Goal: Task Accomplishment & Management: Manage account settings

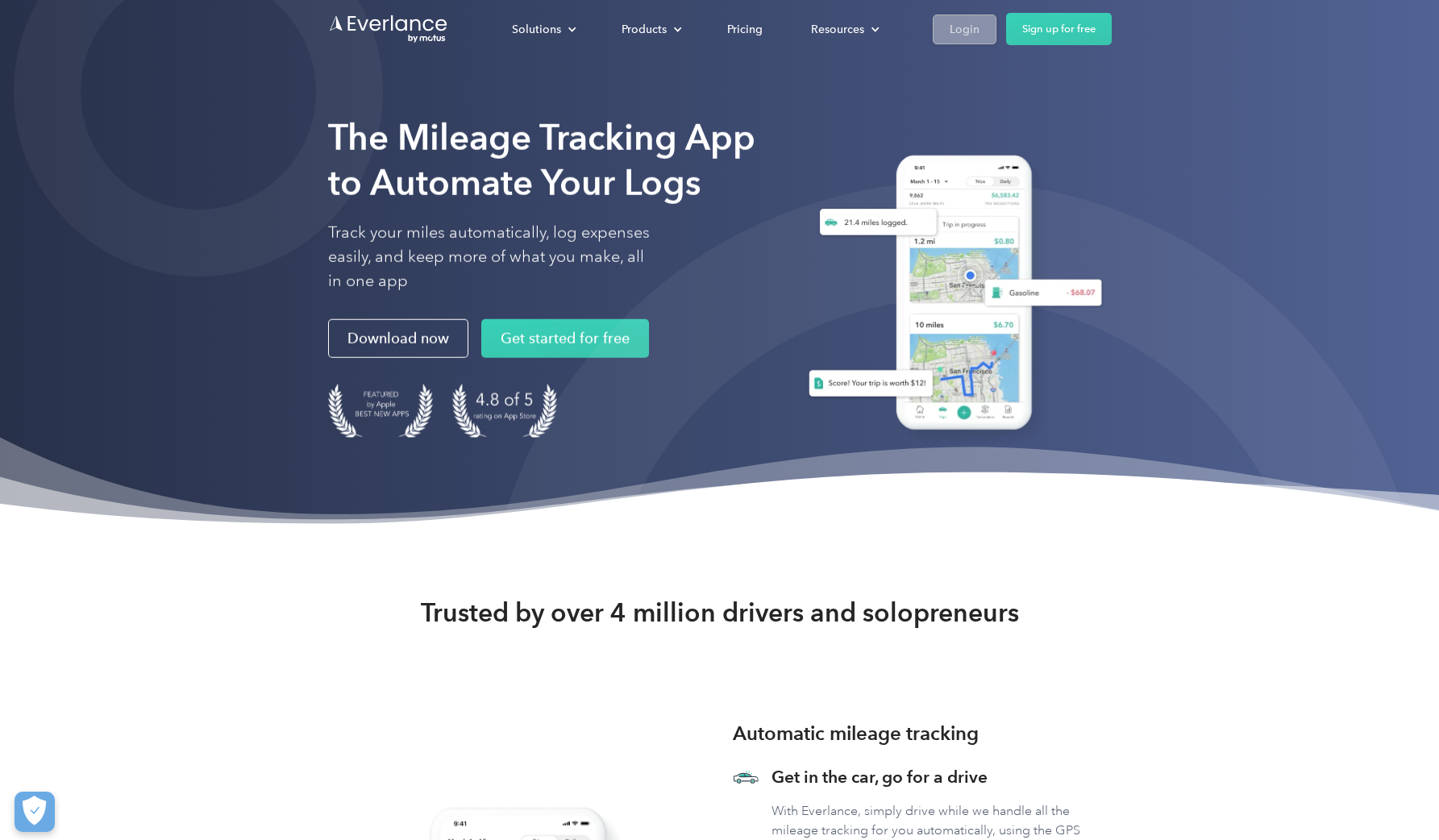
click at [934, 22] on div "Login" at bounding box center [964, 29] width 30 height 20
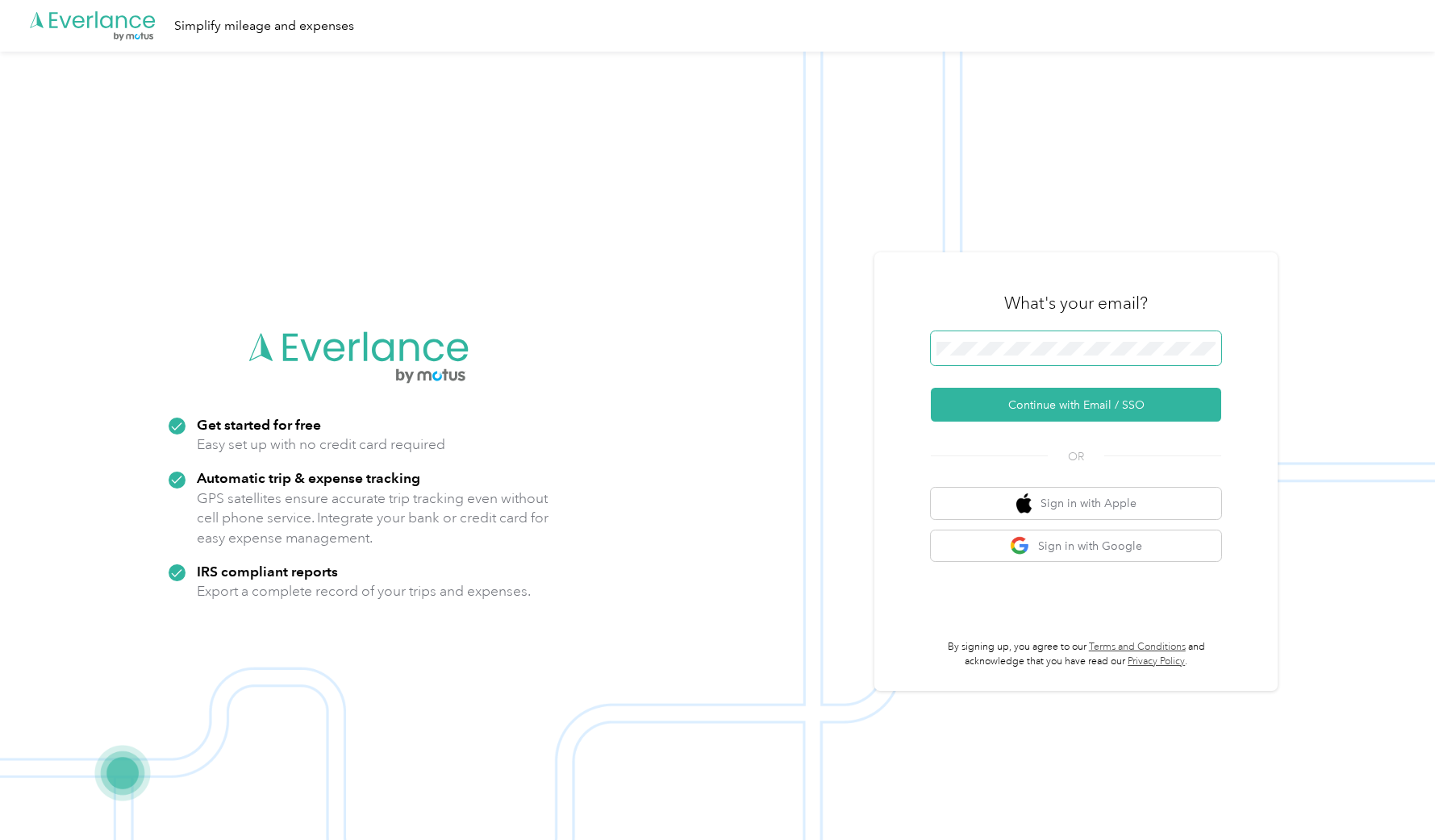
click at [976, 337] on span at bounding box center [1076, 348] width 290 height 34
click at [1063, 540] on button "Sign in with Google" at bounding box center [1076, 546] width 290 height 31
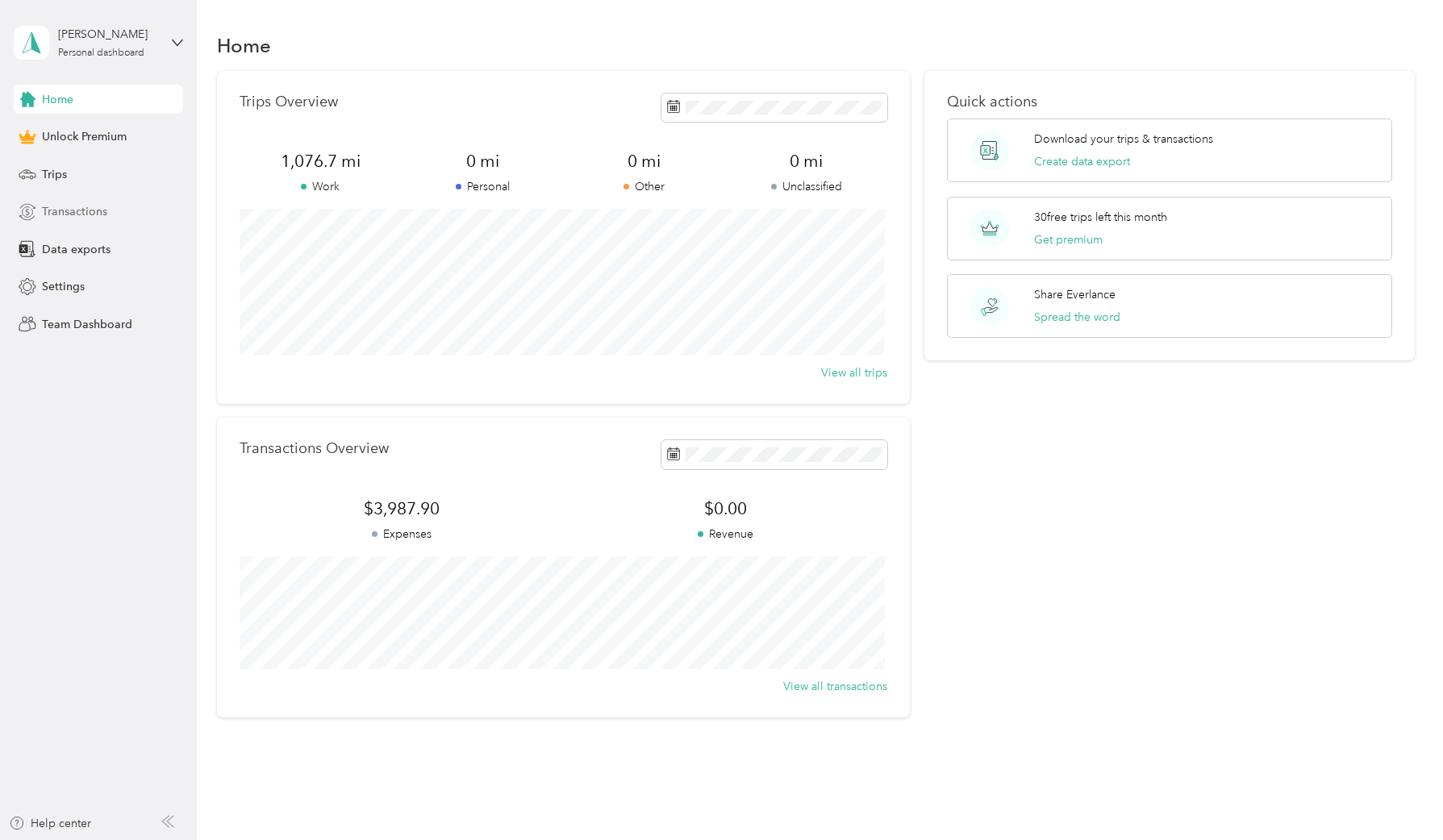
click at [74, 214] on span "Transactions" at bounding box center [75, 211] width 65 height 17
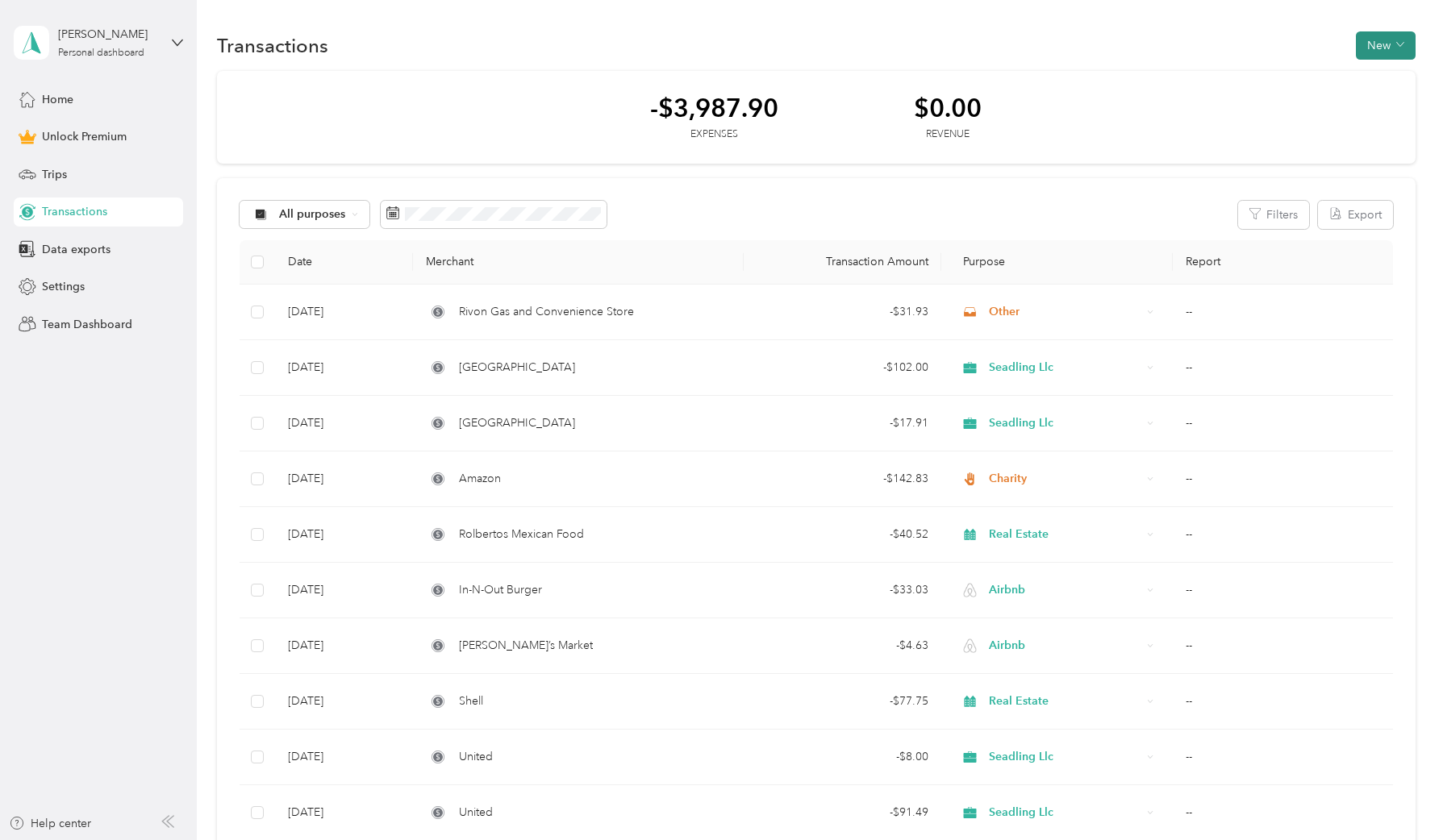
click at [1377, 46] on button "New" at bounding box center [1386, 46] width 60 height 28
click at [1386, 75] on span "Expense" at bounding box center [1378, 76] width 44 height 17
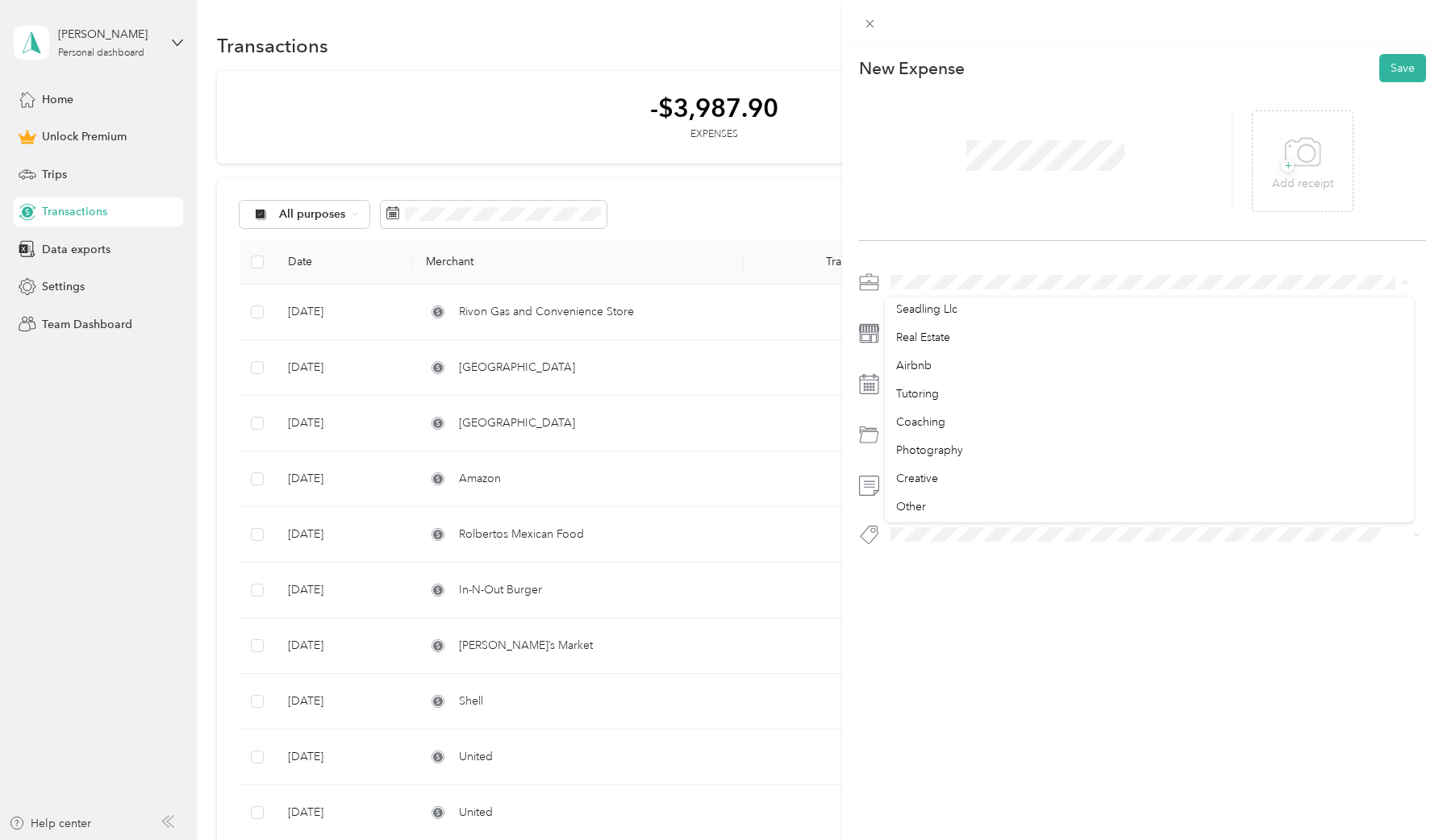
scroll to position [169, 0]
click at [1008, 397] on div "Other" at bounding box center [1149, 395] width 506 height 17
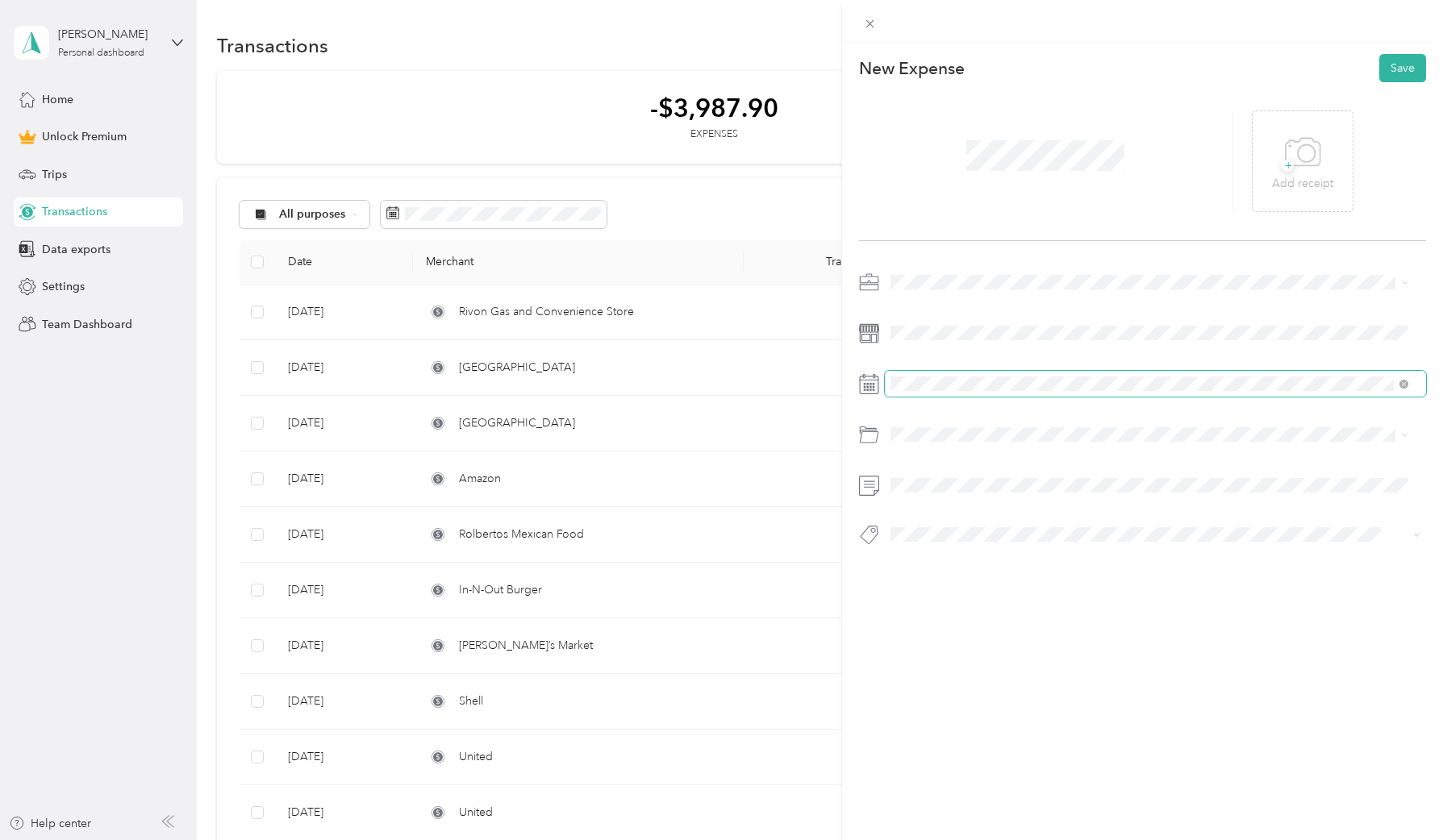
click at [968, 375] on span at bounding box center [1155, 384] width 541 height 26
click at [976, 443] on span at bounding box center [954, 436] width 124 height 26
click at [927, 466] on icon at bounding box center [929, 474] width 16 height 16
click at [995, 550] on div "10" at bounding box center [986, 557] width 21 height 20
click at [959, 444] on span at bounding box center [1155, 434] width 541 height 26
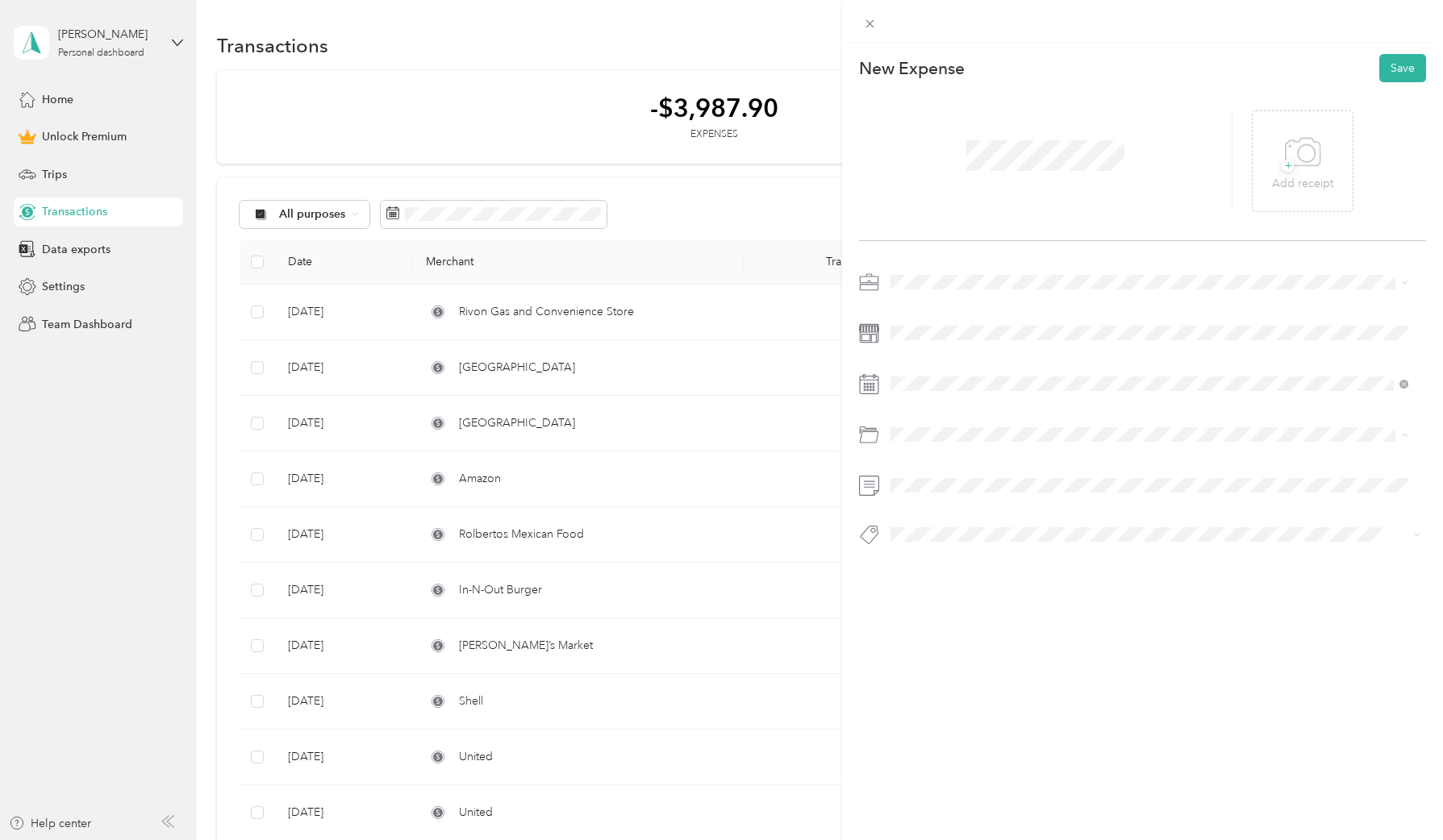
click at [964, 523] on span "our History Initiative" at bounding box center [947, 528] width 101 height 14
click at [937, 493] on span at bounding box center [1155, 485] width 541 height 26
click at [1184, 587] on button "Add tag Nonprofit" at bounding box center [1149, 584] width 115 height 28
click at [1391, 64] on button "Save" at bounding box center [1402, 68] width 46 height 28
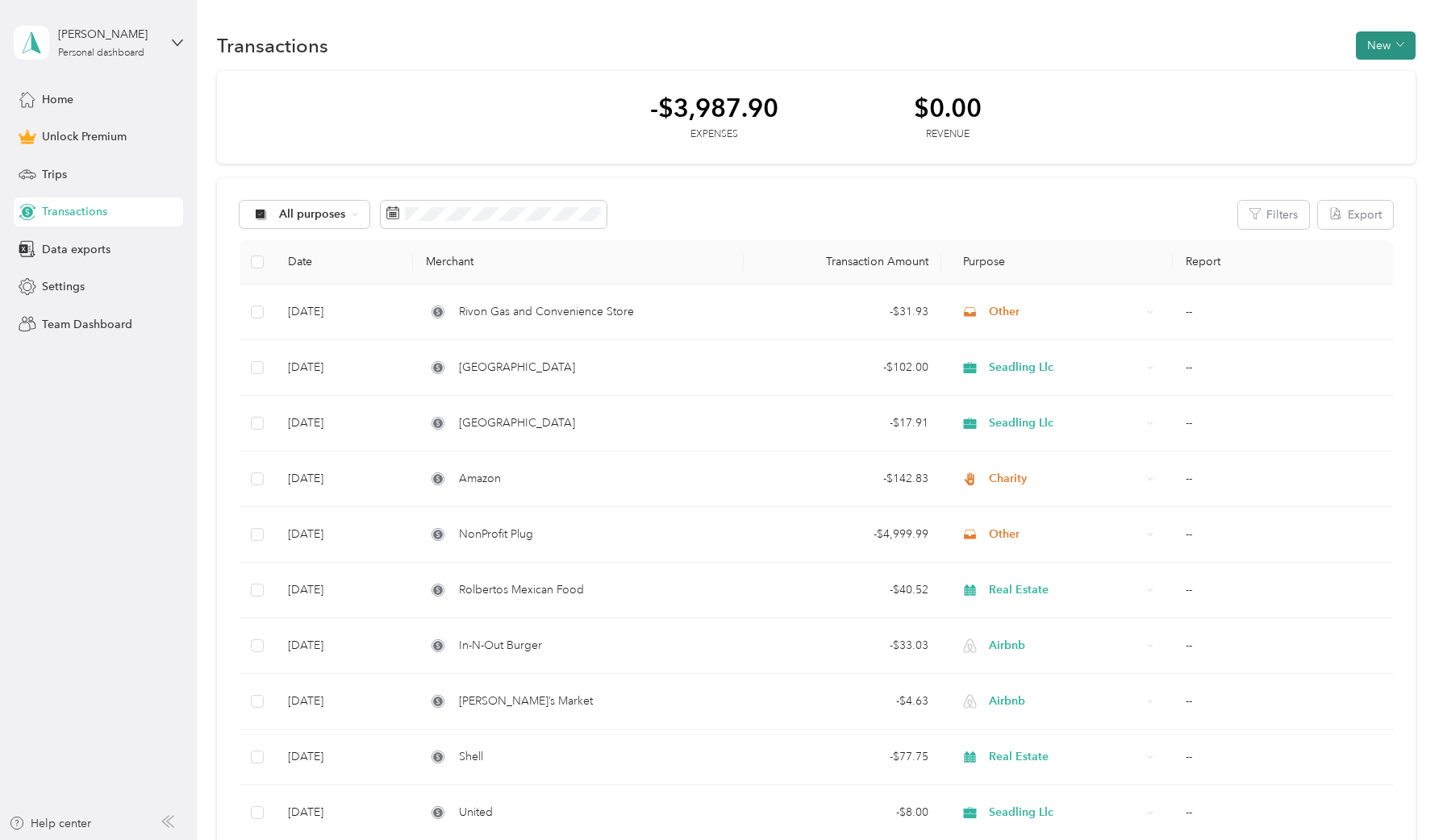
click at [1368, 43] on button "New" at bounding box center [1386, 46] width 60 height 28
click at [1368, 81] on span "Expense" at bounding box center [1378, 76] width 44 height 17
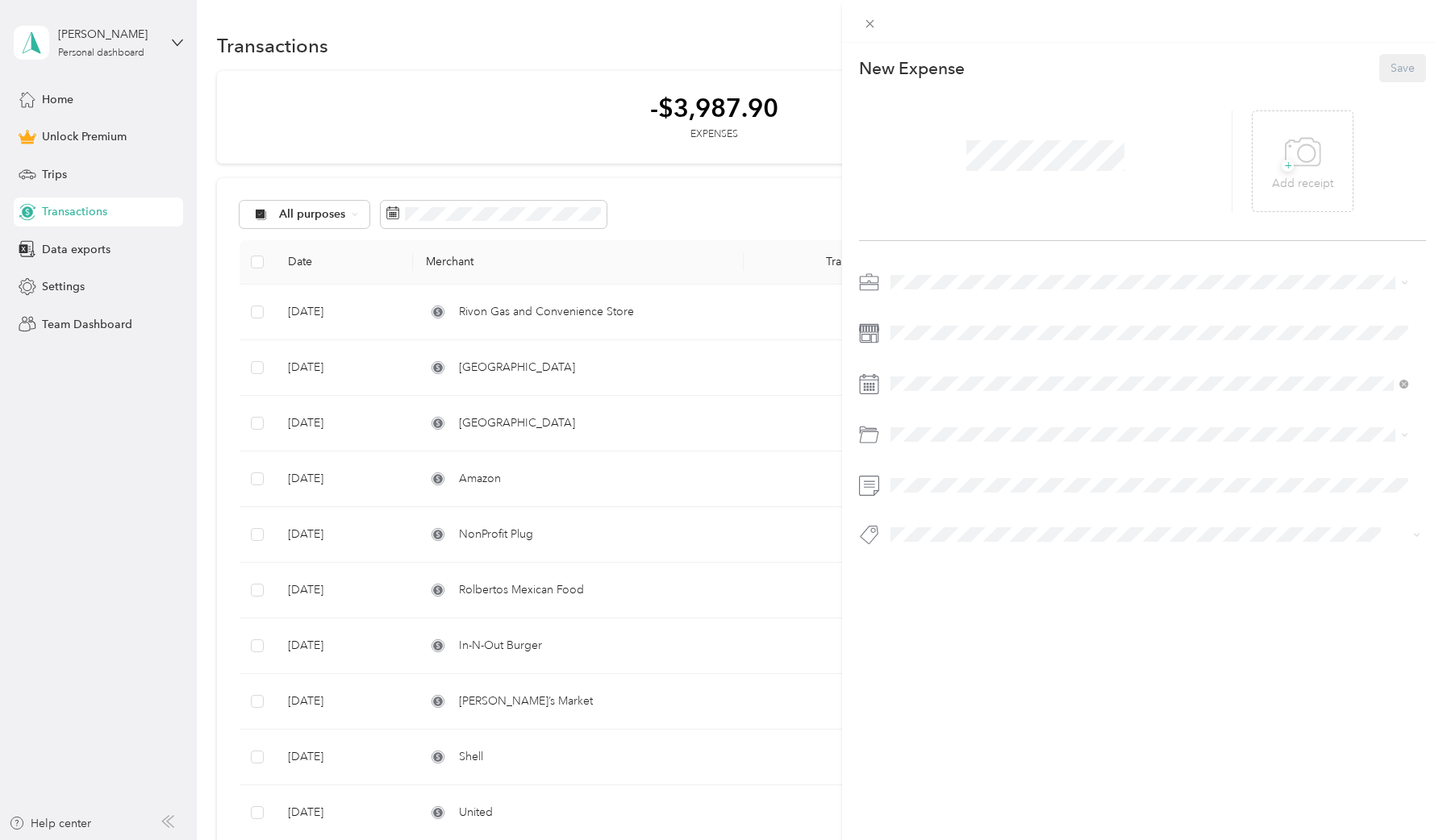
click at [916, 174] on div at bounding box center [1045, 161] width 374 height 102
click at [946, 415] on div "Charity" at bounding box center [1149, 423] width 506 height 17
click at [925, 473] on icon at bounding box center [929, 474] width 16 height 16
click at [1010, 556] on div "11" at bounding box center [1006, 557] width 21 height 20
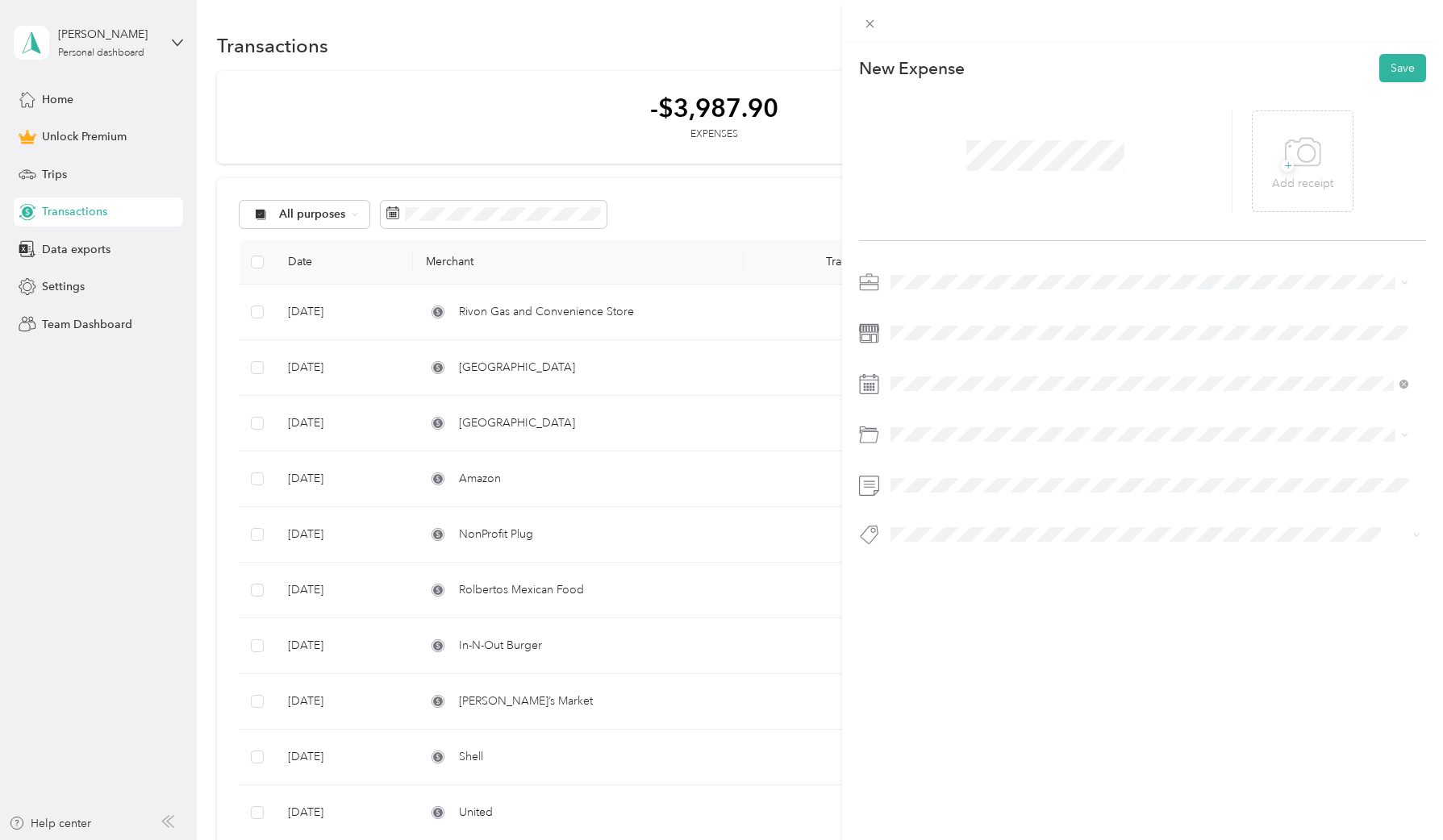
click at [942, 529] on span "our History Initiative" at bounding box center [947, 527] width 101 height 14
click at [941, 567] on button "Nonprofit" at bounding box center [928, 563] width 65 height 20
click at [1399, 62] on button "Save" at bounding box center [1402, 68] width 46 height 28
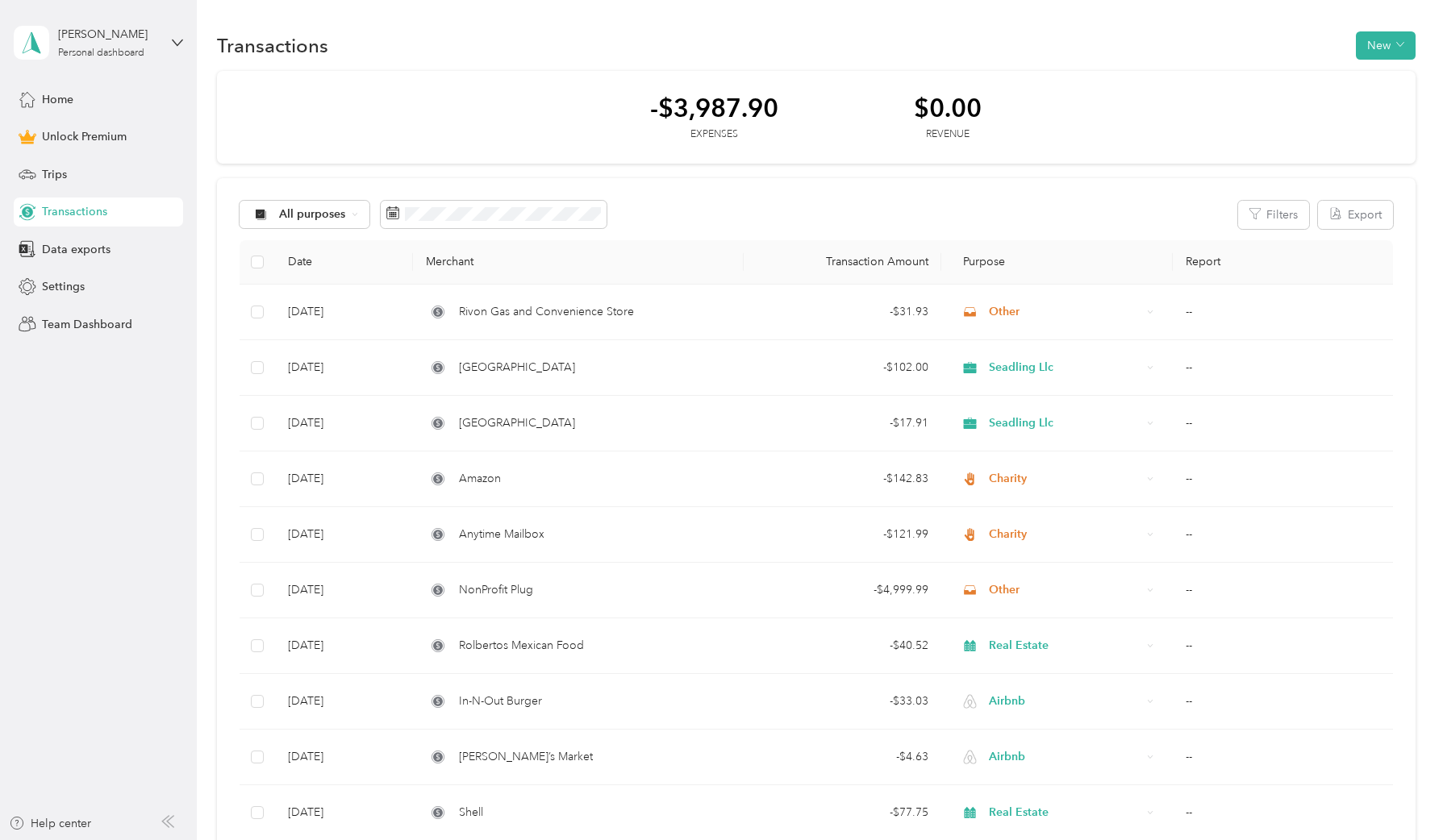
drag, startPoint x: 991, startPoint y: 214, endPoint x: 1080, endPoint y: 185, distance: 93.6
click at [990, 214] on div "All purposes Filters Export" at bounding box center [816, 215] width 1154 height 28
click at [1374, 47] on button "New" at bounding box center [1386, 46] width 60 height 28
click at [1408, 83] on li "Expense" at bounding box center [1369, 76] width 84 height 28
click at [1371, 86] on li "Expense" at bounding box center [1369, 76] width 84 height 28
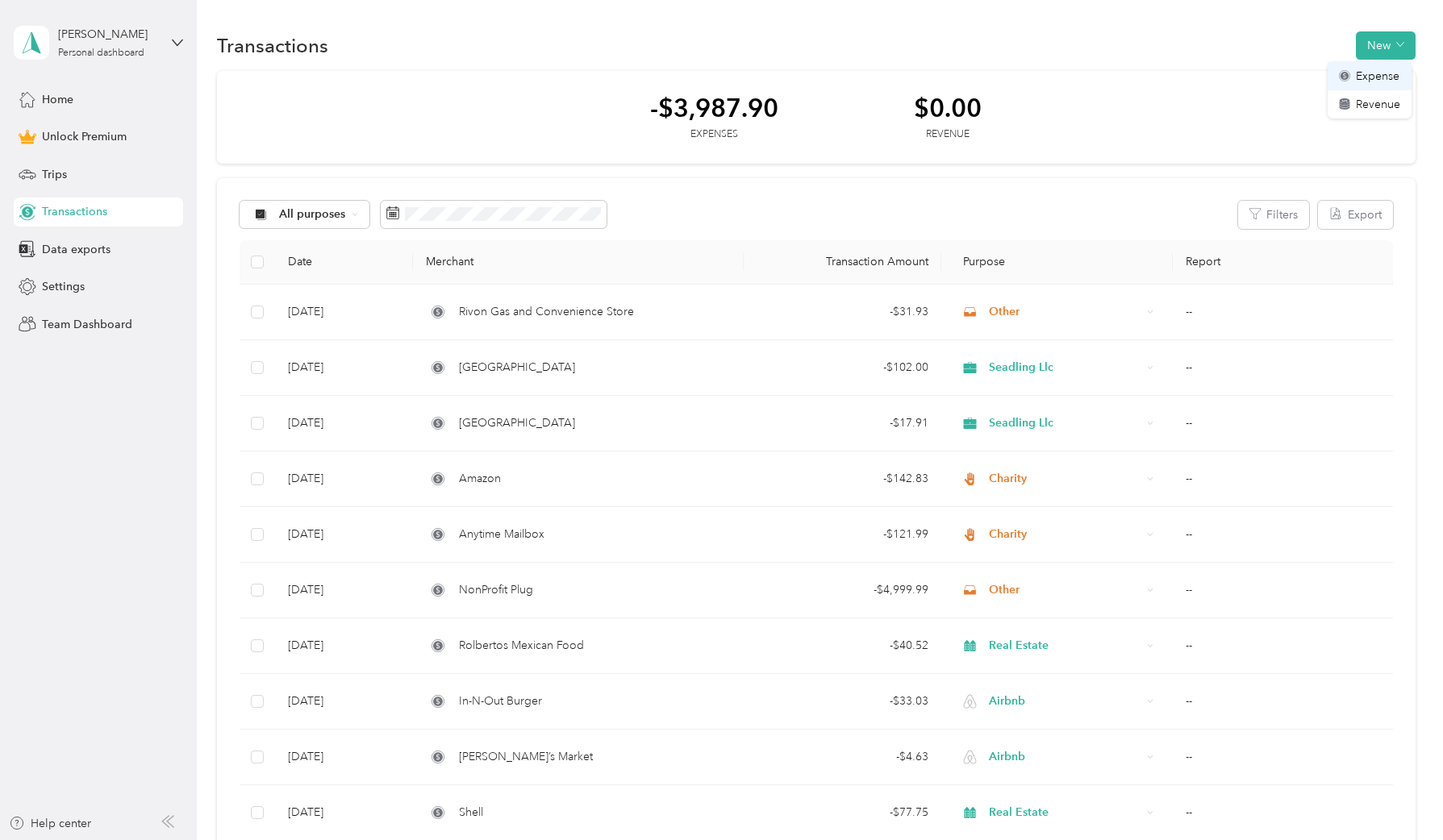
click at [1358, 79] on span "Expense" at bounding box center [1378, 76] width 44 height 17
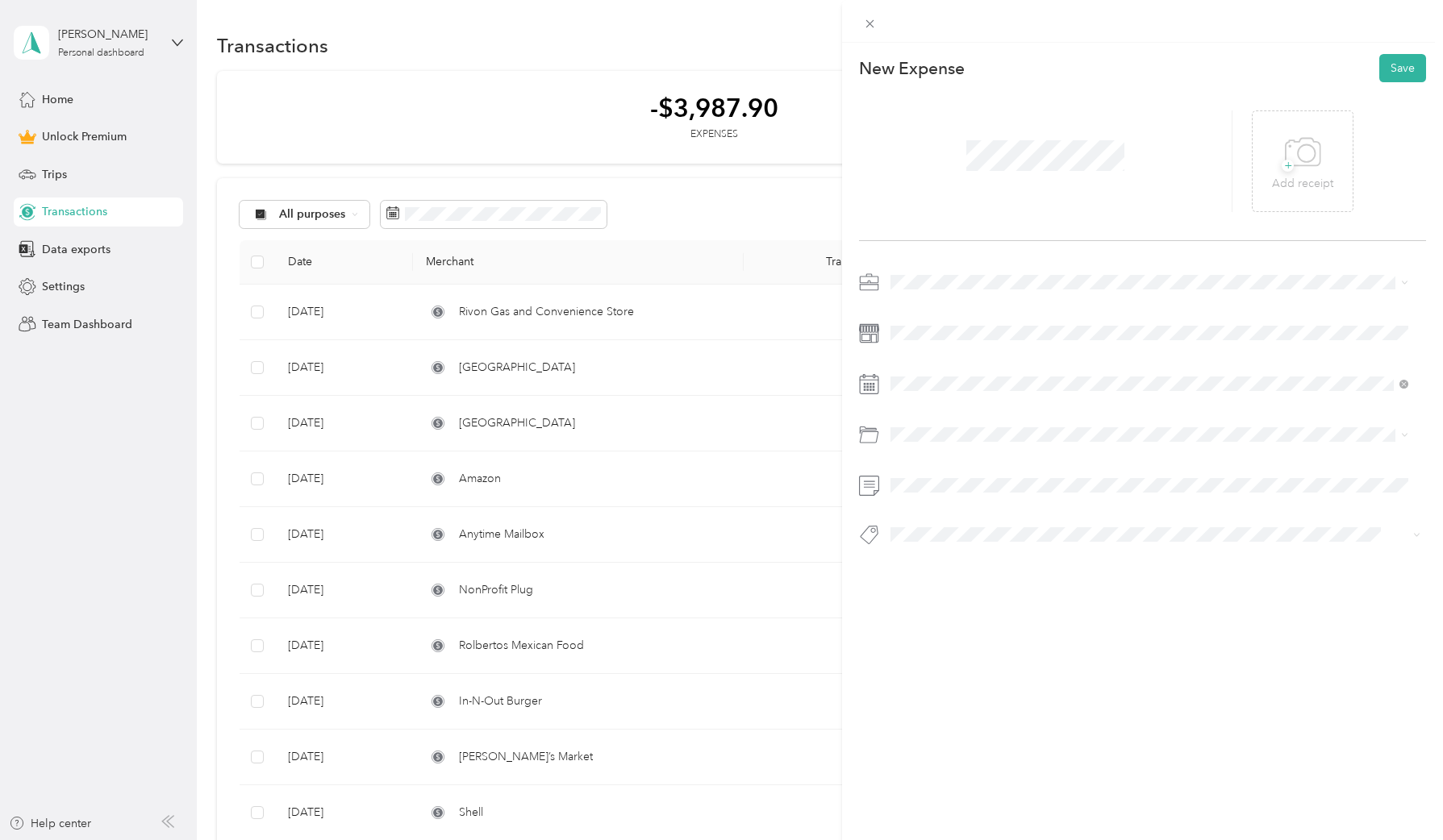
click at [932, 263] on div "New Expense Save + Add receipt" at bounding box center [1142, 328] width 601 height 571
click at [974, 370] on li "Seadling Llc" at bounding box center [1150, 367] width 529 height 28
click at [971, 343] on span at bounding box center [1155, 332] width 541 height 26
click at [947, 575] on div "13" at bounding box center [944, 582] width 21 height 20
click at [924, 441] on span at bounding box center [1155, 434] width 541 height 26
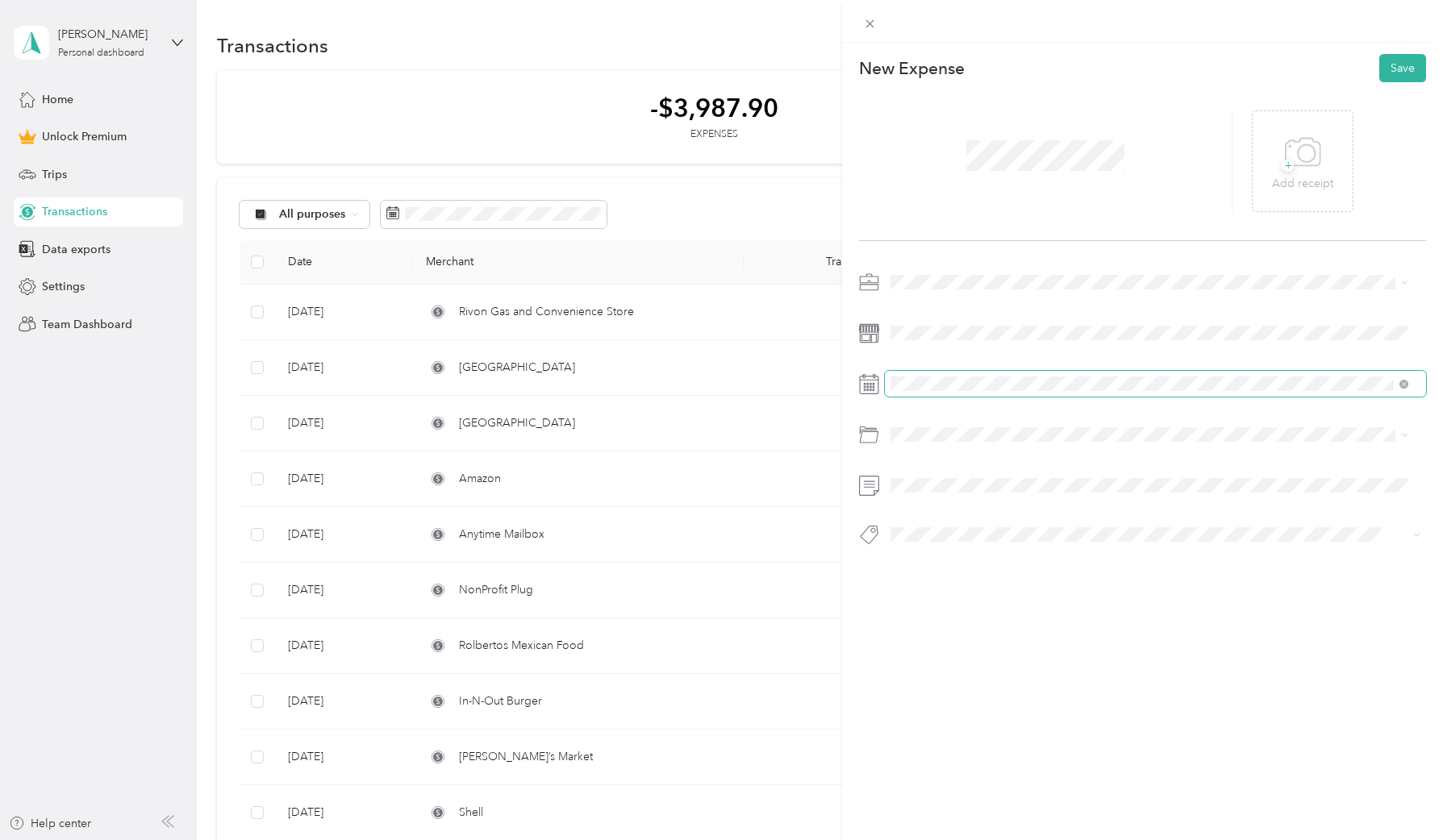
click at [932, 392] on span at bounding box center [1155, 384] width 541 height 26
click at [937, 481] on icon at bounding box center [929, 474] width 16 height 16
click at [1048, 553] on div "13" at bounding box center [1048, 557] width 21 height 20
click at [865, 320] on div at bounding box center [1142, 332] width 567 height 26
click at [951, 611] on div "22" at bounding box center [944, 607] width 21 height 20
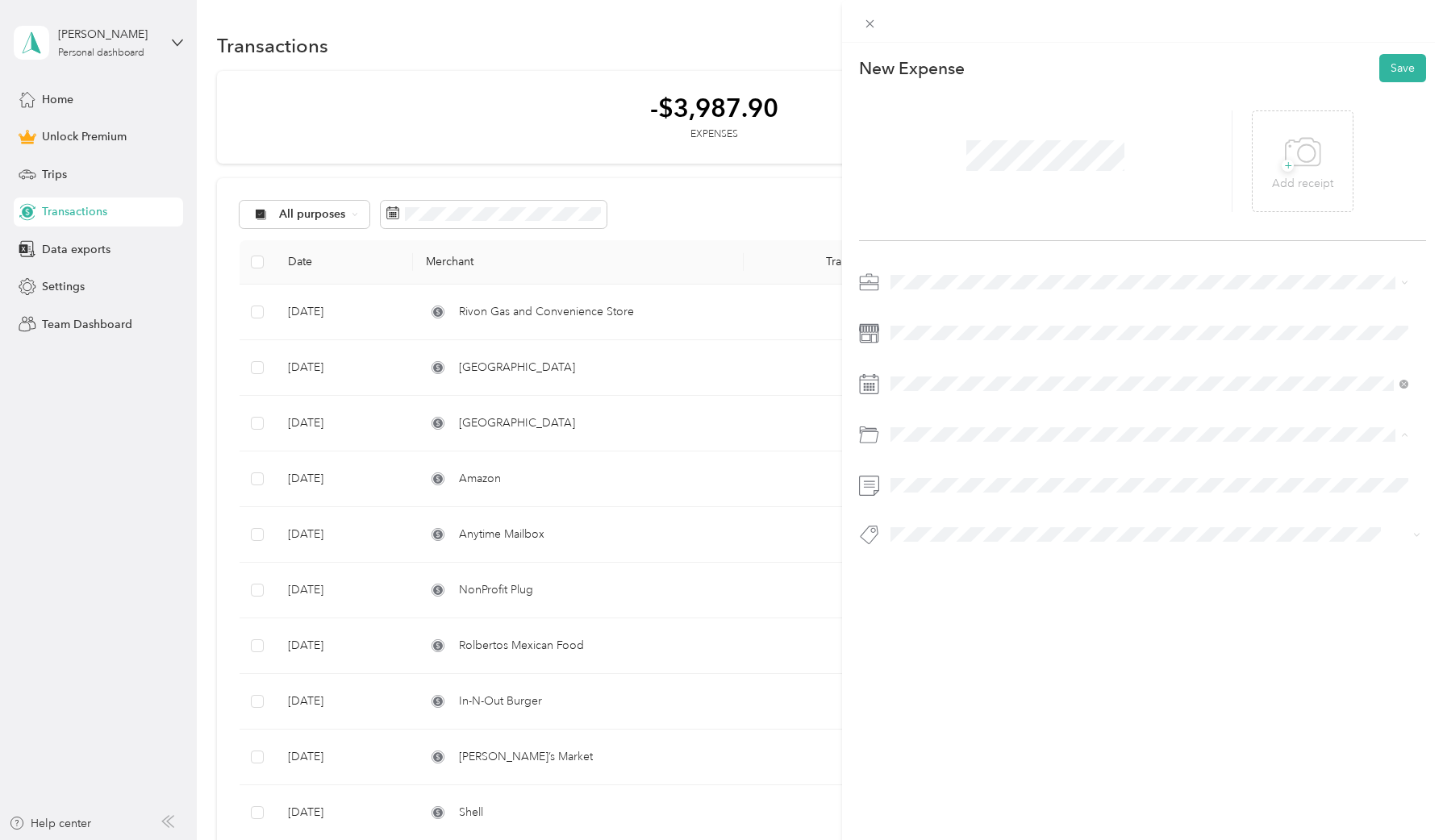
click at [960, 495] on span "Investor Activities" at bounding box center [940, 500] width 89 height 14
click at [1393, 58] on button "Save" at bounding box center [1402, 68] width 46 height 28
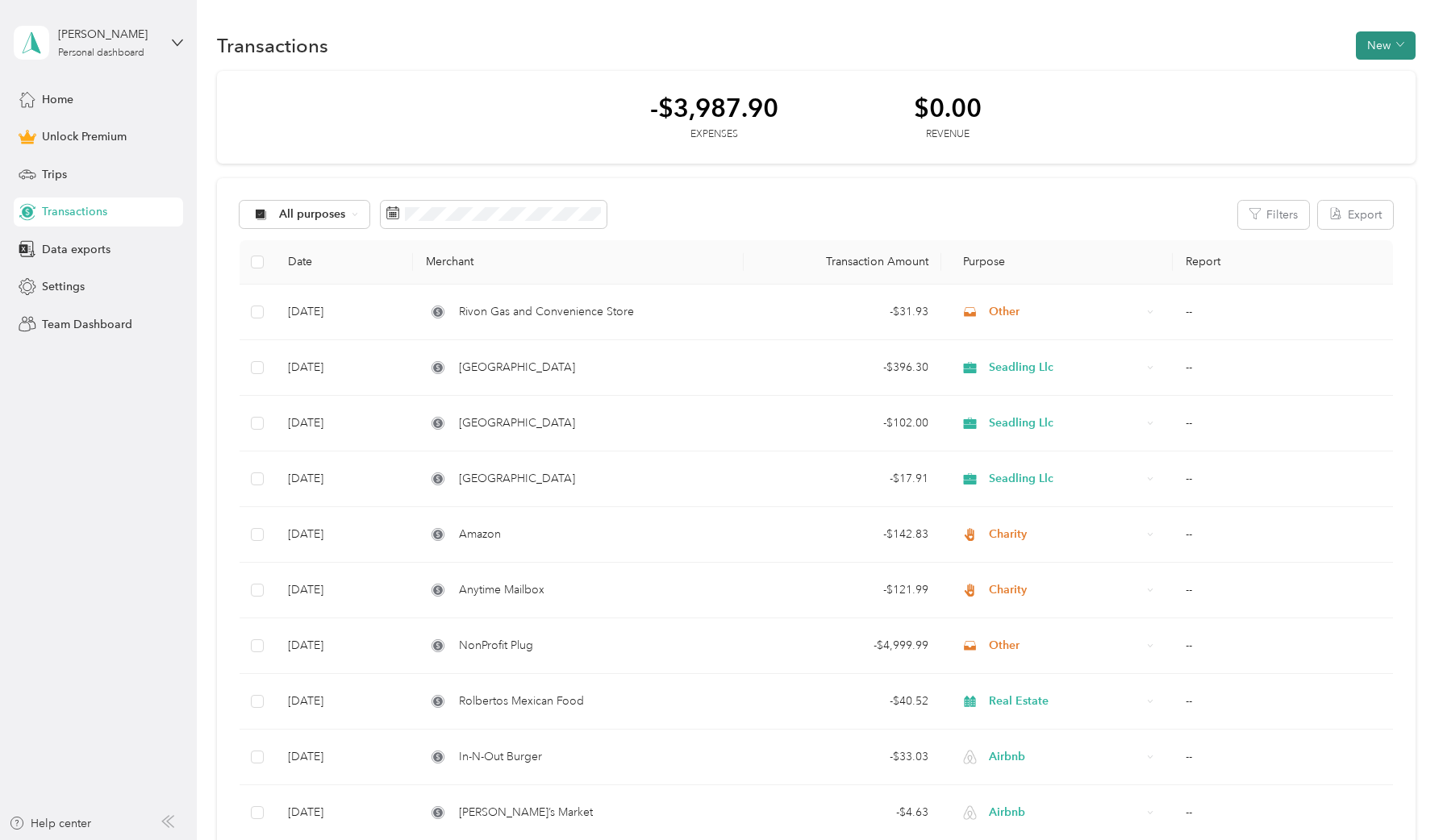
click at [1371, 44] on button "New" at bounding box center [1386, 46] width 60 height 28
click at [1373, 84] on span "Expense" at bounding box center [1378, 76] width 44 height 17
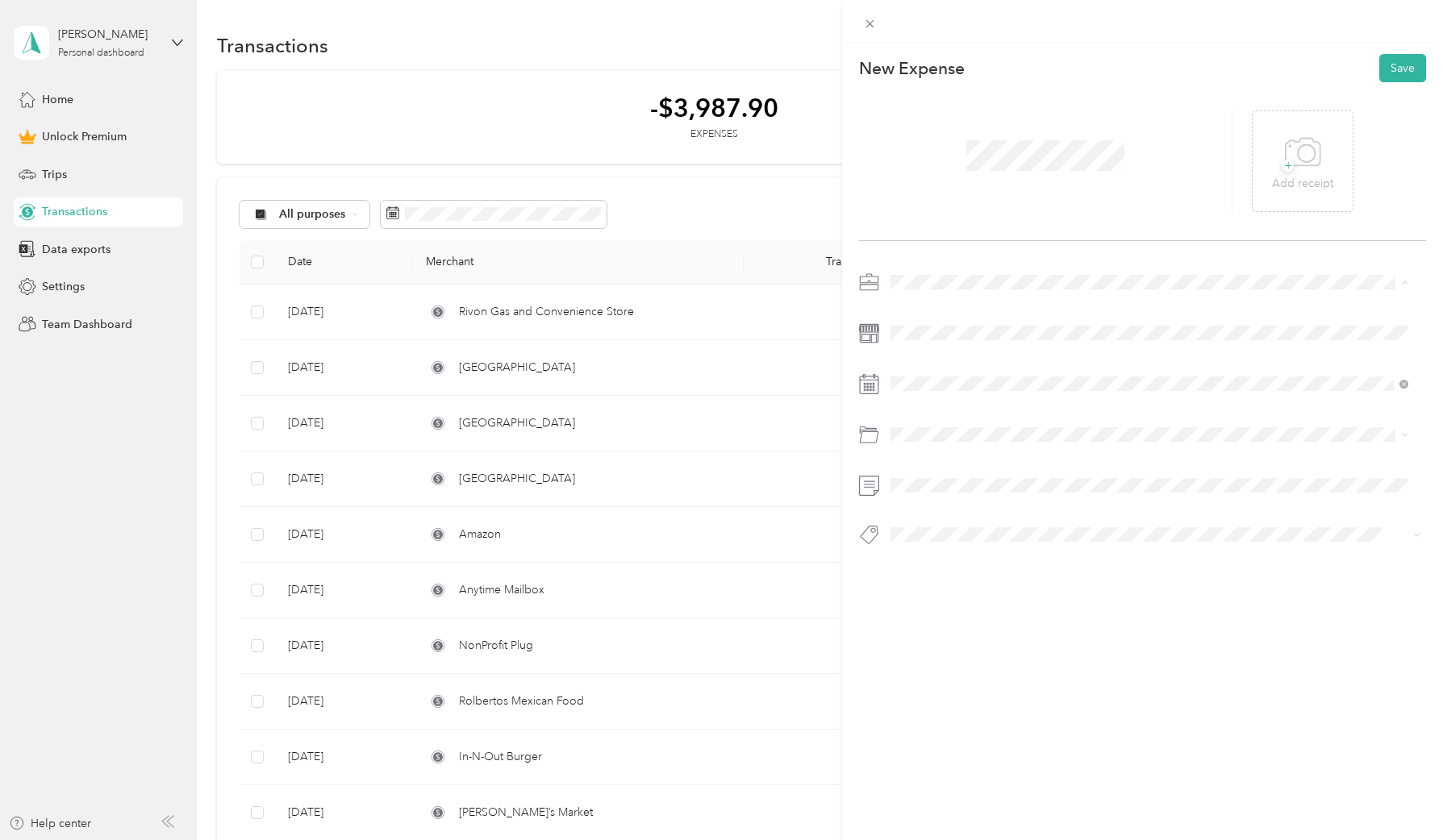
click at [957, 367] on div "Seadling Llc" at bounding box center [1149, 367] width 506 height 17
click at [918, 374] on span at bounding box center [1155, 384] width 541 height 26
click at [940, 471] on div "[DATE]" at bounding box center [986, 475] width 203 height 17
click at [927, 466] on icon at bounding box center [929, 474] width 16 height 16
click at [948, 612] on div "22" at bounding box center [944, 607] width 21 height 20
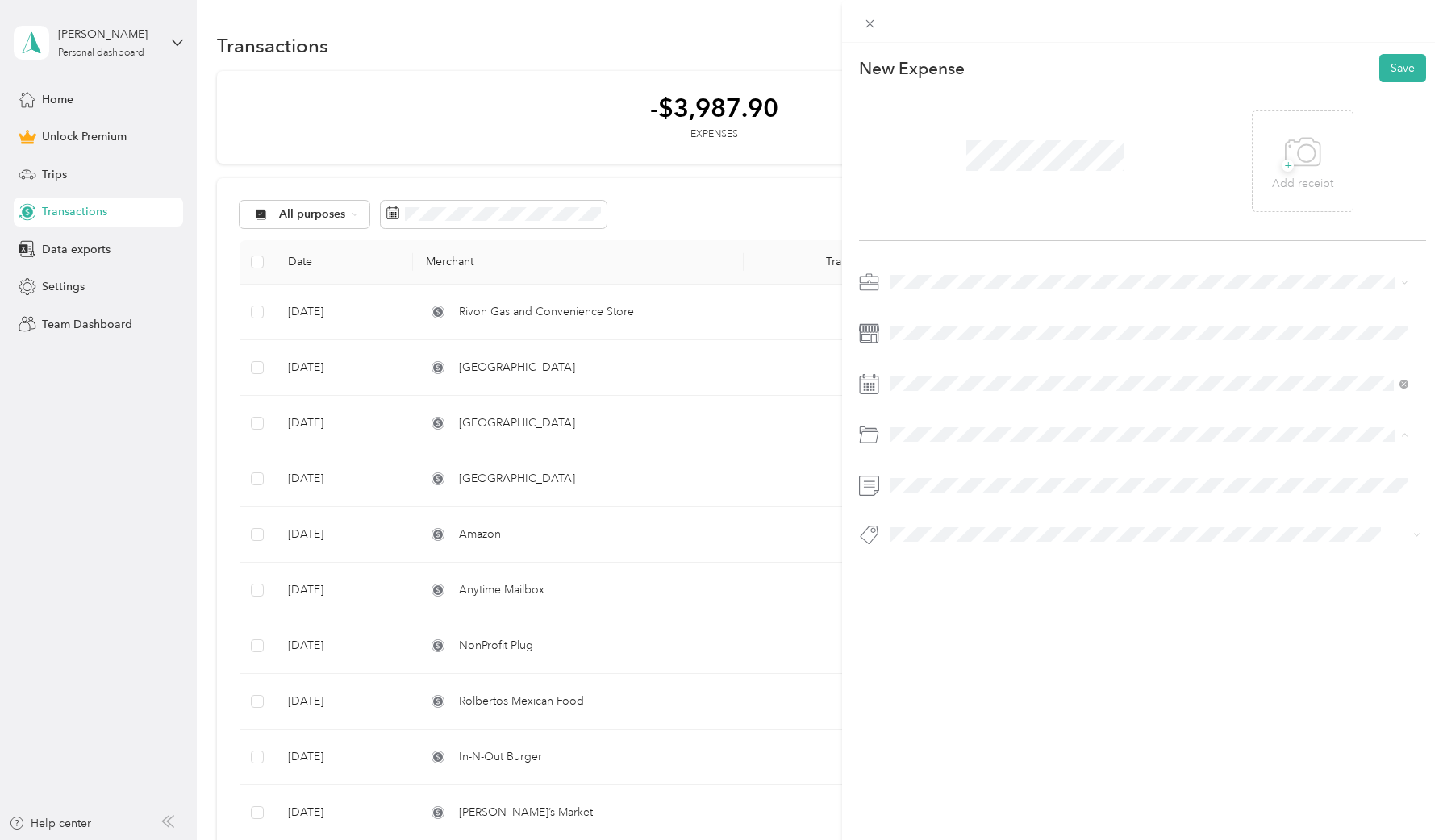
click at [940, 504] on li "Investor Activities" at bounding box center [1150, 500] width 529 height 28
click at [927, 499] on div at bounding box center [1142, 413] width 567 height 287
click at [718, 487] on div "This expense cannot be edited because it is either under review, approved, or p…" at bounding box center [721, 420] width 1443 height 840
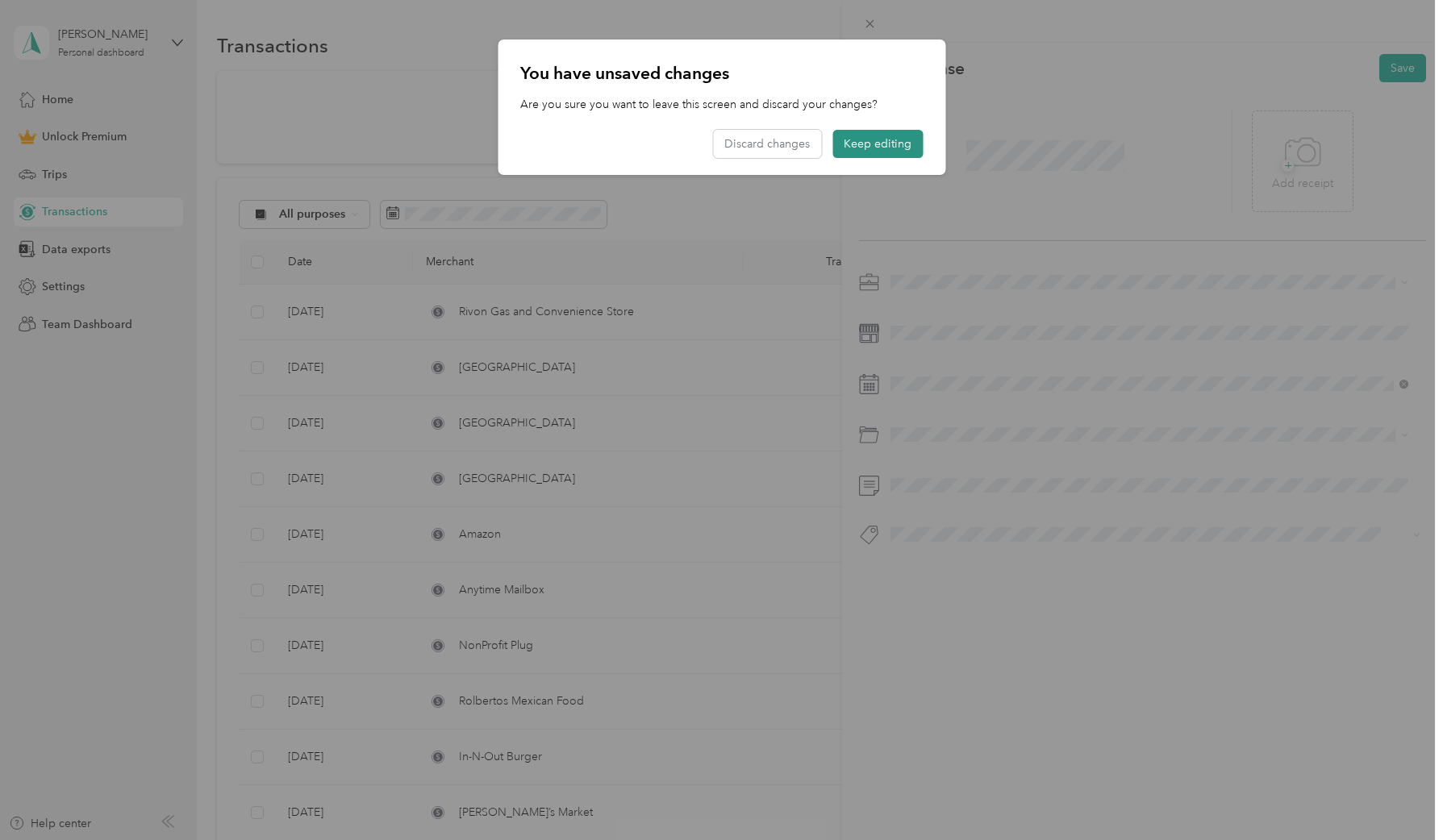
click at [865, 143] on button "Keep editing" at bounding box center [877, 144] width 90 height 28
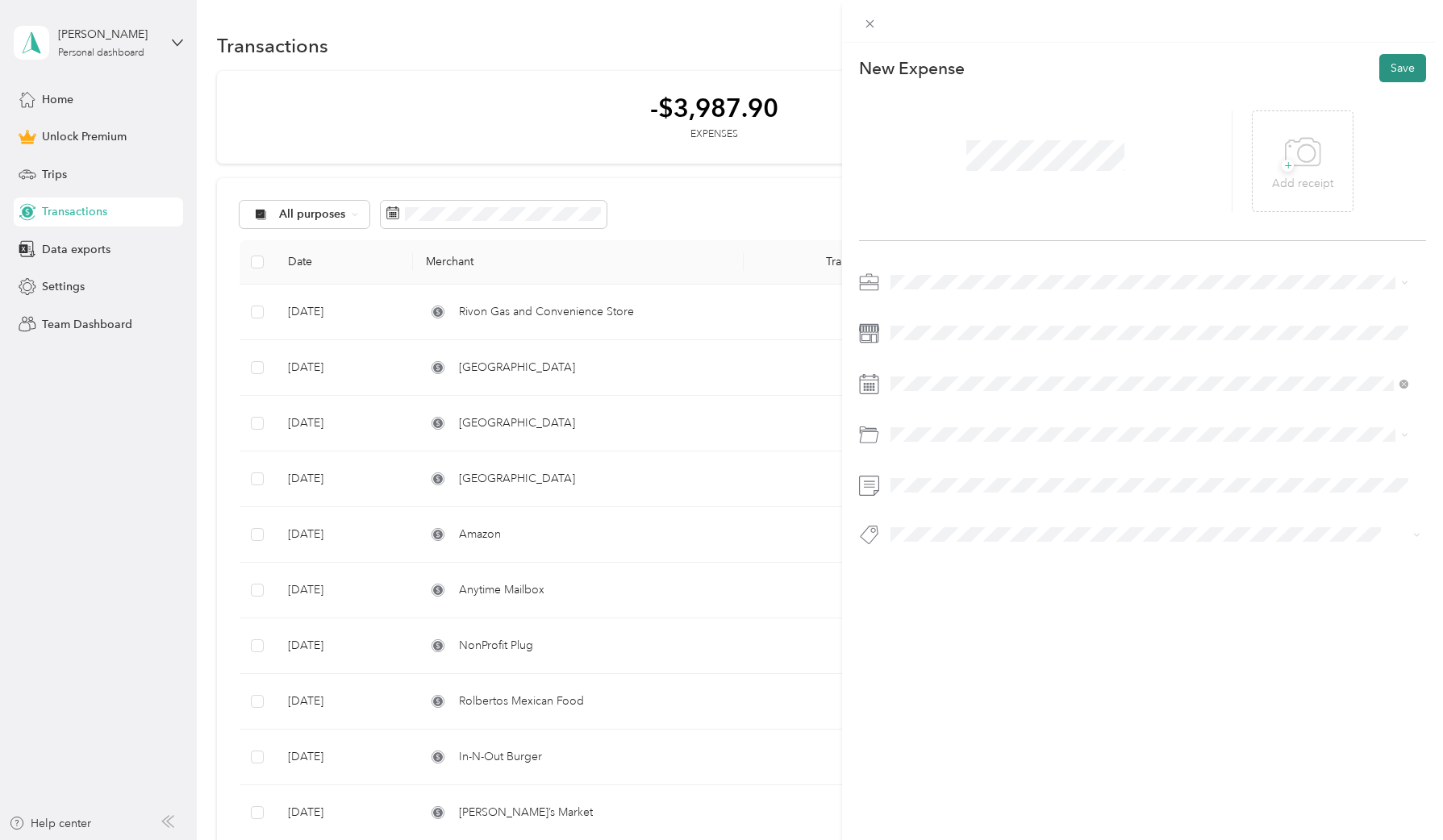
click at [1379, 77] on button "Save" at bounding box center [1402, 68] width 46 height 28
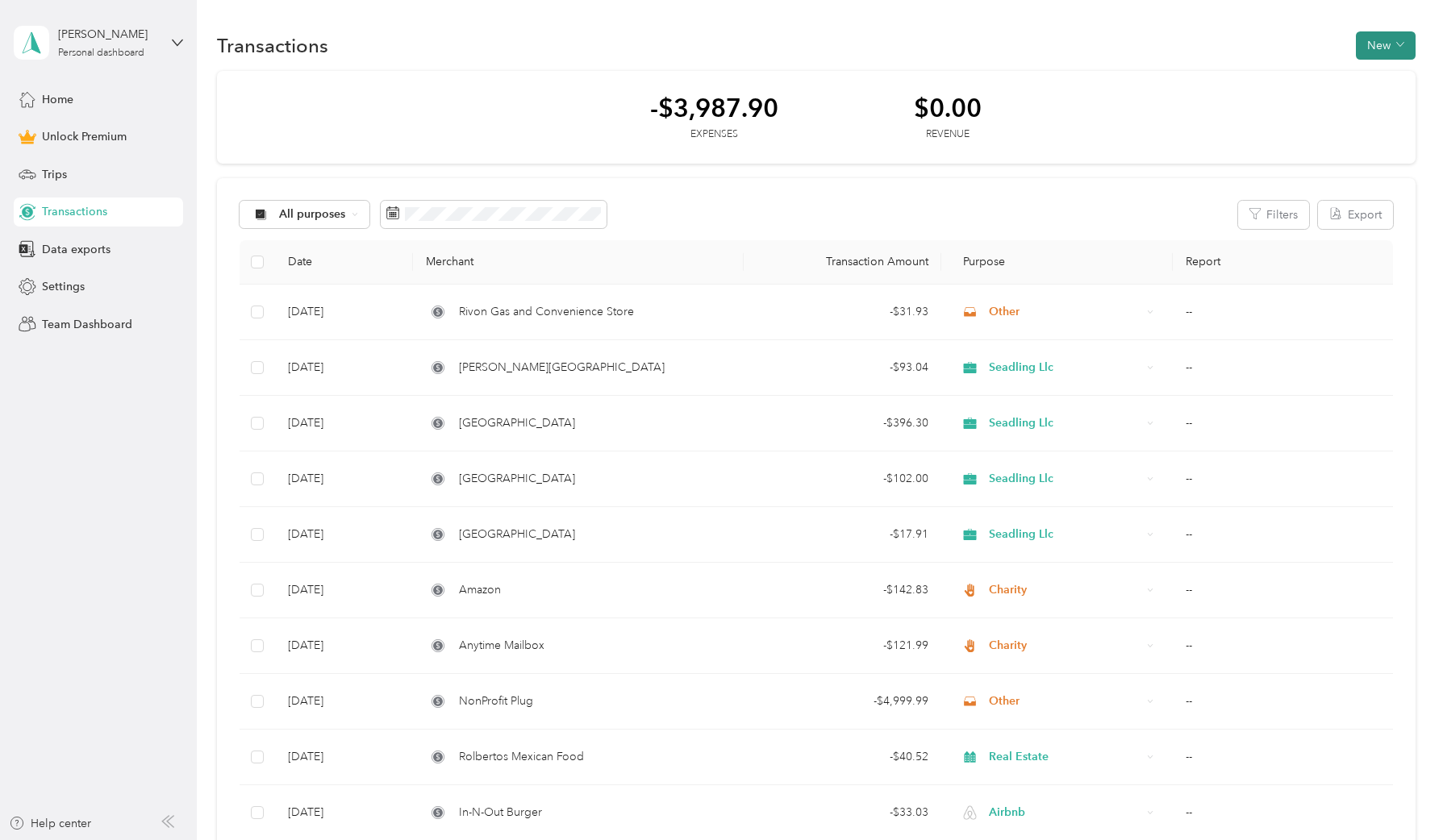
click at [1397, 43] on icon "button" at bounding box center [1400, 45] width 7 height 4
click at [1364, 81] on span "Expense" at bounding box center [1378, 76] width 44 height 17
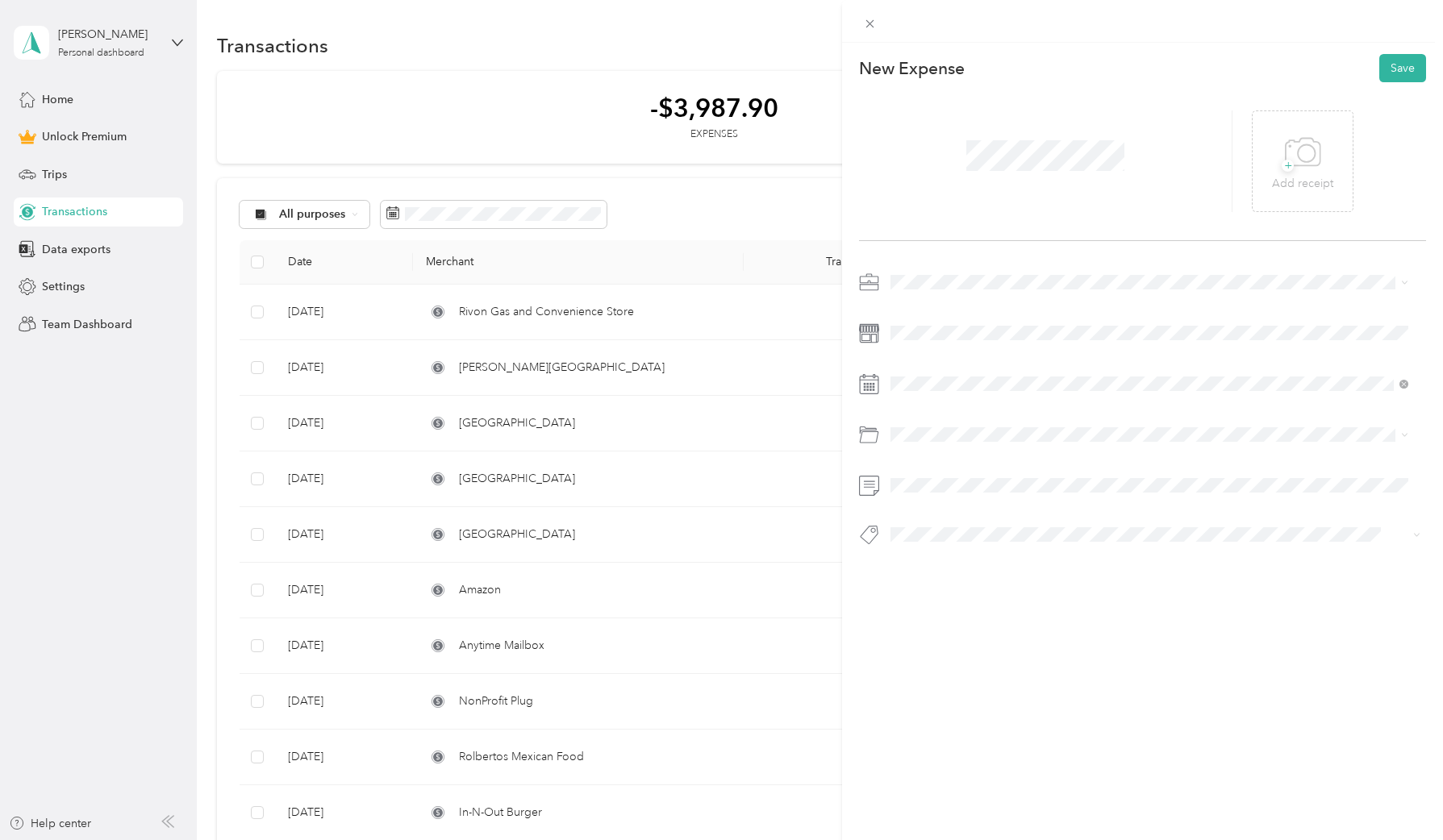
click at [982, 293] on span at bounding box center [1155, 282] width 541 height 26
click at [913, 360] on span "Seadling Llc" at bounding box center [927, 367] width 61 height 14
click at [931, 475] on icon at bounding box center [929, 474] width 16 height 16
click at [951, 611] on div "22" at bounding box center [944, 607] width 21 height 20
click at [979, 457] on div at bounding box center [1142, 440] width 567 height 37
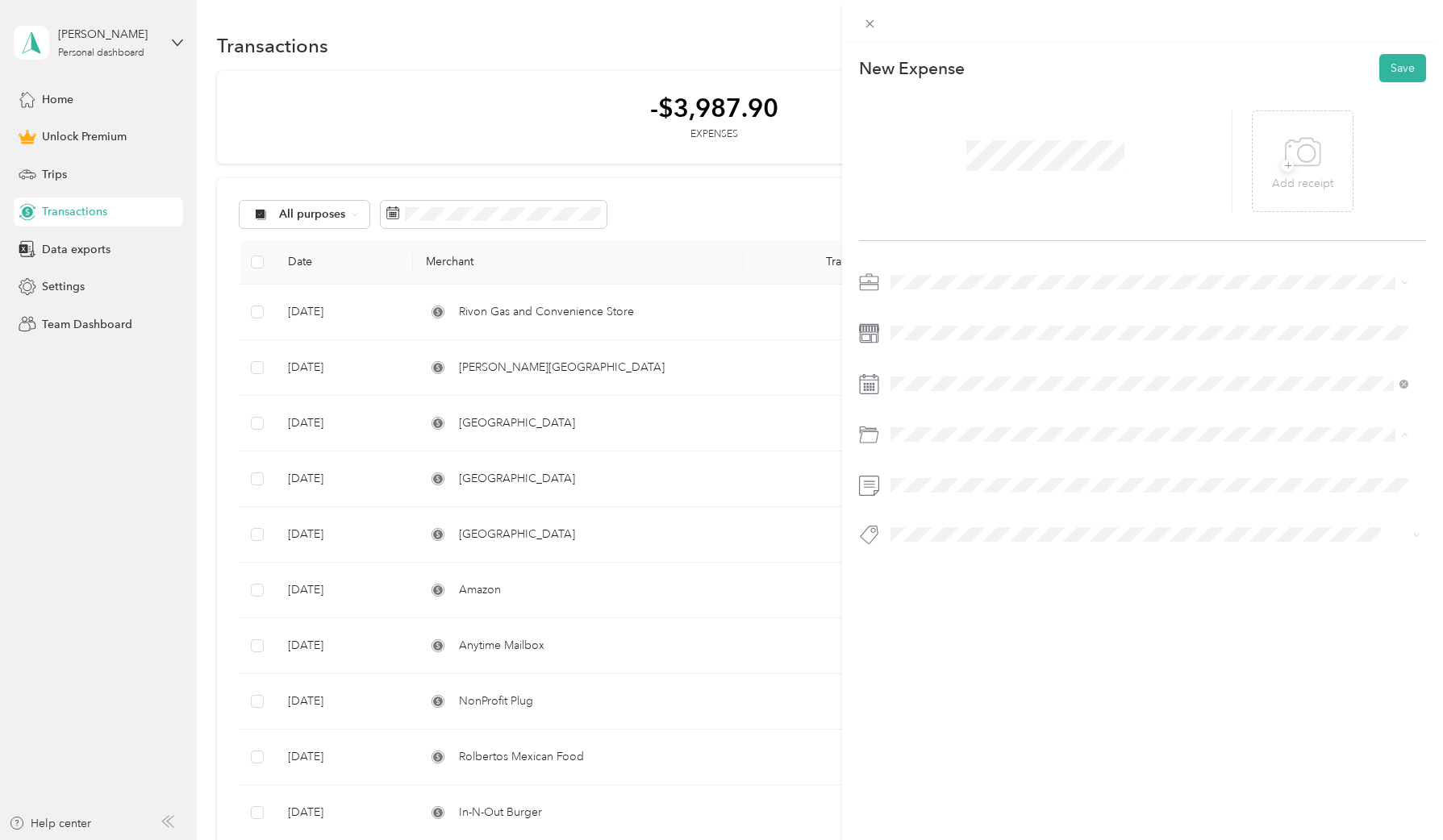
click at [976, 488] on li "Investor Activities" at bounding box center [1150, 500] width 529 height 28
click at [1401, 71] on button "Save" at bounding box center [1402, 68] width 46 height 28
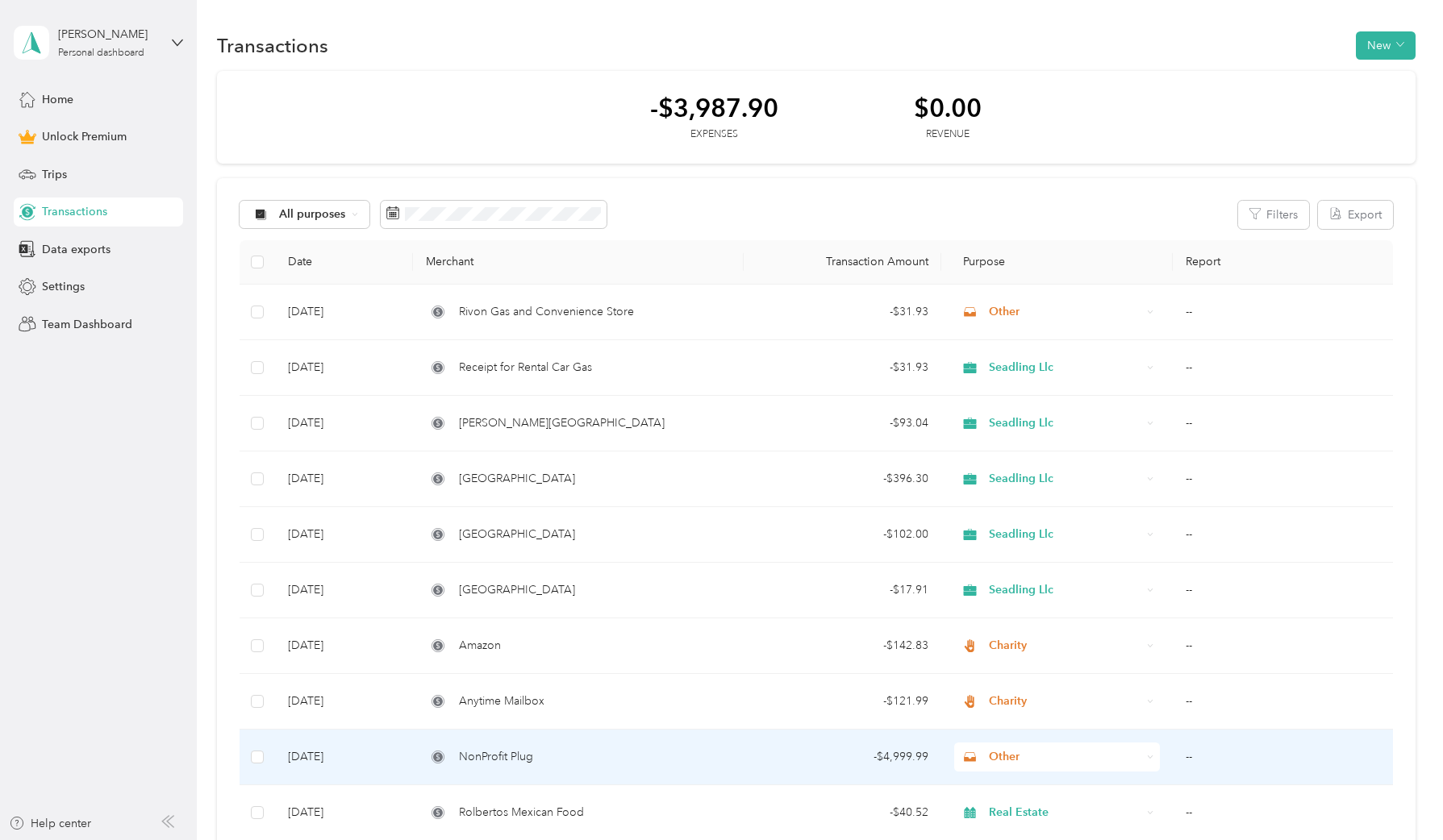
click at [612, 754] on div "NonProfit Plug" at bounding box center [578, 756] width 304 height 17
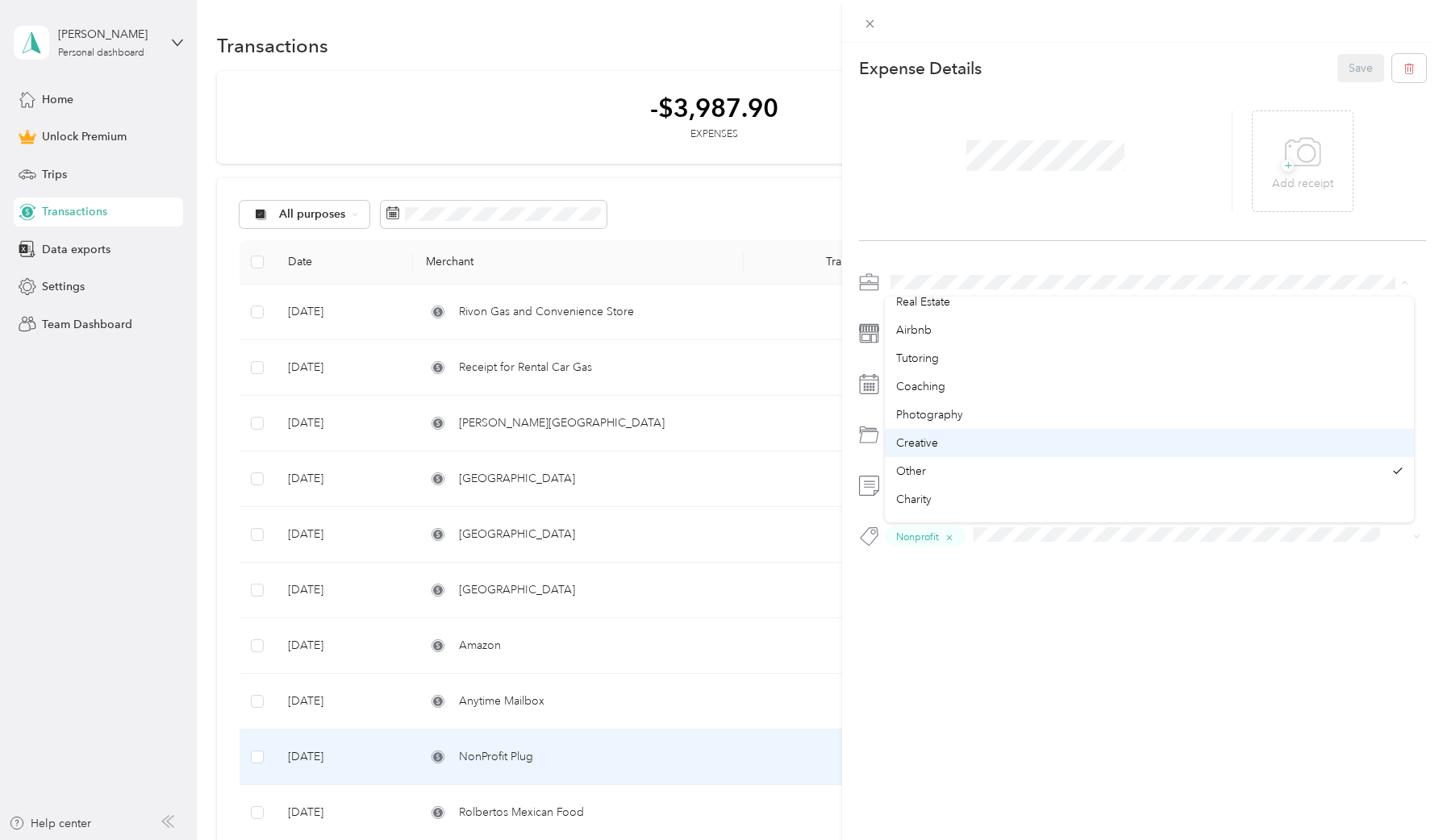
scroll to position [118, 0]
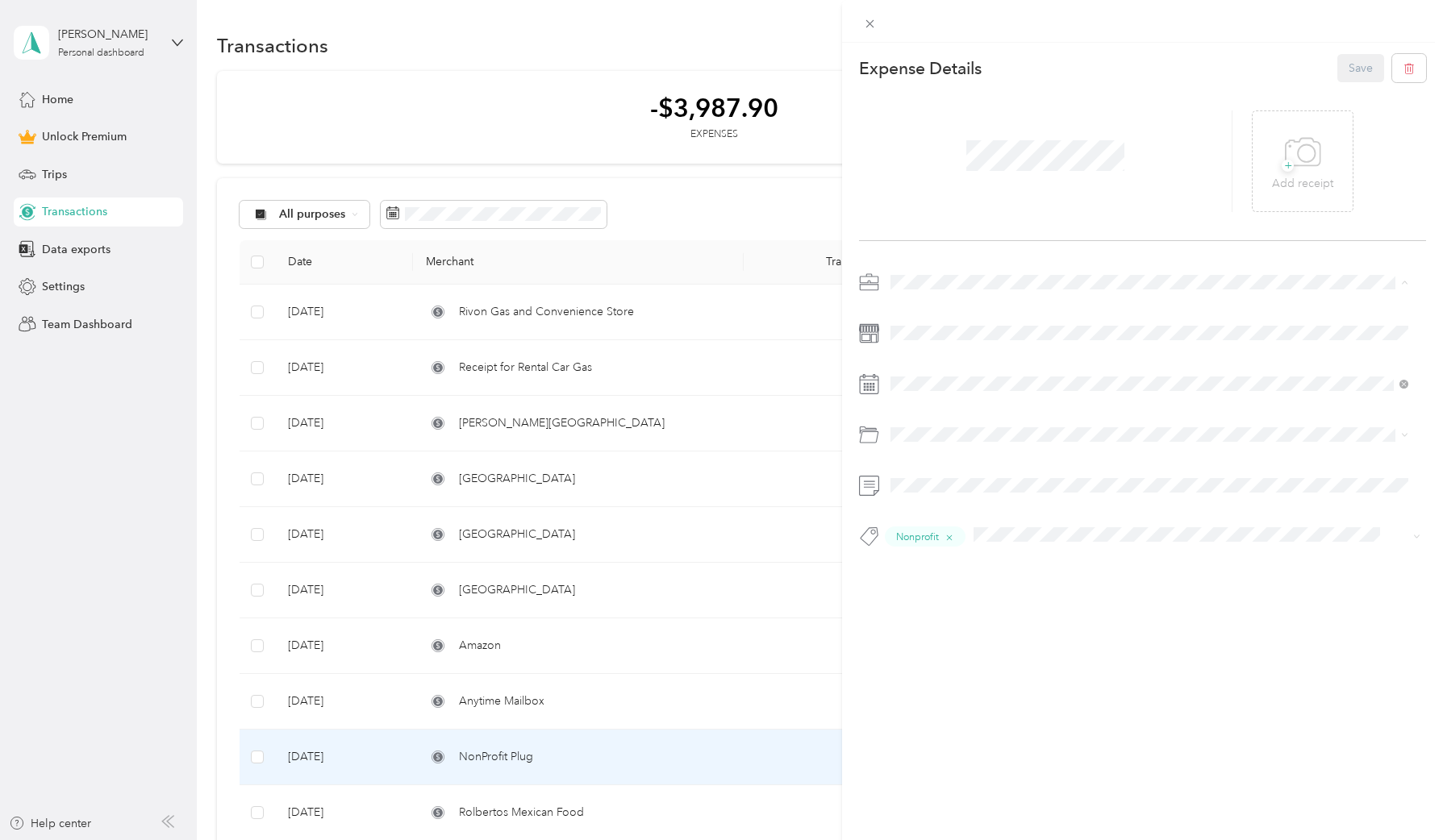
click at [949, 478] on div "Charity" at bounding box center [1149, 474] width 506 height 17
click at [1348, 76] on button "Save" at bounding box center [1360, 68] width 46 height 28
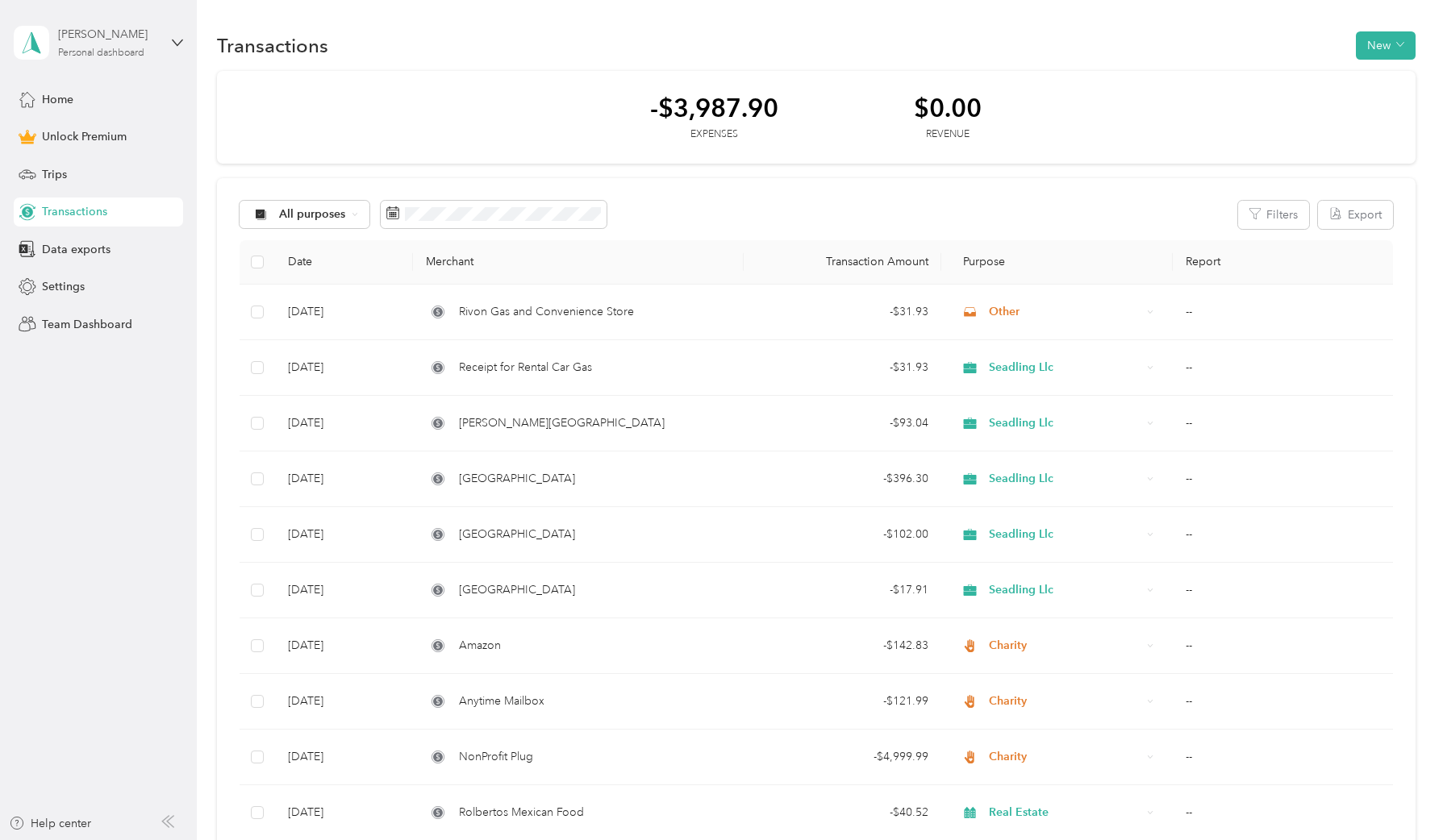
click at [89, 39] on div "[PERSON_NAME]" at bounding box center [109, 34] width 101 height 17
click at [96, 278] on div "Settings" at bounding box center [99, 287] width 169 height 29
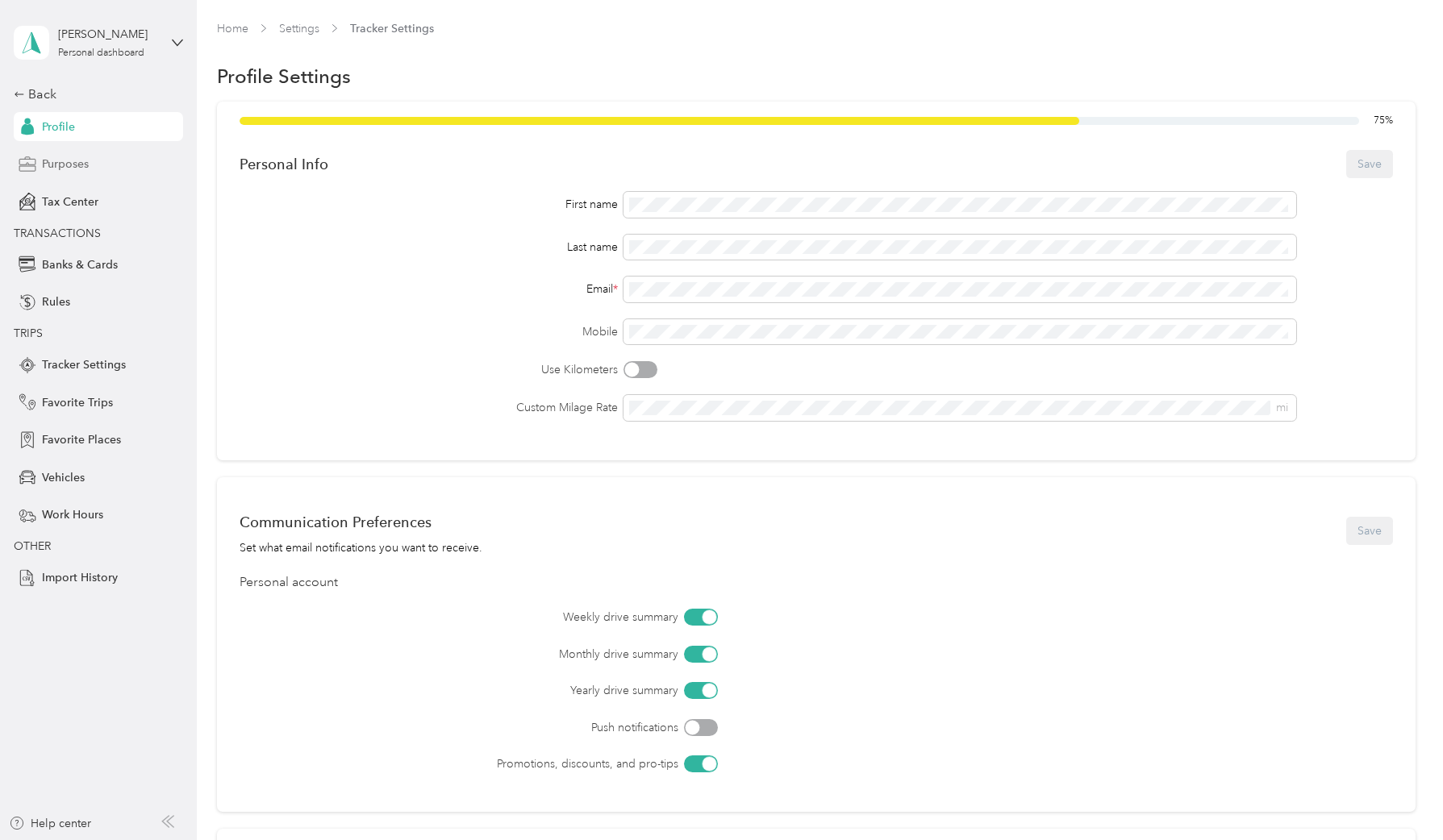
click at [95, 176] on div "Purposes" at bounding box center [99, 164] width 169 height 29
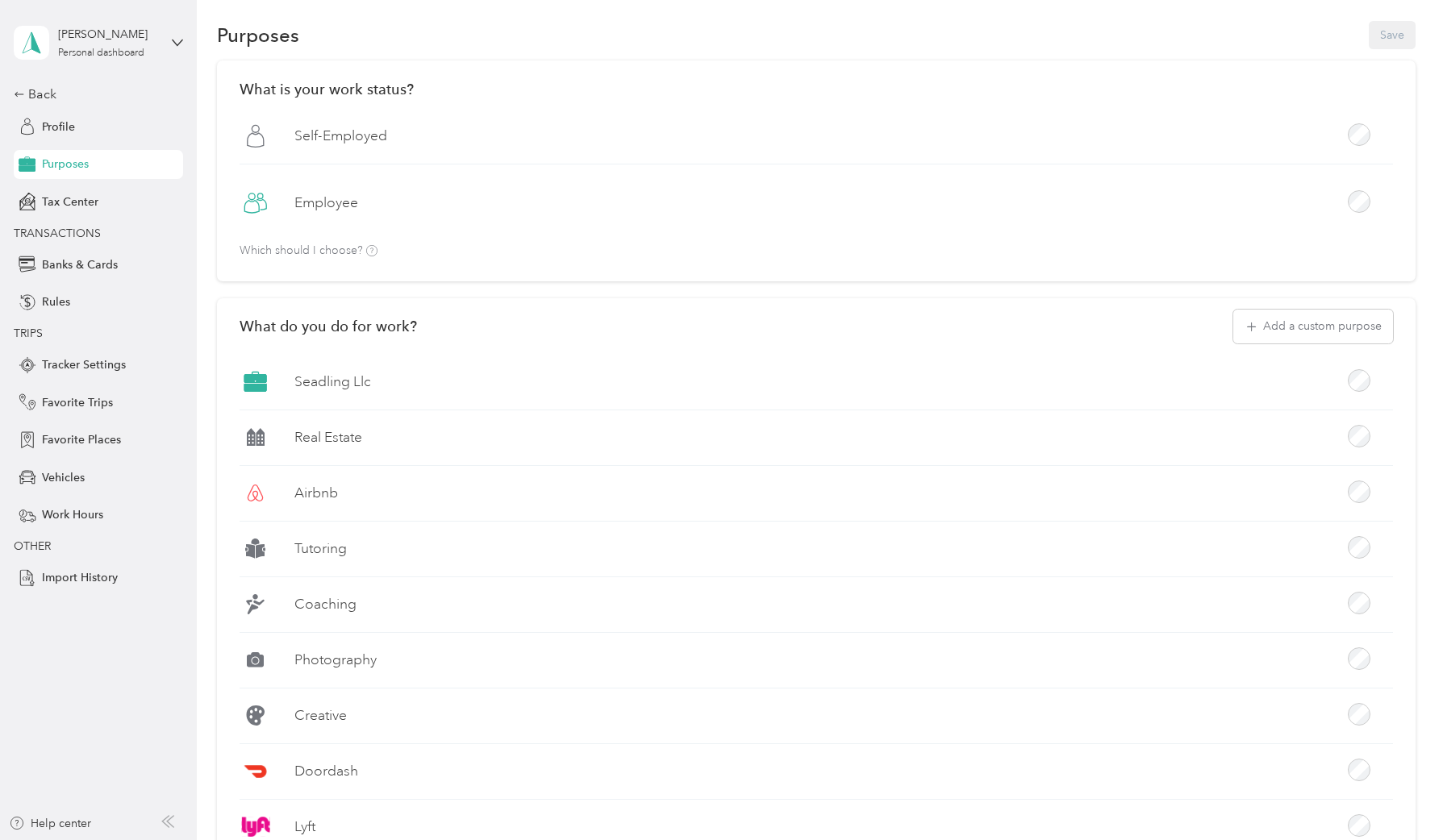
scroll to position [135, 0]
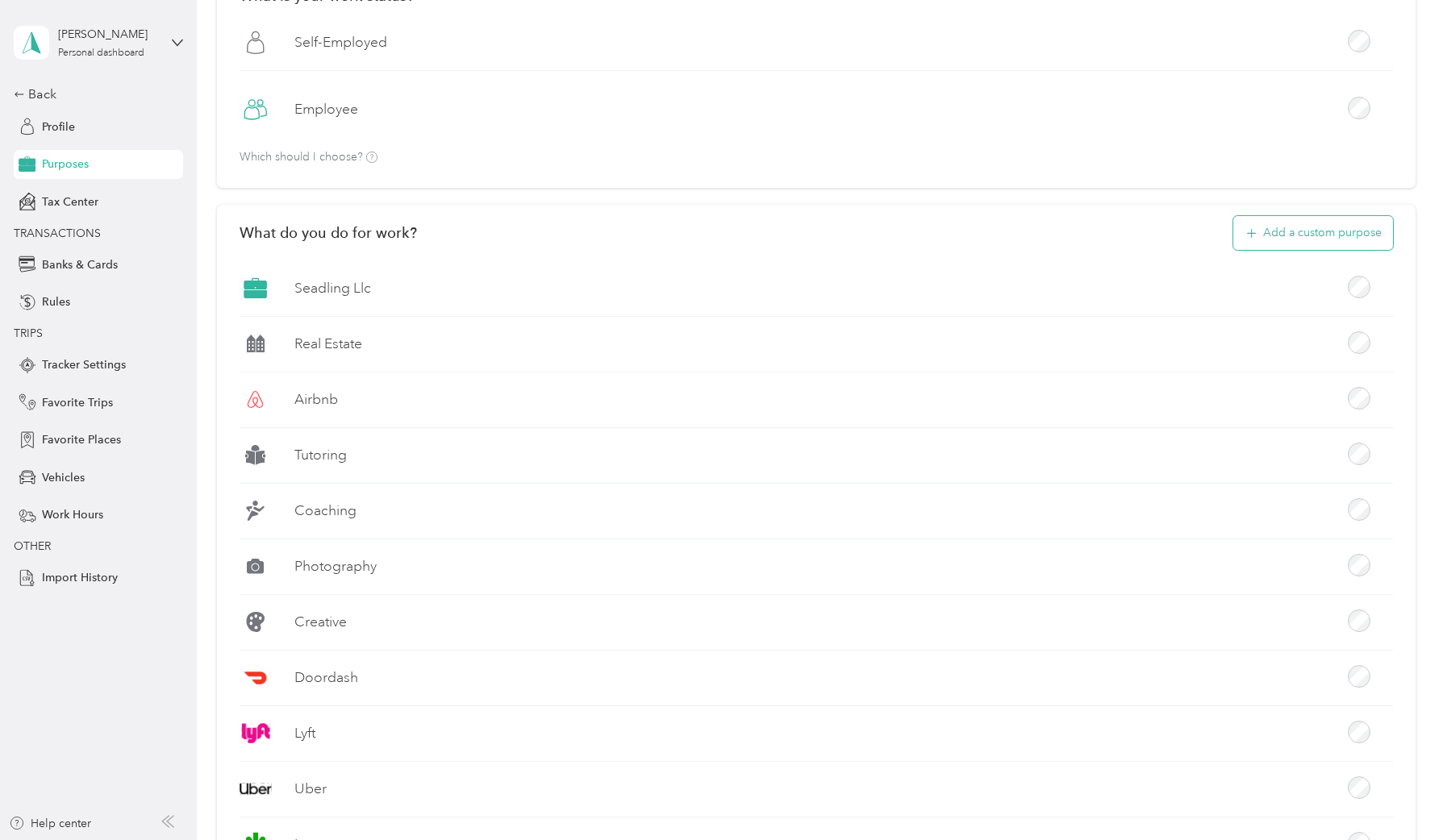
click at [1317, 230] on button "Add a custom purpose" at bounding box center [1313, 233] width 160 height 34
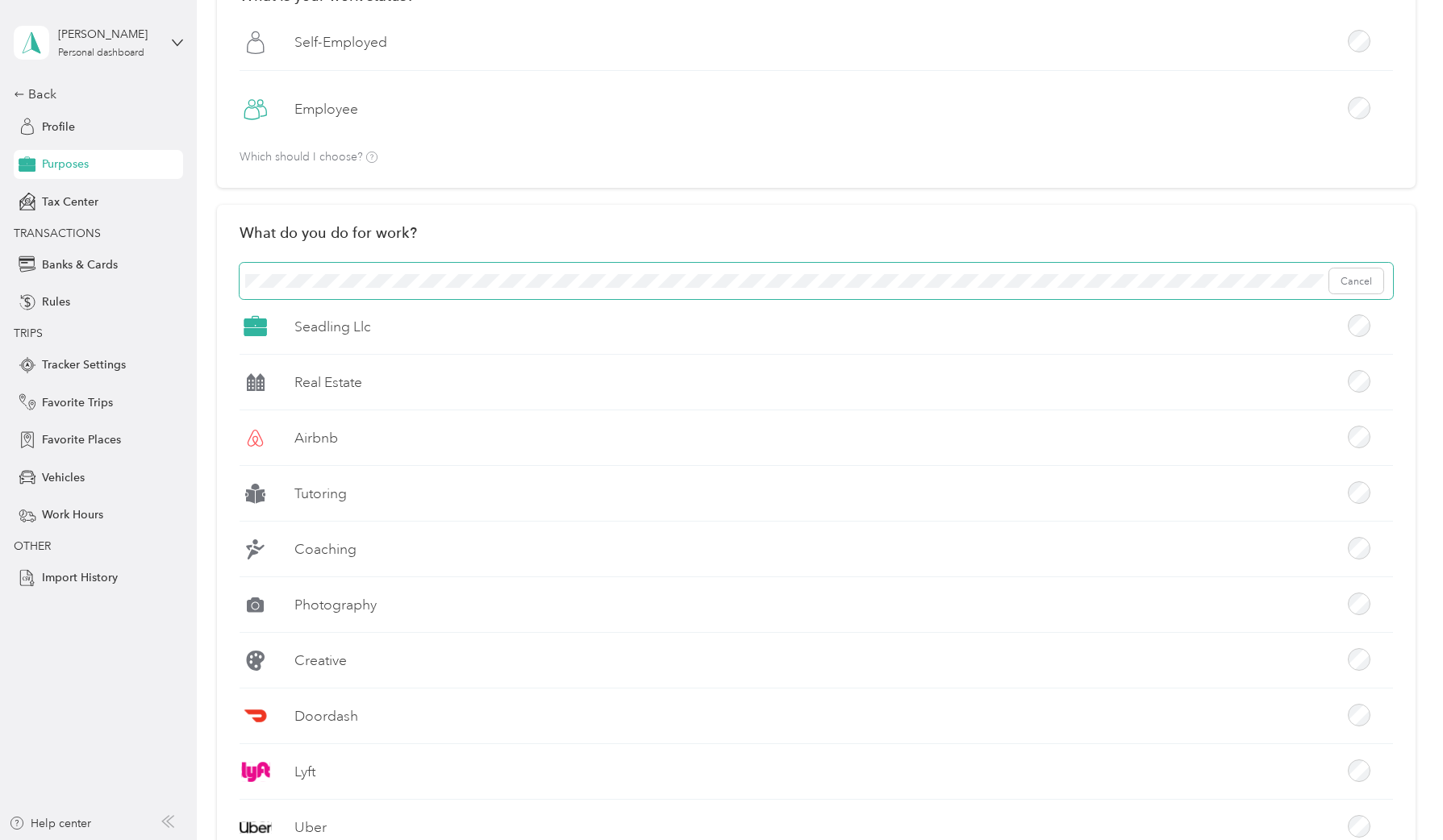
click at [446, 295] on span "Cancel" at bounding box center [816, 281] width 1154 height 37
click at [451, 290] on span "Cancel" at bounding box center [816, 281] width 1154 height 37
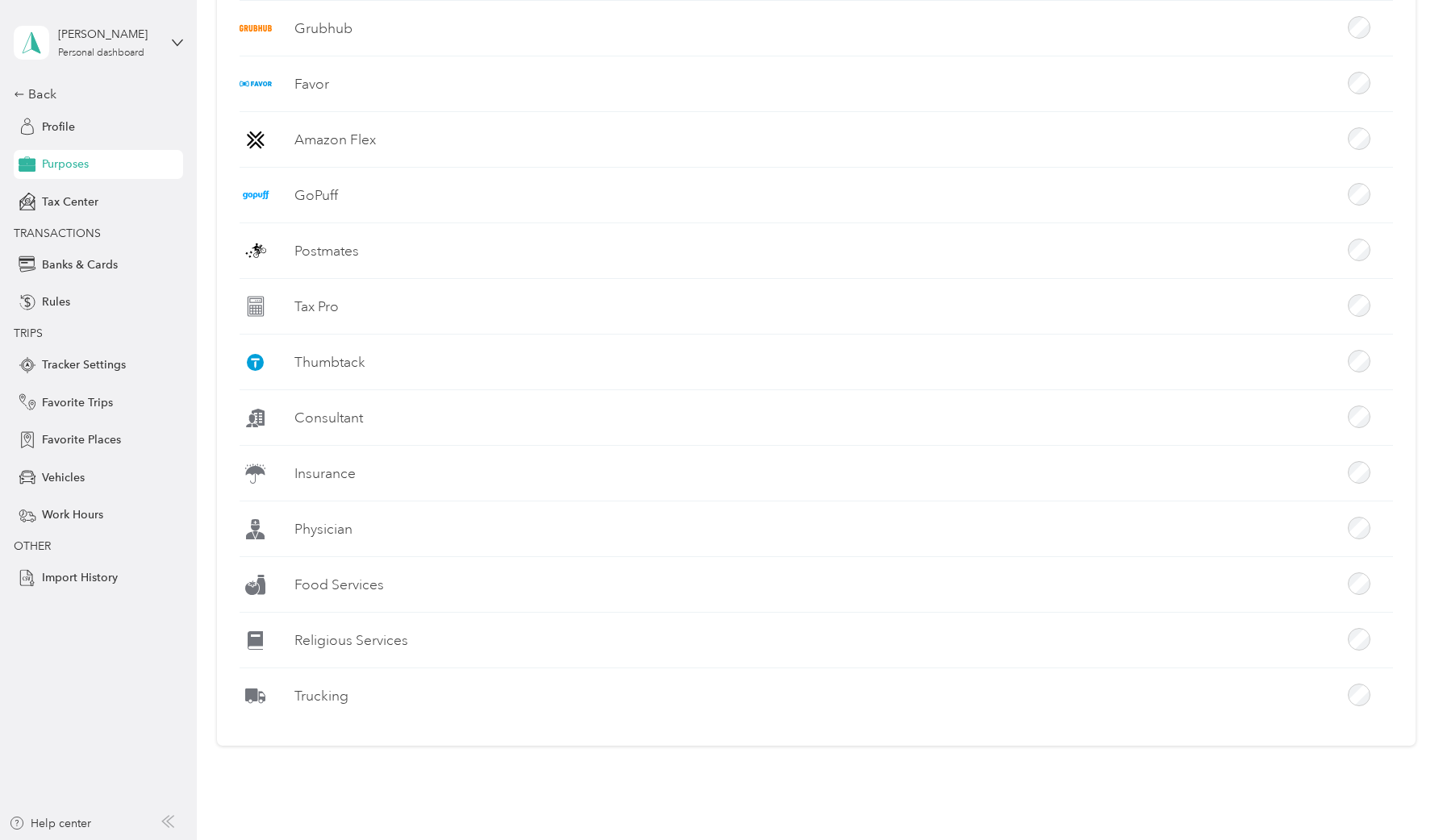
scroll to position [0, 0]
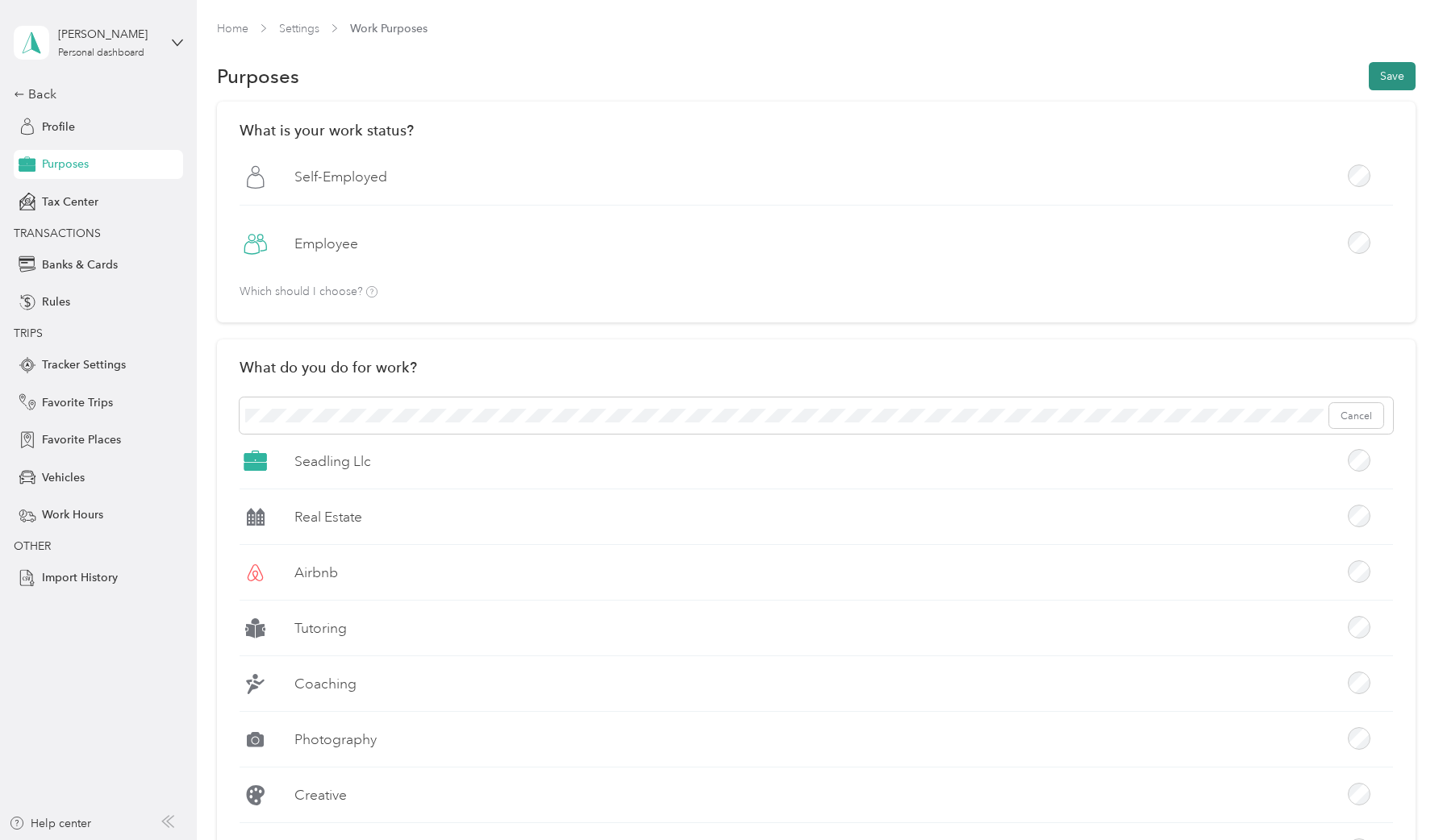
click at [1377, 73] on button "Save" at bounding box center [1392, 76] width 46 height 28
click at [1395, 33] on span "Purpose settings updated successfully" at bounding box center [1289, 42] width 250 height 40
click at [124, 147] on div "Back Profile Purposes Tax Center TRANSACTIONS Banks & Cards Rules TRIPS Tracker…" at bounding box center [99, 338] width 169 height 508
click at [44, 82] on div "[PERSON_NAME] Personal dashboard Back Profile Purposes Tax Center TRANSACTIONS …" at bounding box center [99, 296] width 169 height 592
click at [45, 90] on div "Back" at bounding box center [94, 94] width 162 height 19
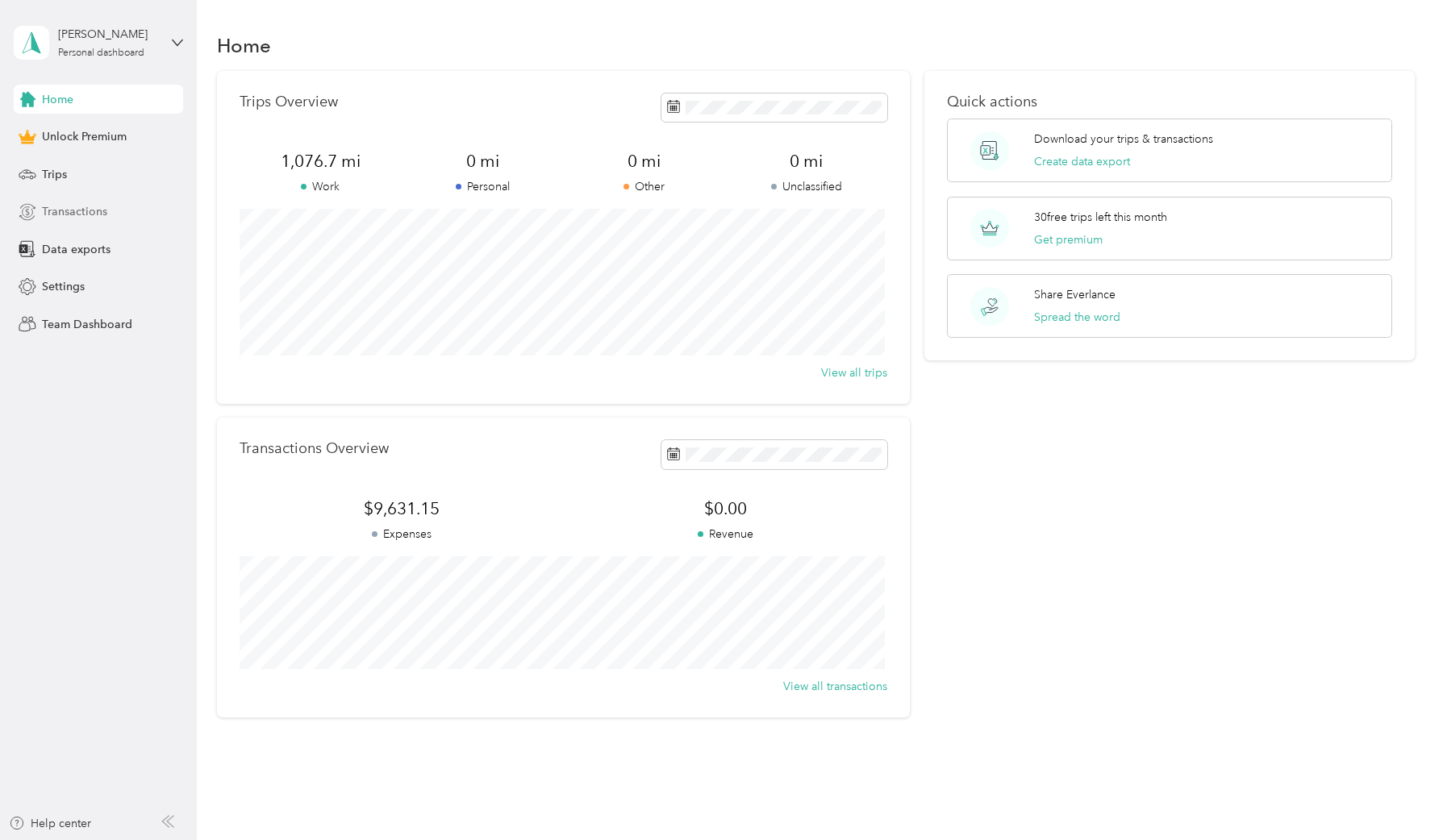
click at [57, 215] on span "Transactions" at bounding box center [75, 211] width 65 height 17
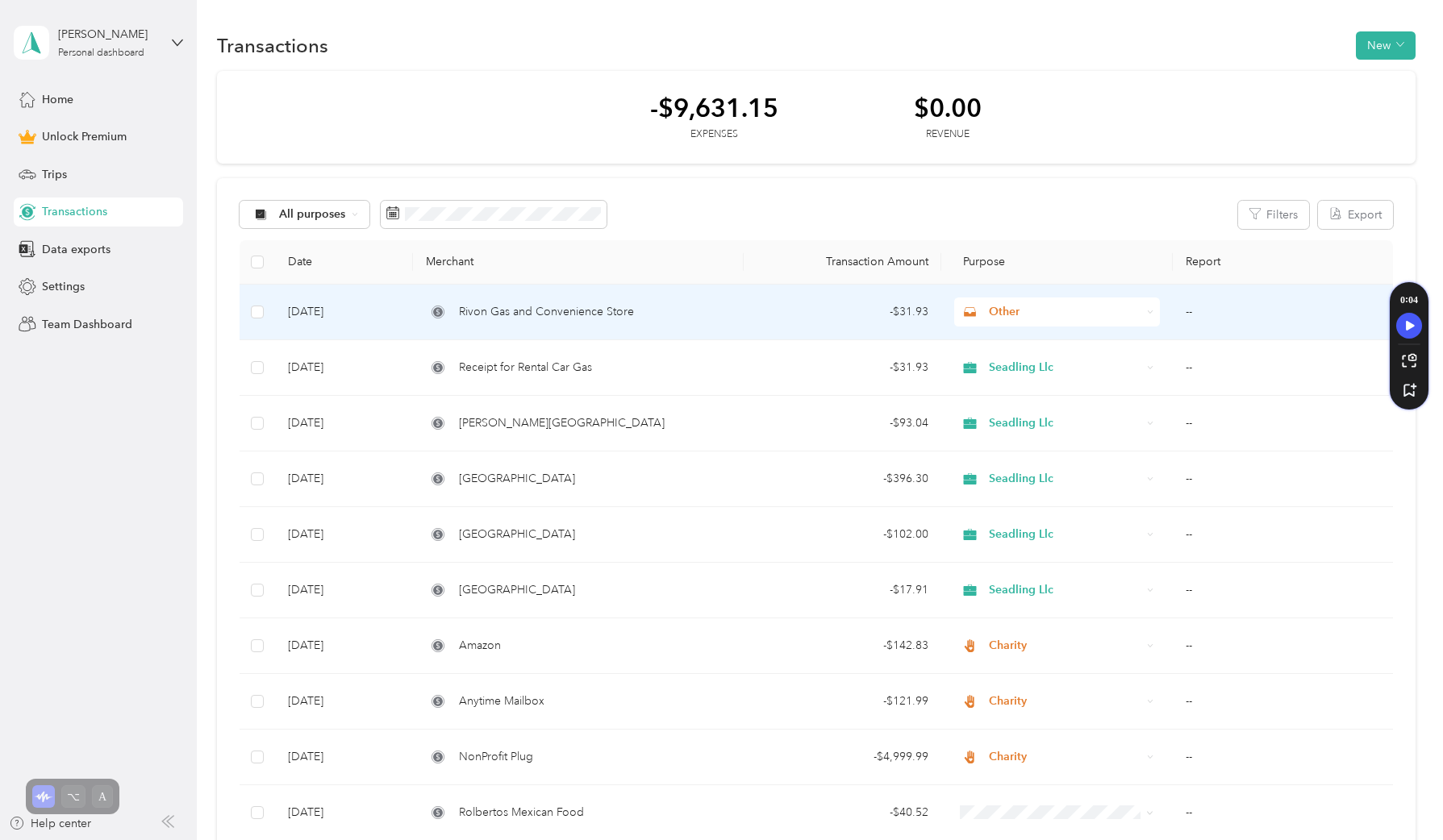
click at [1108, 311] on span "Other" at bounding box center [1065, 311] width 153 height 17
click at [1084, 393] on span "Seadling Llc" at bounding box center [1068, 398] width 153 height 17
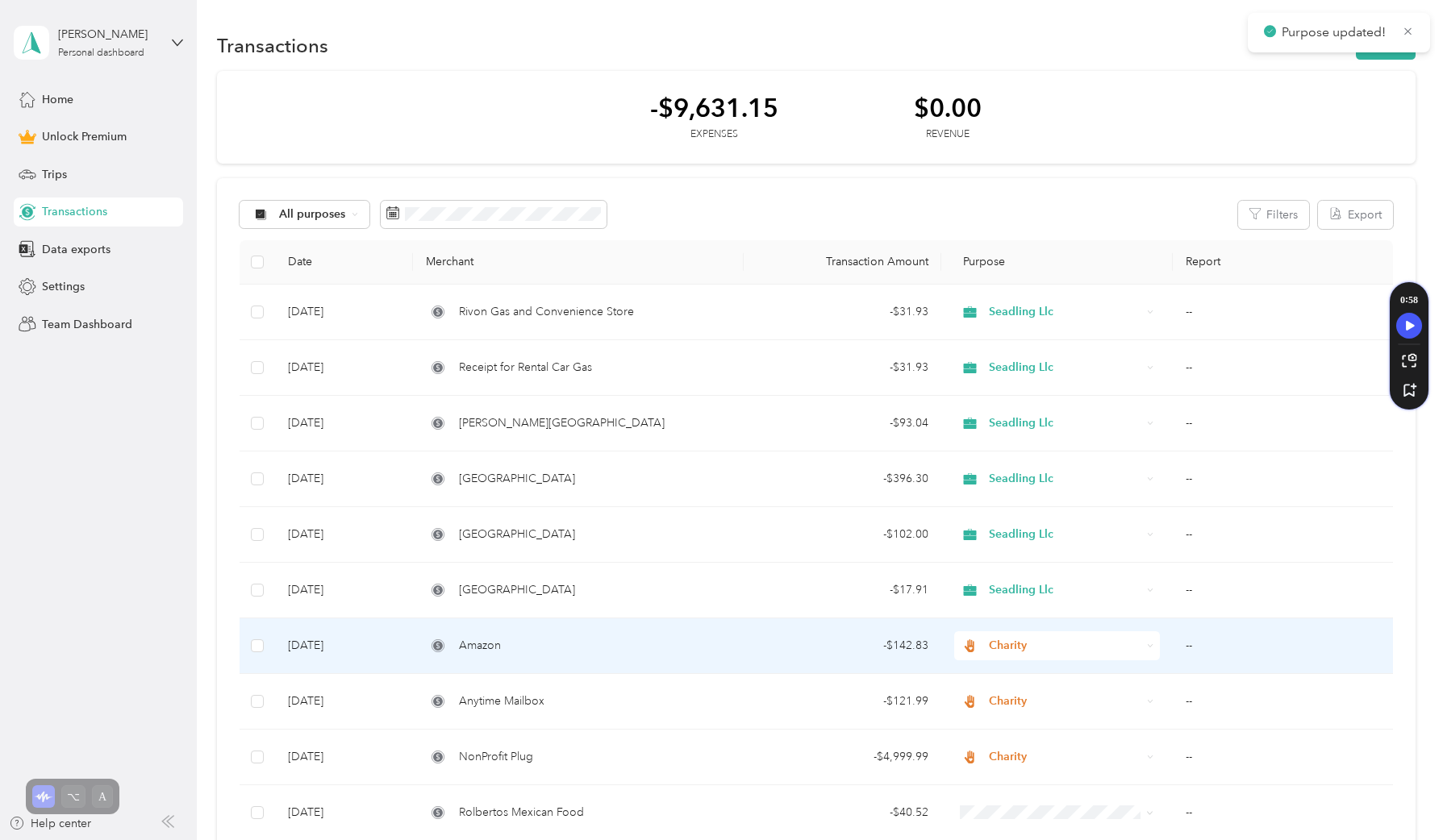
click at [1024, 628] on td "Charity" at bounding box center [1057, 645] width 230 height 56
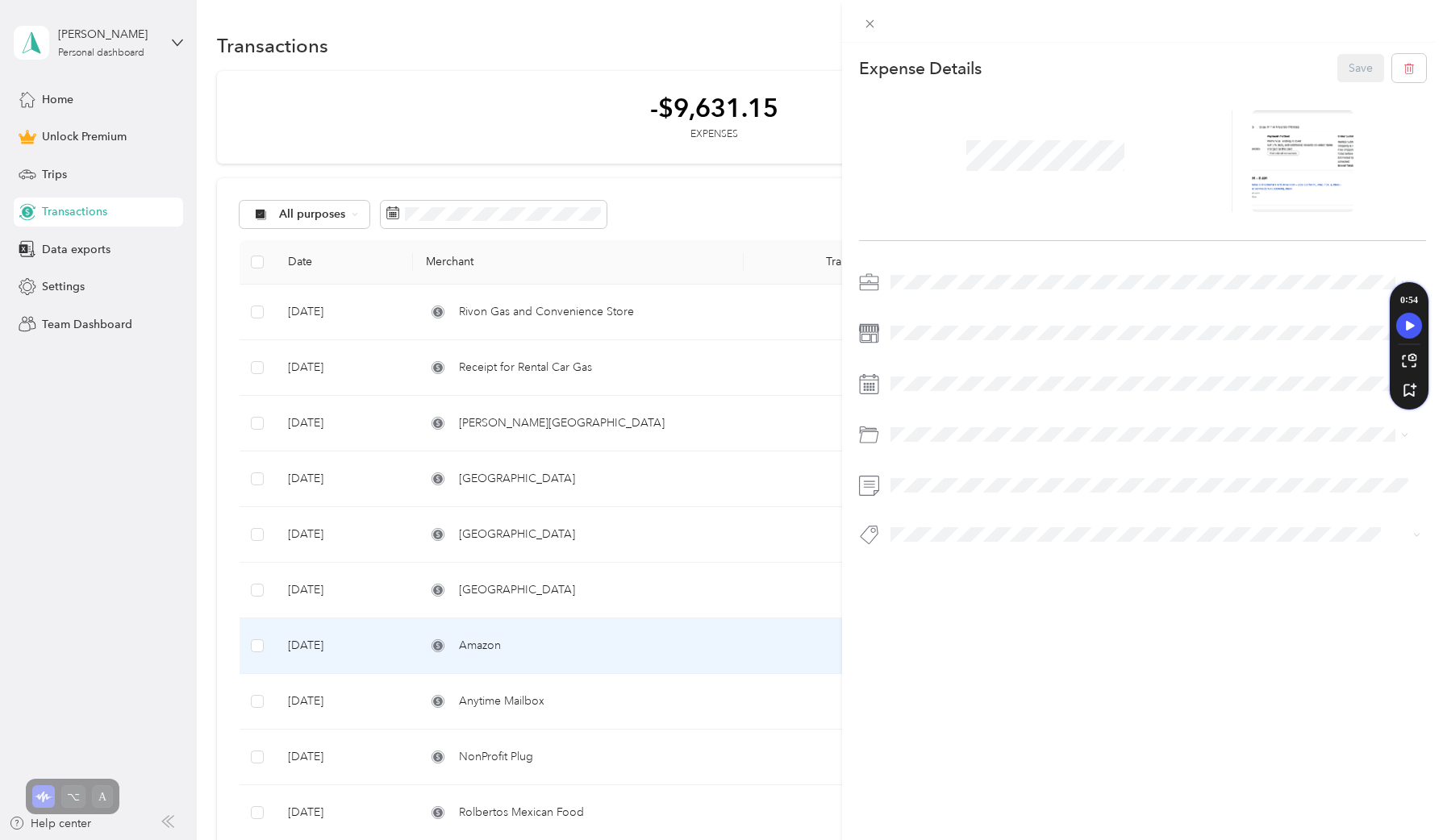
drag, startPoint x: 544, startPoint y: 81, endPoint x: 618, endPoint y: 112, distance: 80.2
click at [544, 81] on div "This expense cannot be edited because it is either under review, approved, or p…" at bounding box center [721, 420] width 1443 height 840
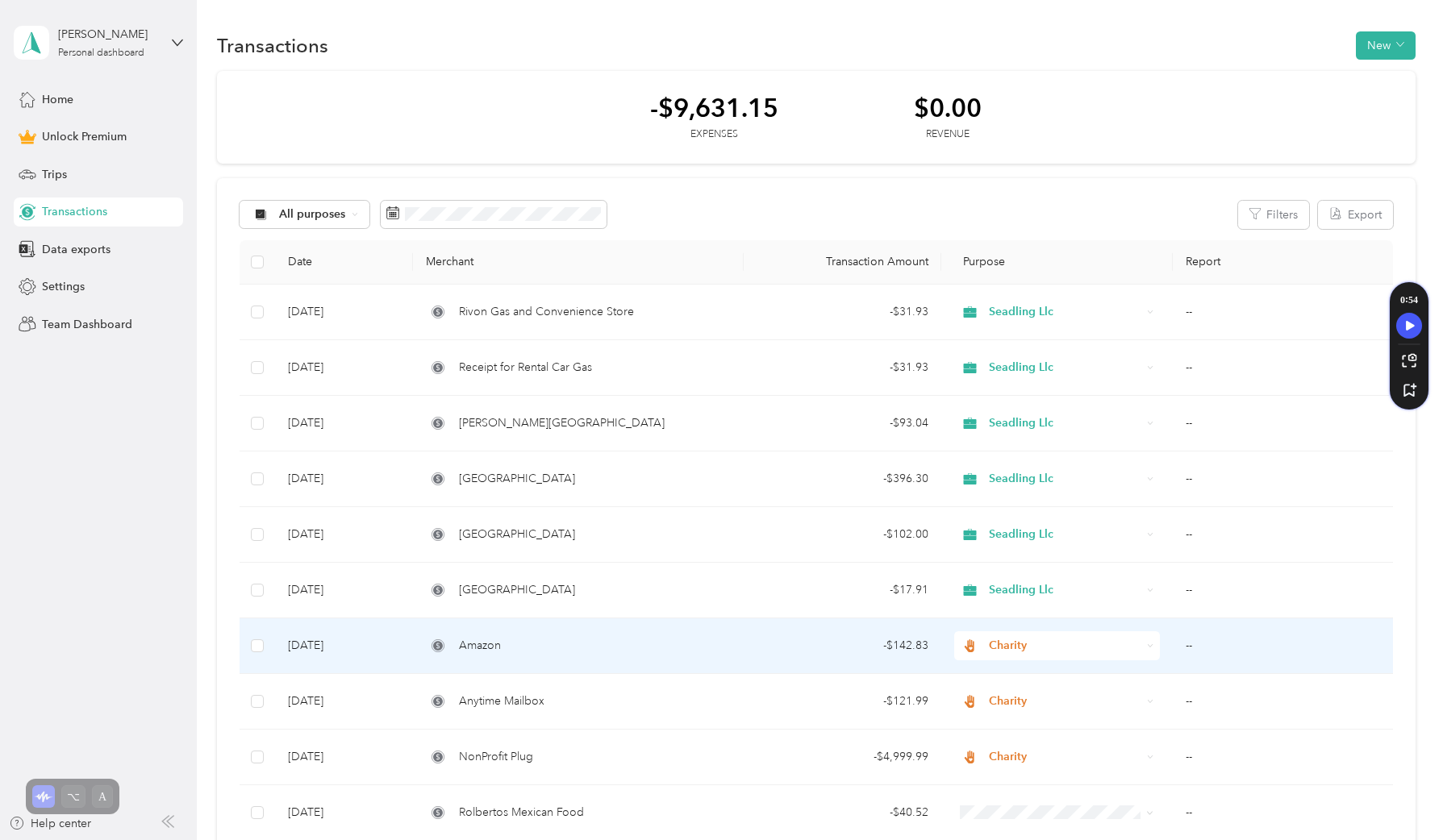
click at [1017, 649] on span "Charity" at bounding box center [1065, 645] width 153 height 17
click at [816, 650] on div "- $142.83" at bounding box center [843, 645] width 172 height 17
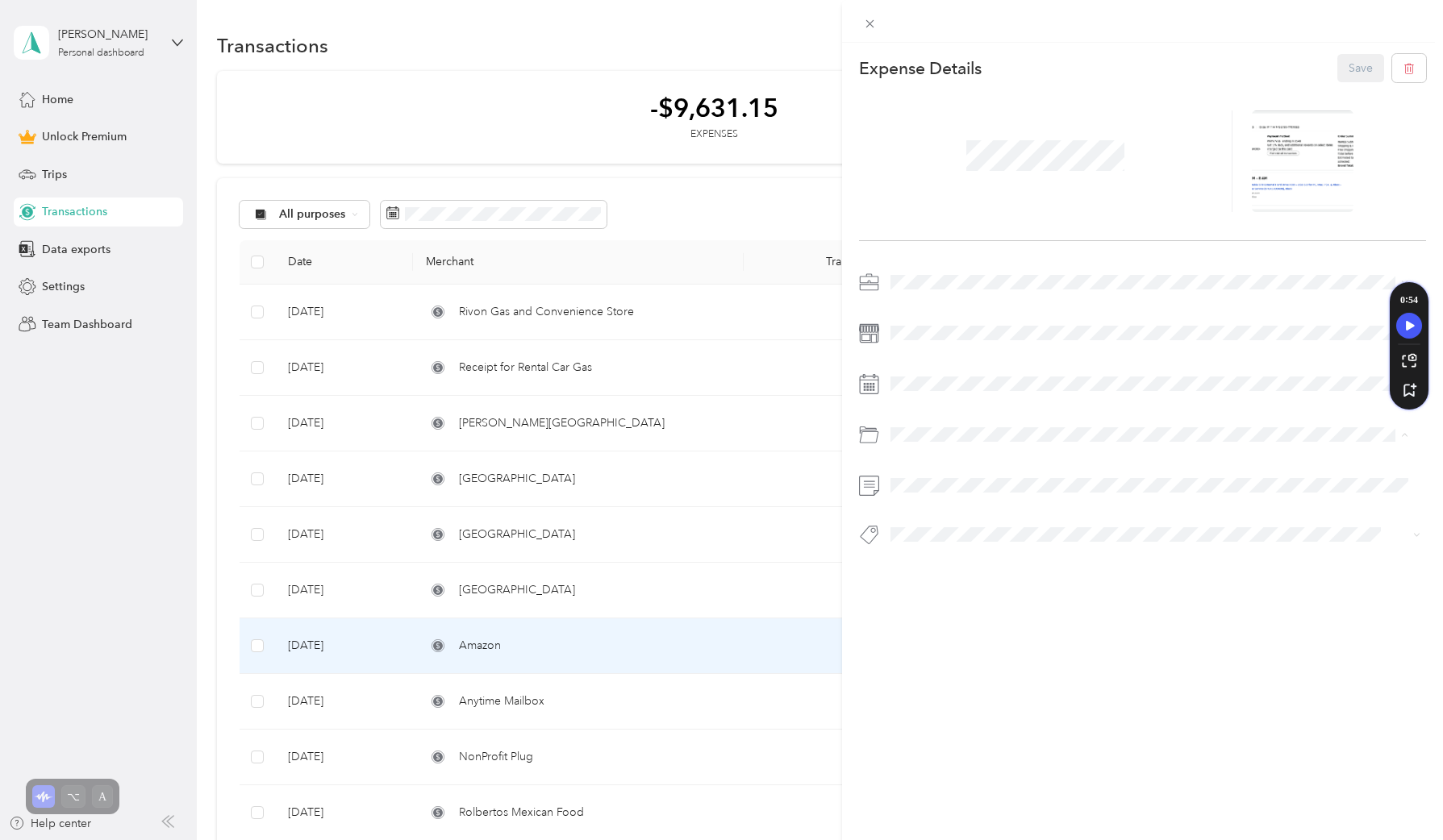
click at [956, 294] on span at bounding box center [1155, 282] width 541 height 26
click at [506, 125] on div "This expense cannot be edited because it is either under review, approved, or p…" at bounding box center [721, 420] width 1443 height 840
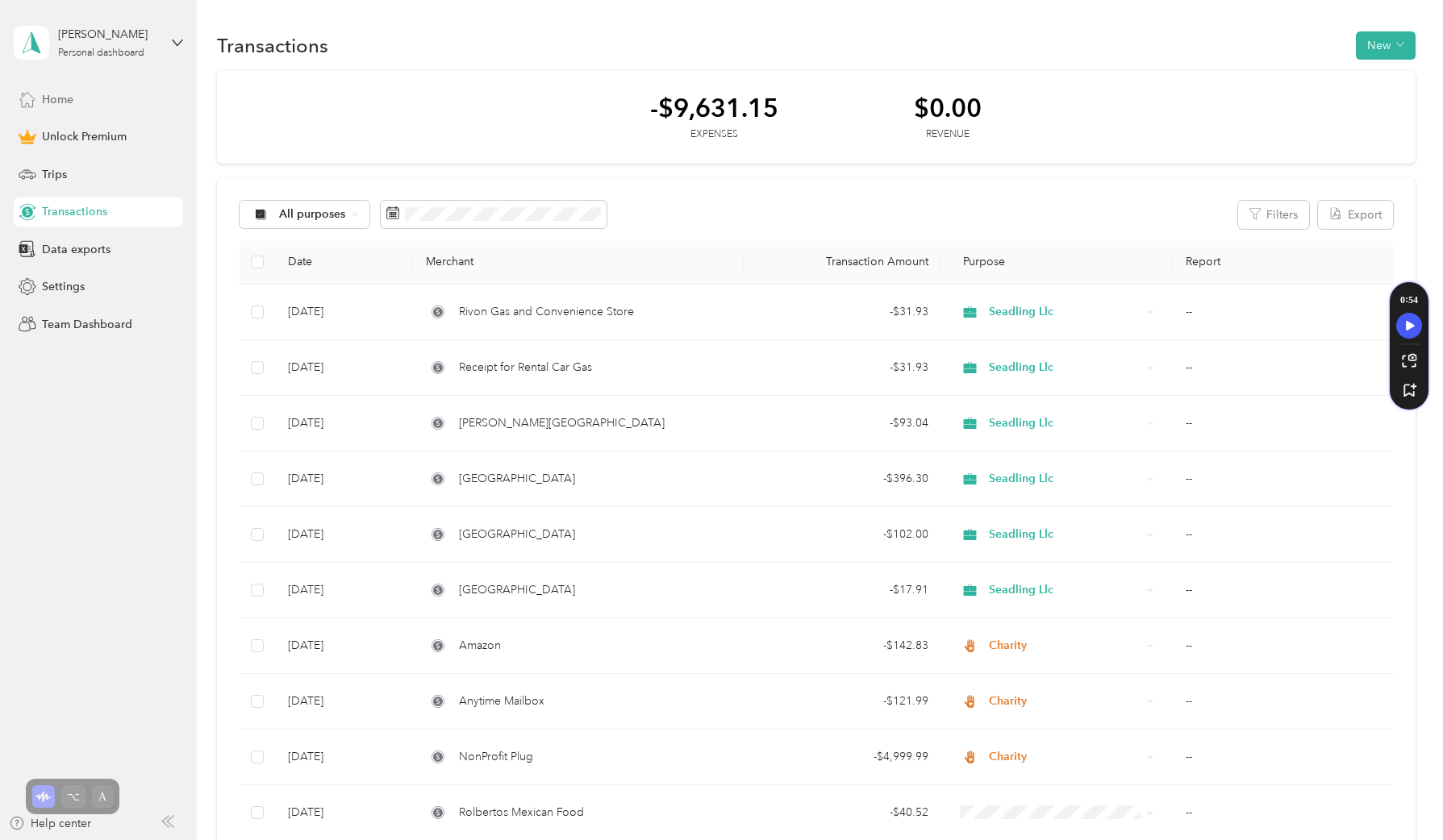
click at [76, 109] on div "Home" at bounding box center [99, 99] width 169 height 29
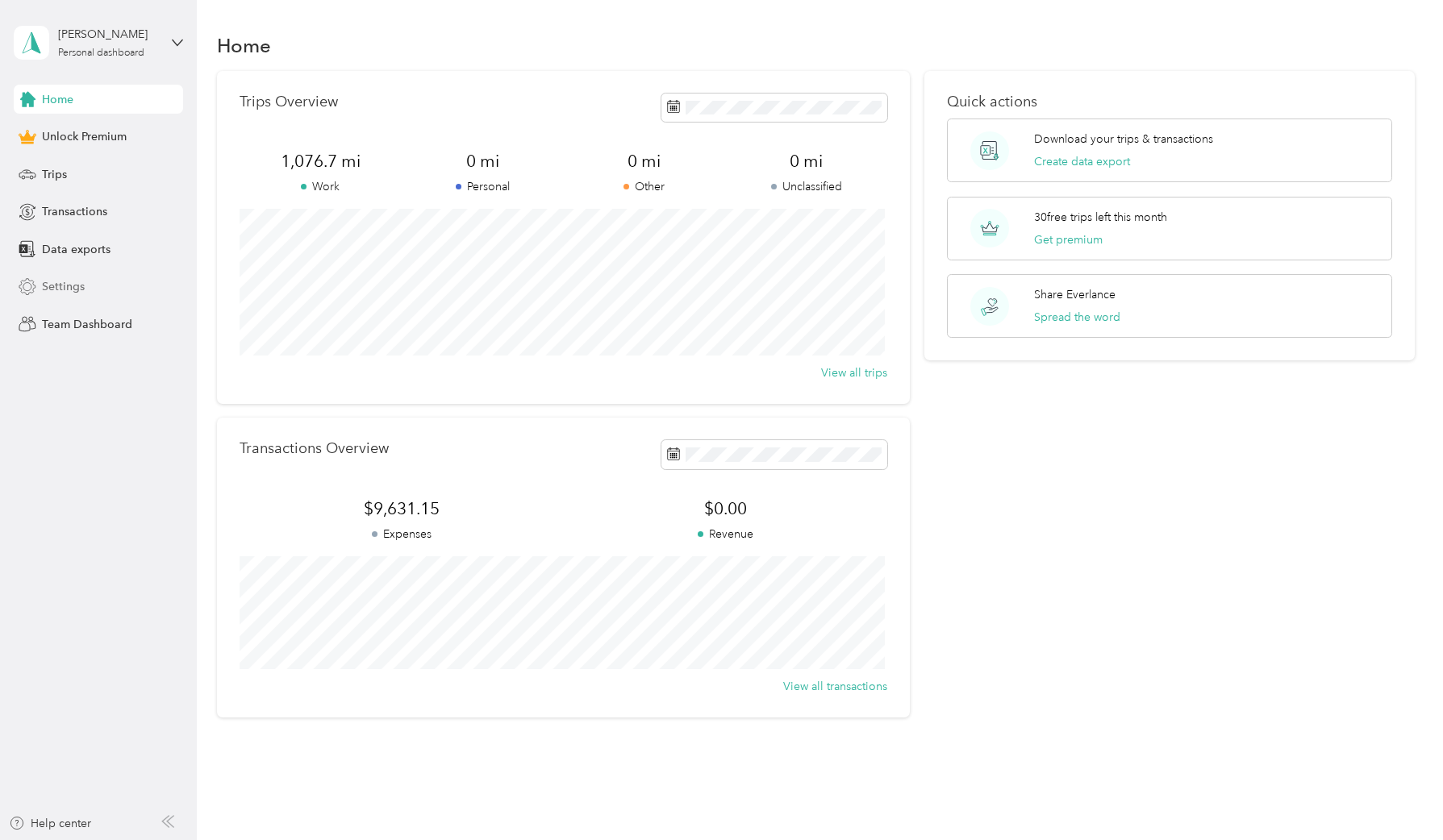
click at [79, 289] on span "Settings" at bounding box center [64, 287] width 43 height 17
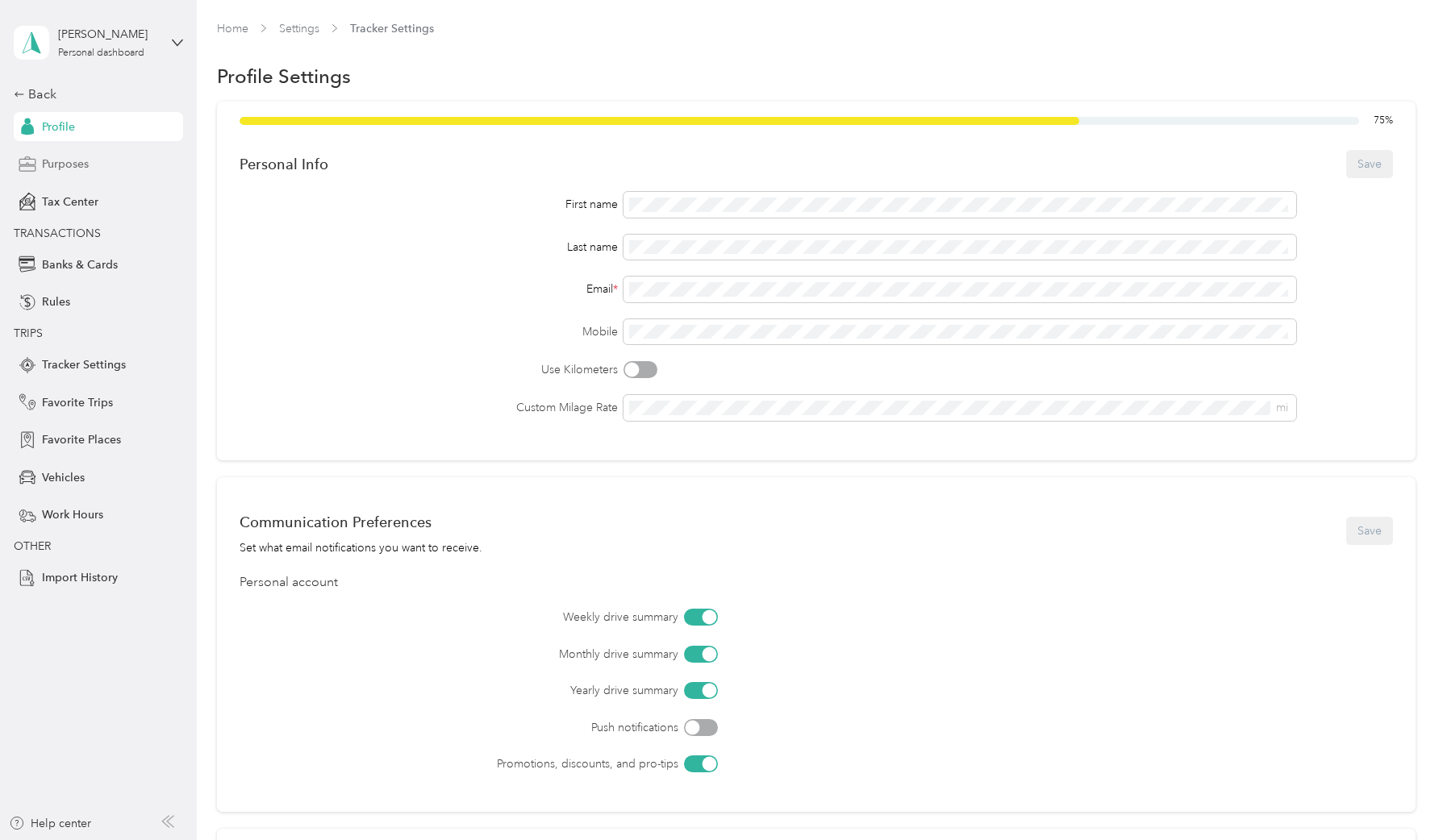
click at [94, 177] on div "Purposes" at bounding box center [99, 164] width 169 height 29
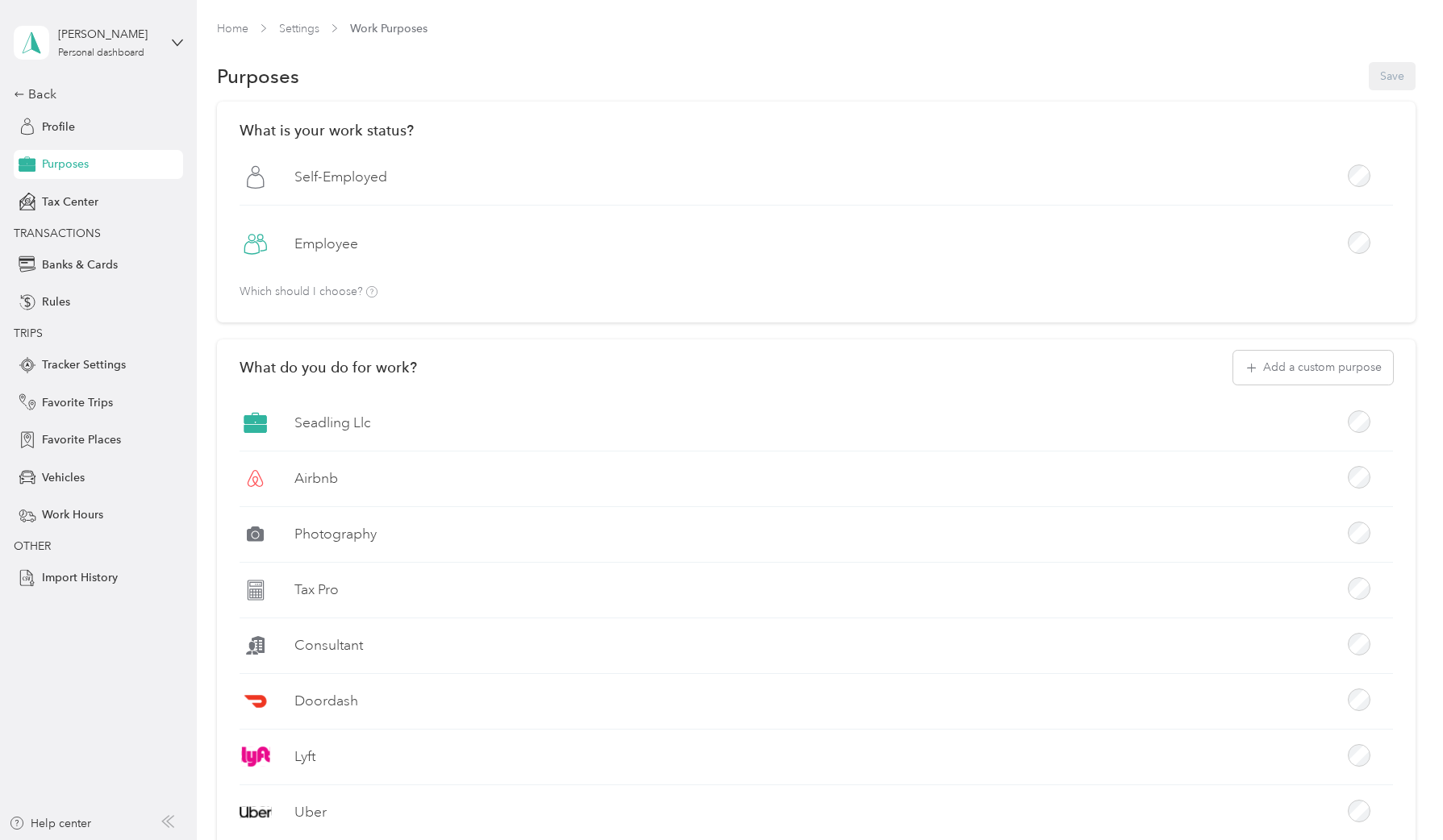
scroll to position [200, 0]
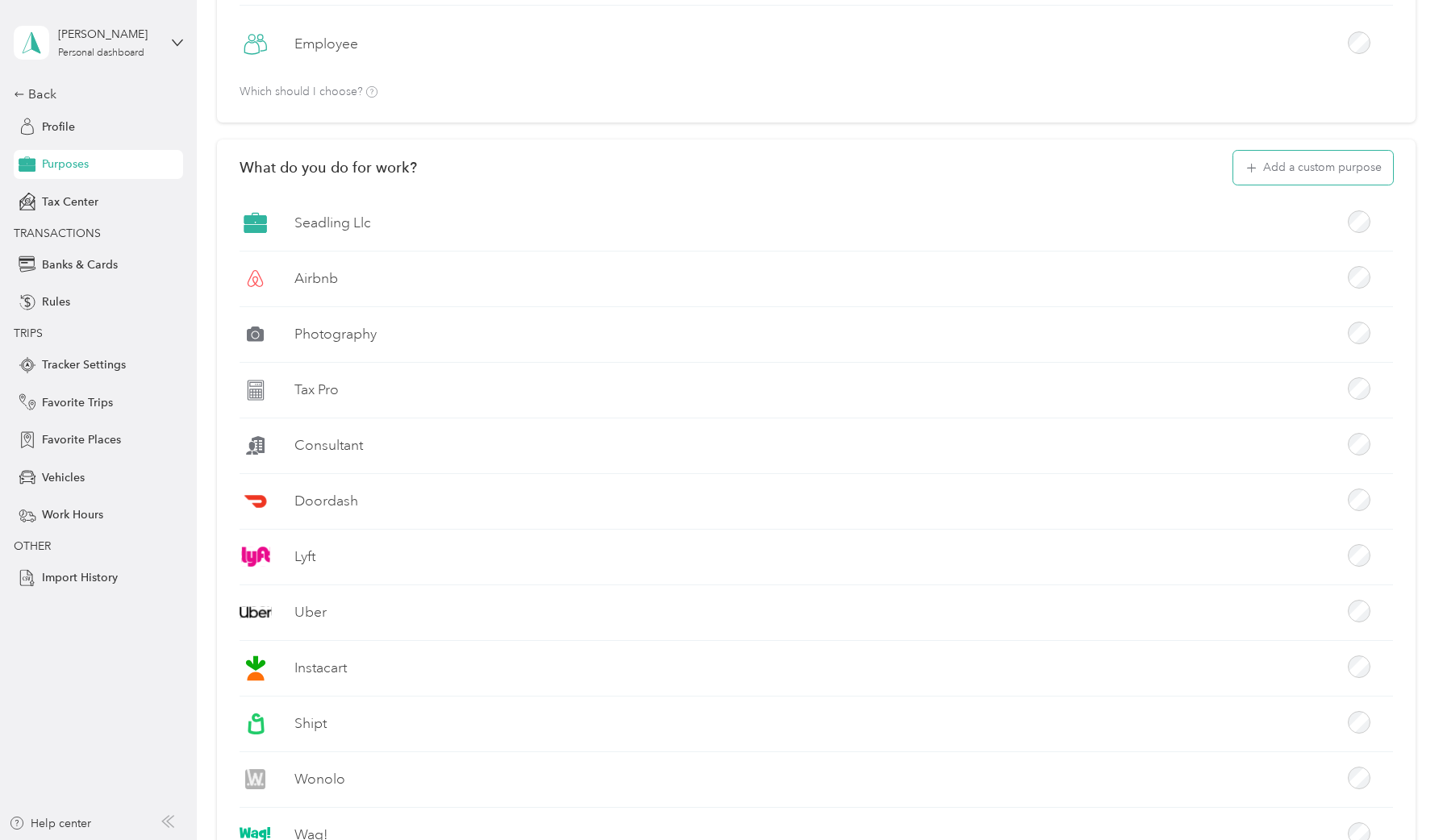
click at [1304, 172] on button "Add a custom purpose" at bounding box center [1313, 167] width 160 height 34
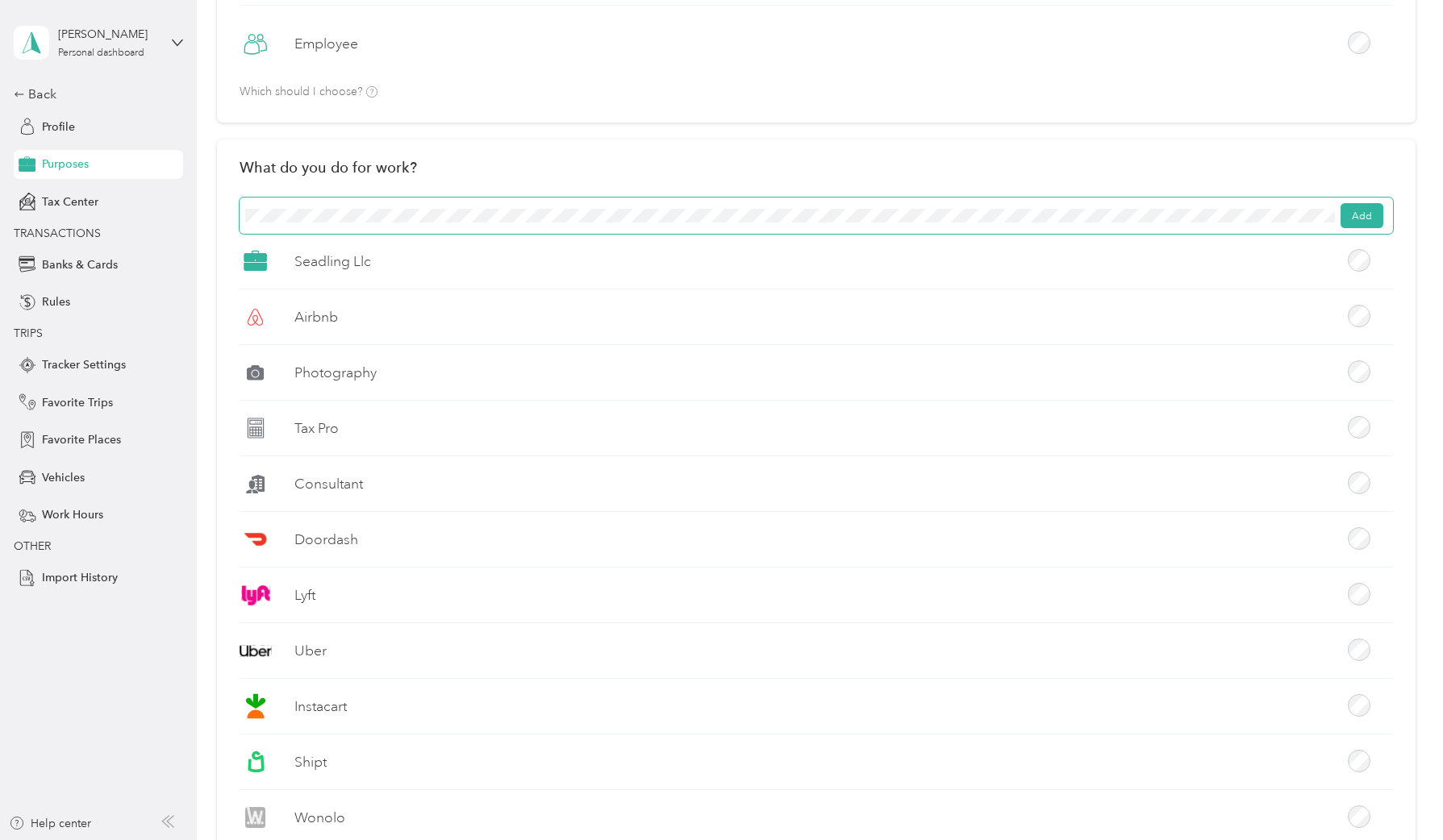
click at [1373, 215] on button "Add" at bounding box center [1362, 215] width 43 height 26
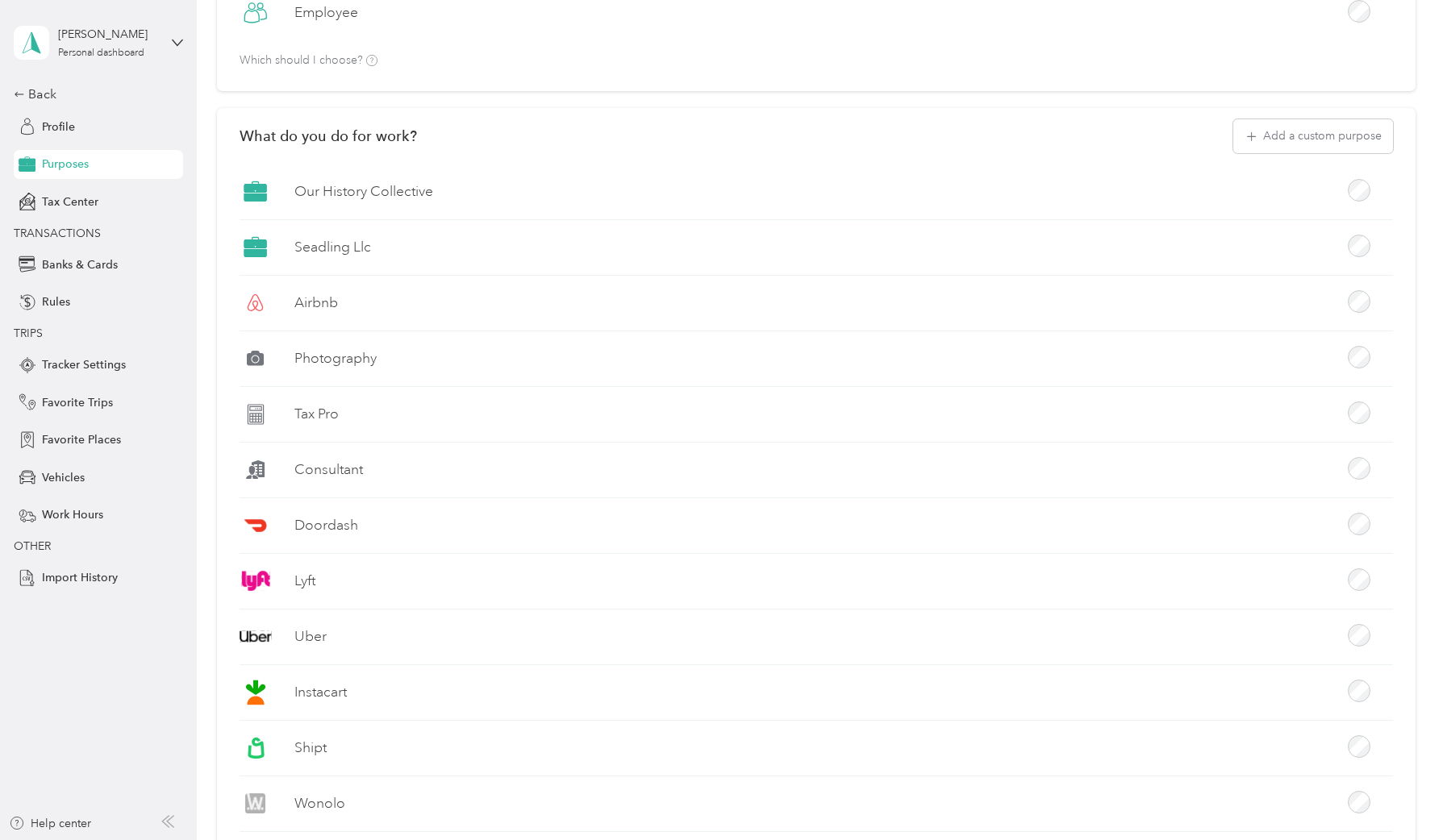
scroll to position [0, 0]
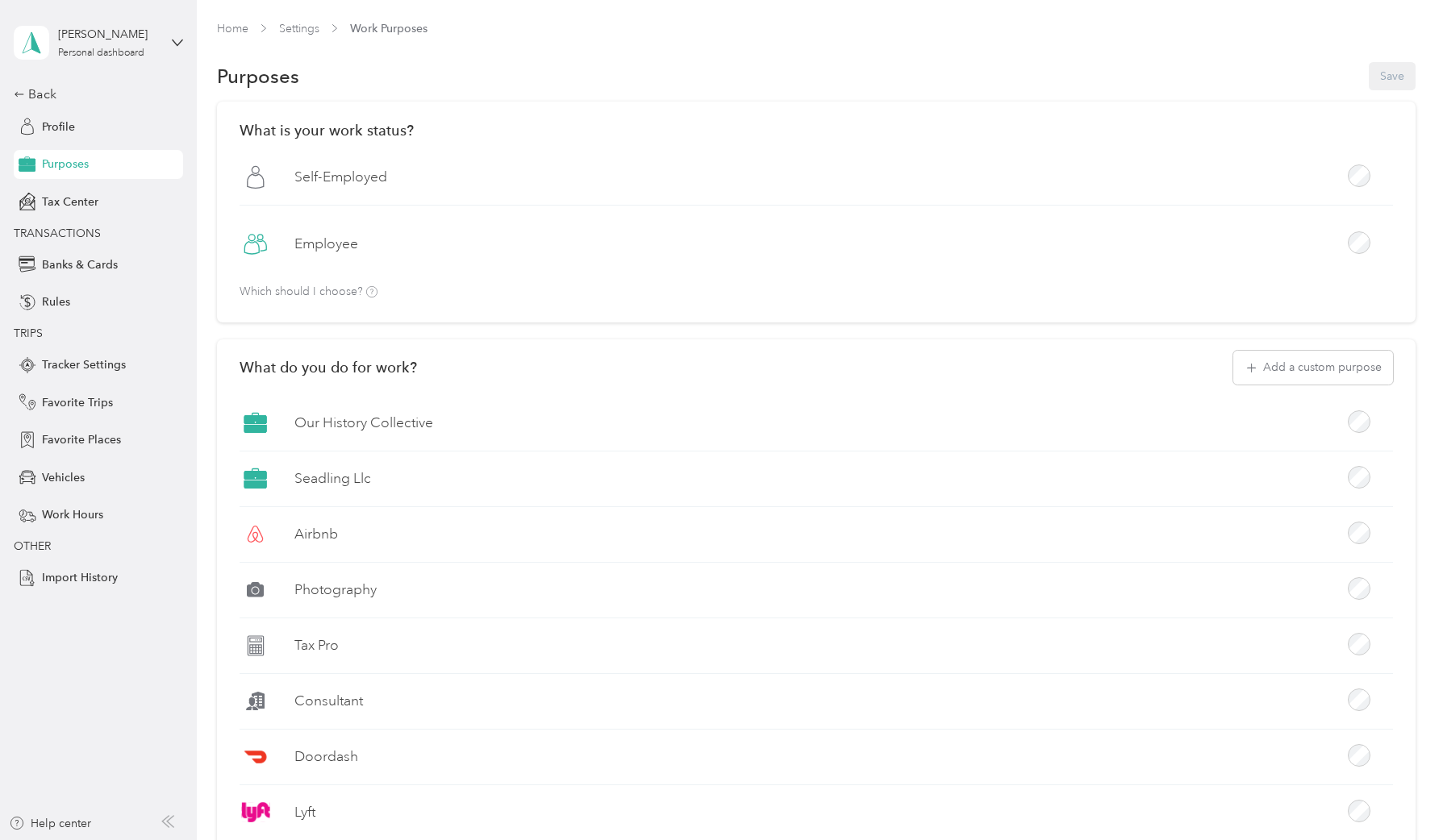
click at [1387, 74] on div "Purposes Save" at bounding box center [816, 76] width 1198 height 34
click at [45, 90] on div "Back" at bounding box center [94, 94] width 162 height 19
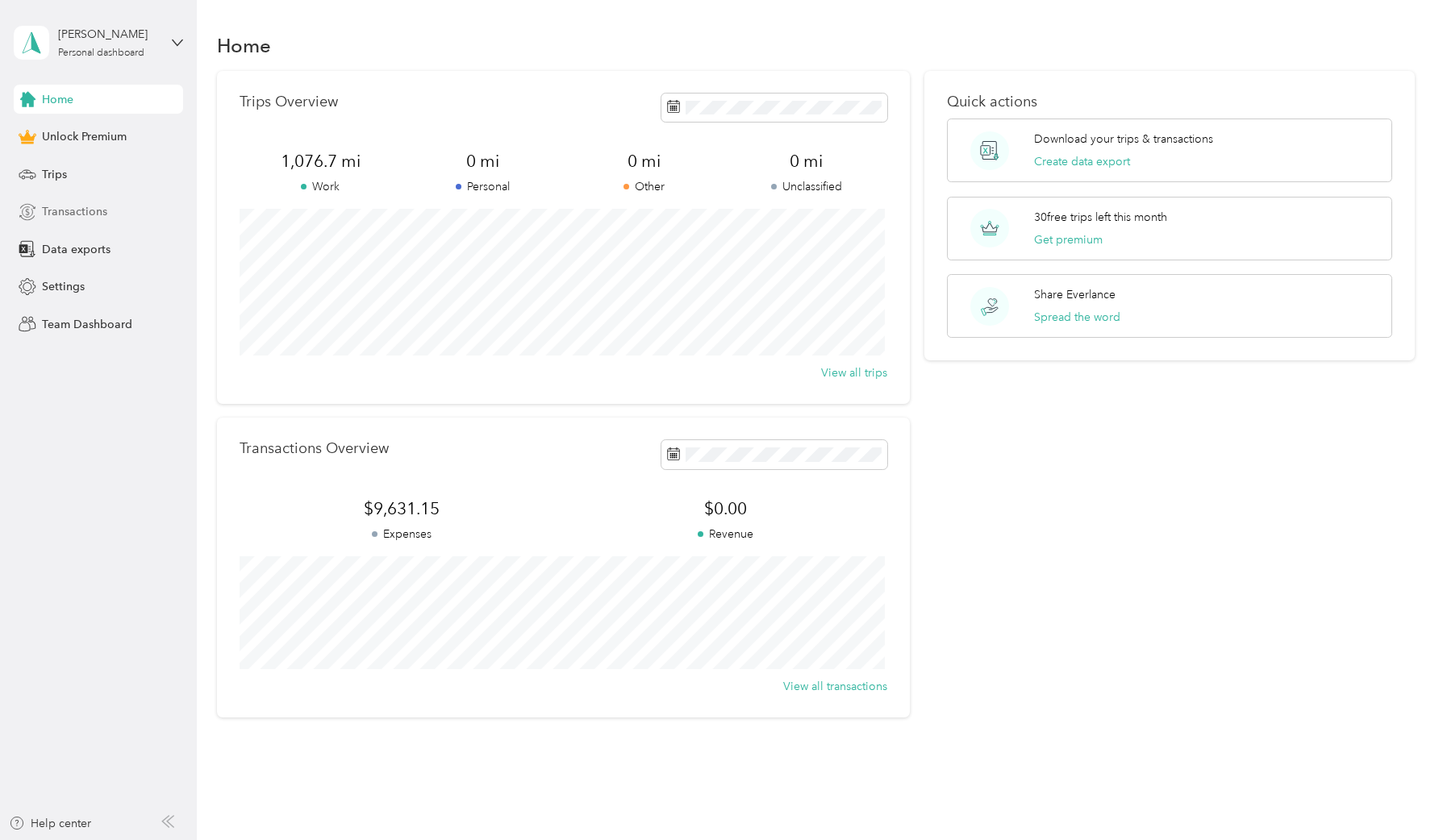
click at [47, 220] on span "Transactions" at bounding box center [75, 211] width 65 height 17
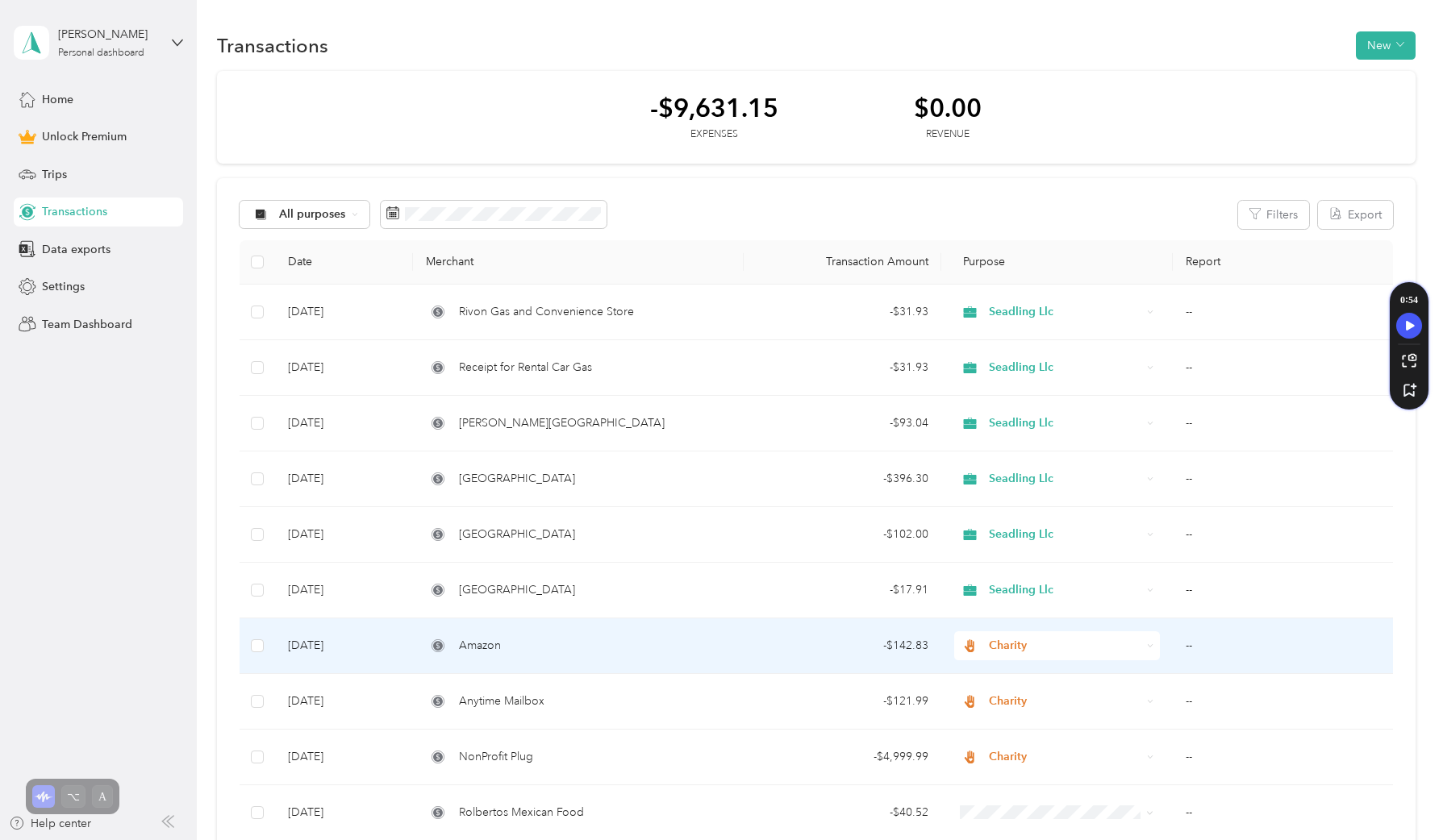
click at [1001, 646] on span "Charity" at bounding box center [1065, 645] width 153 height 17
click at [1014, 467] on span "Our History Collective" at bounding box center [1068, 474] width 153 height 17
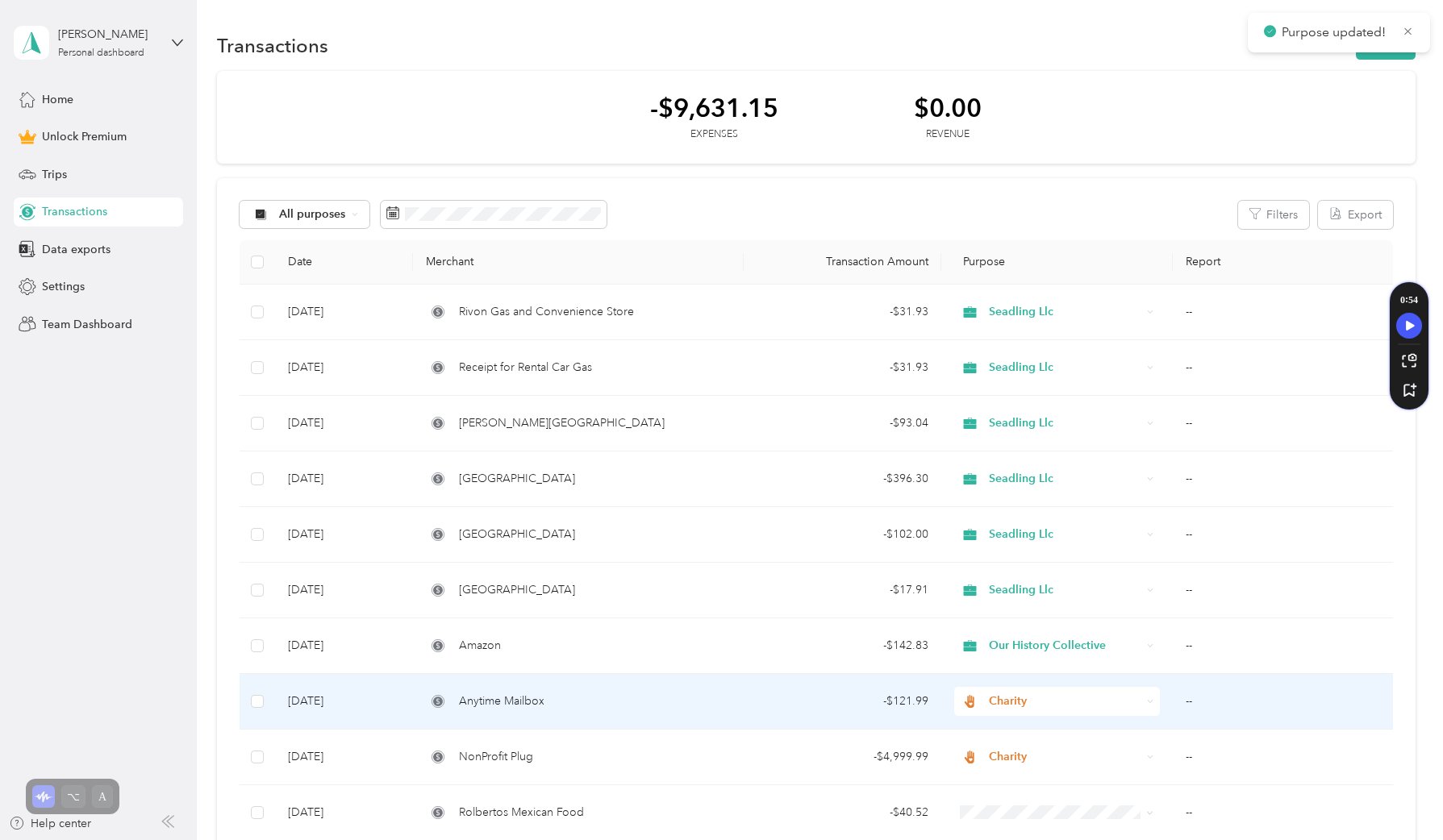
click at [1028, 701] on span "Charity" at bounding box center [1065, 701] width 153 height 17
click at [1034, 533] on li "Our History Collective" at bounding box center [1053, 530] width 204 height 28
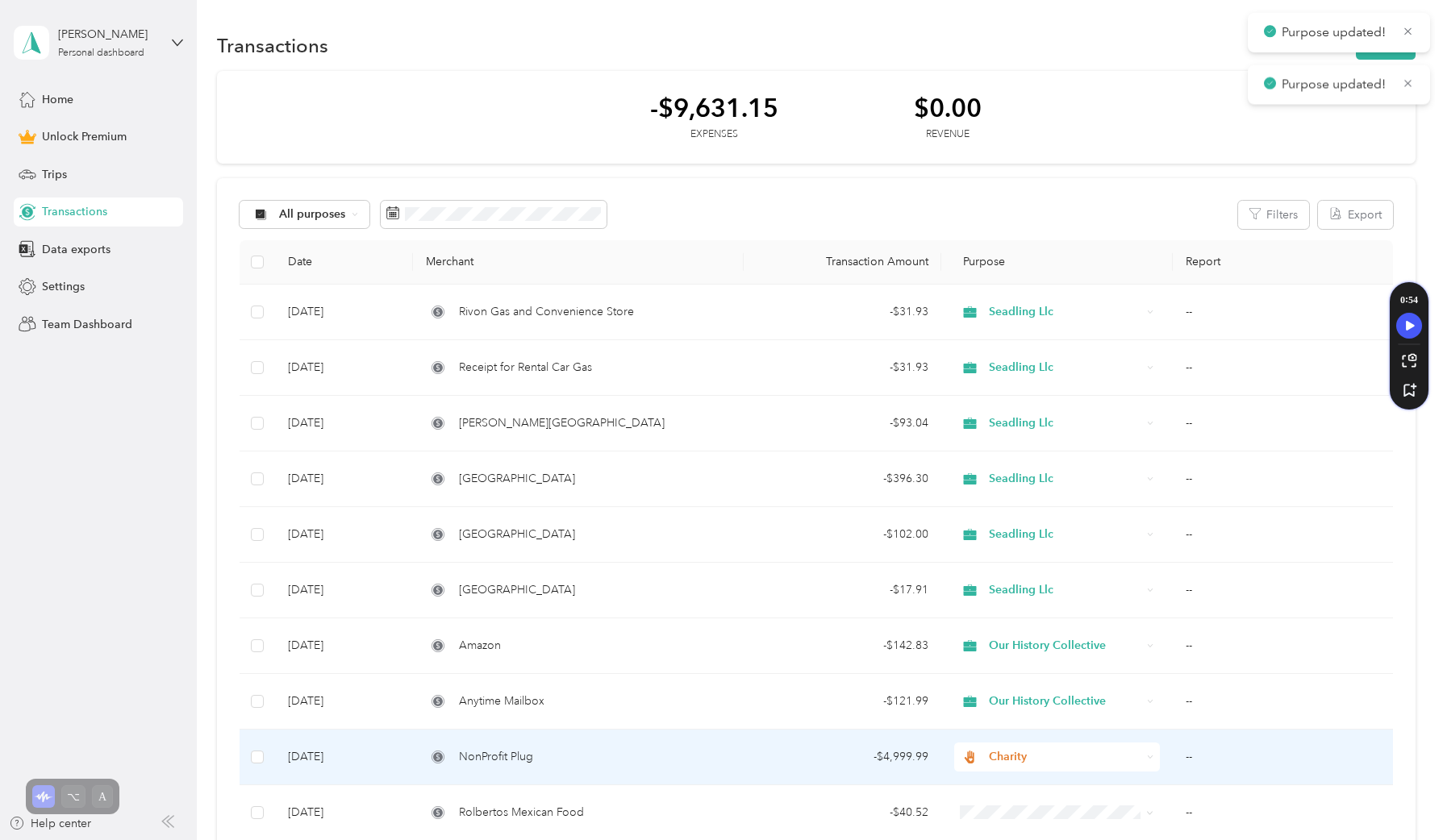
click at [1031, 755] on span "Charity" at bounding box center [1065, 756] width 153 height 17
click at [1029, 590] on li "Our History Collective" at bounding box center [1053, 586] width 204 height 28
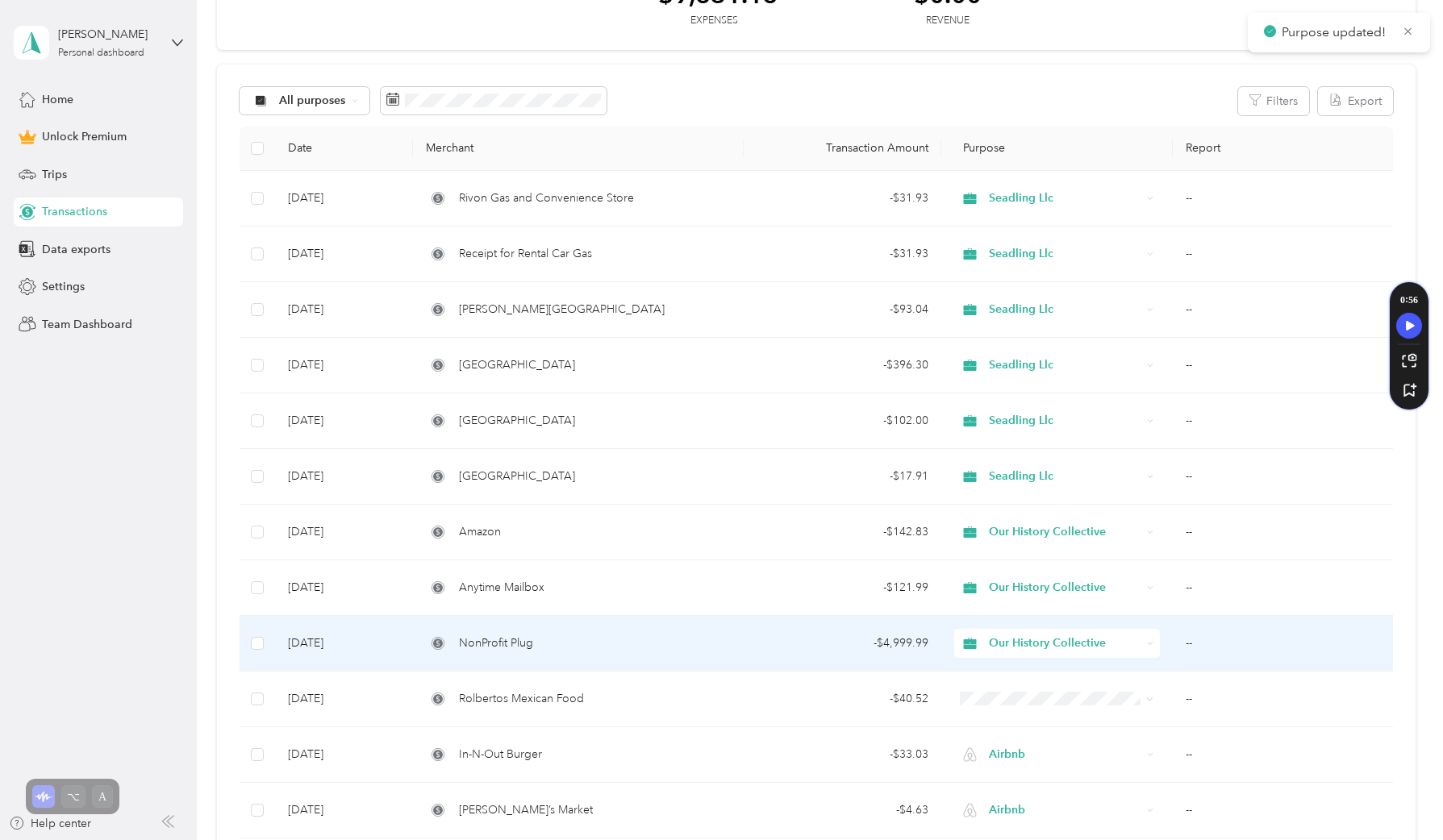
scroll to position [289, 0]
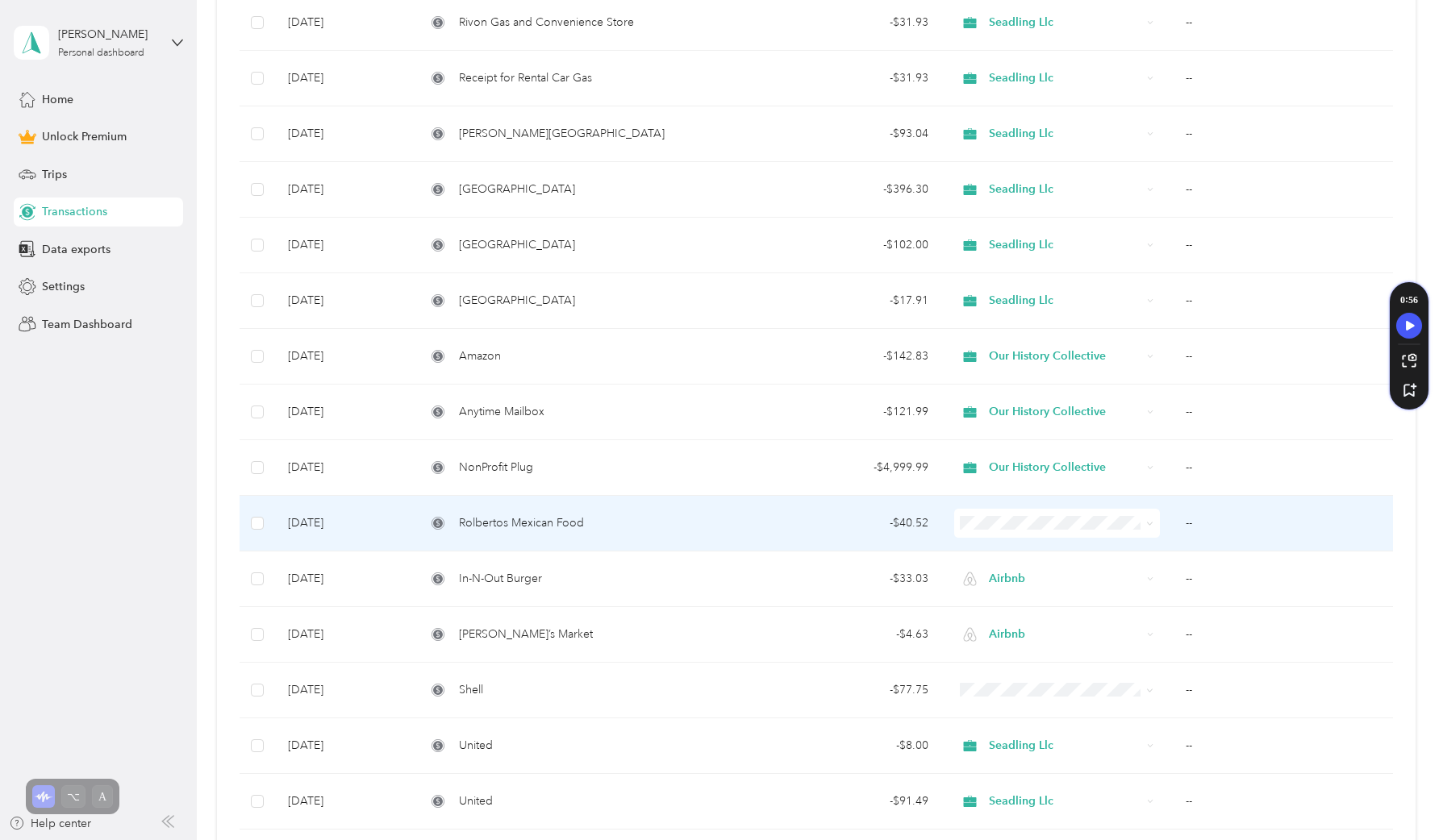
click at [975, 536] on span at bounding box center [1056, 523] width 205 height 29
click at [1052, 656] on li "Airbnb" at bounding box center [1053, 666] width 204 height 28
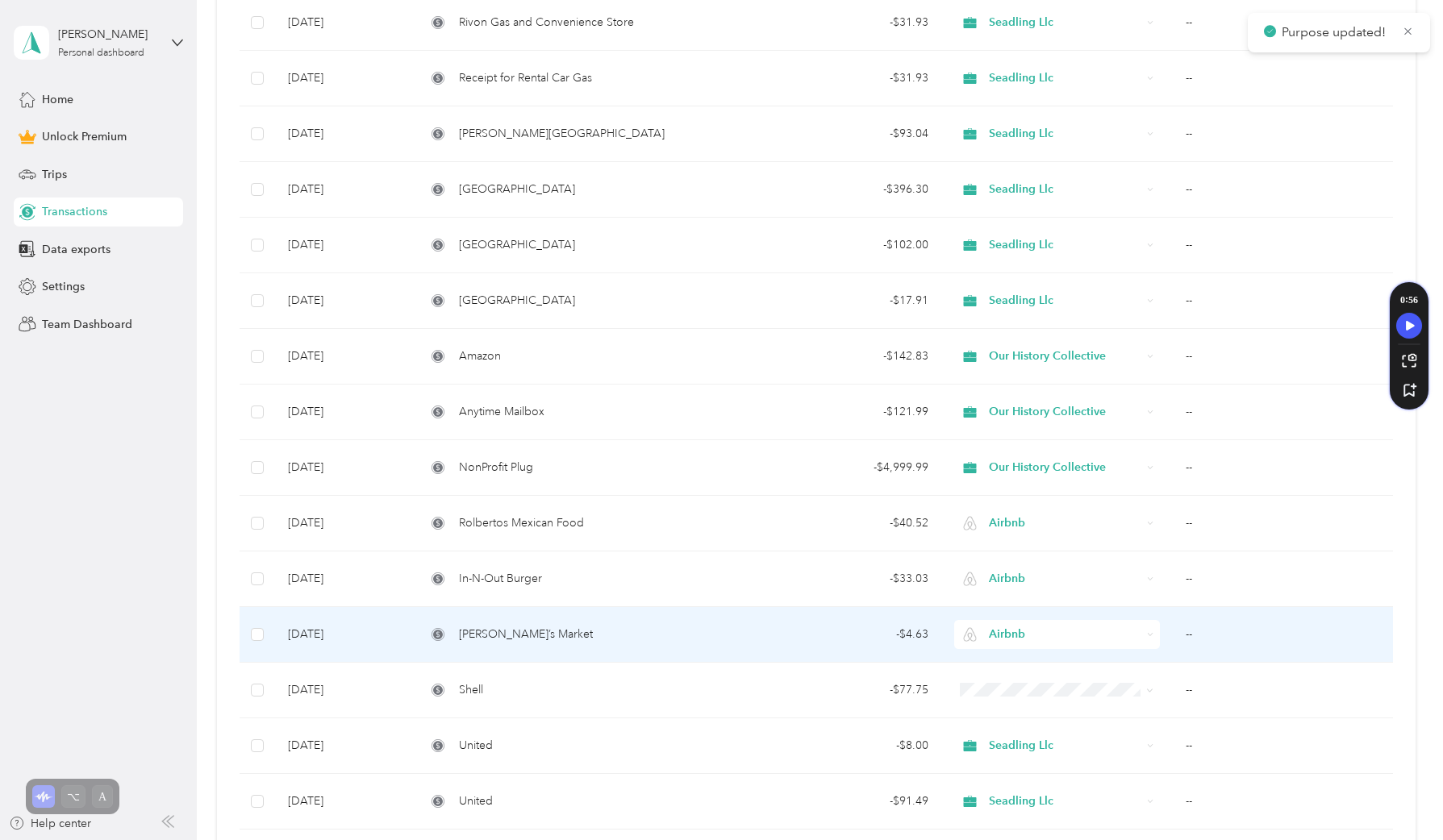
scroll to position [311, 0]
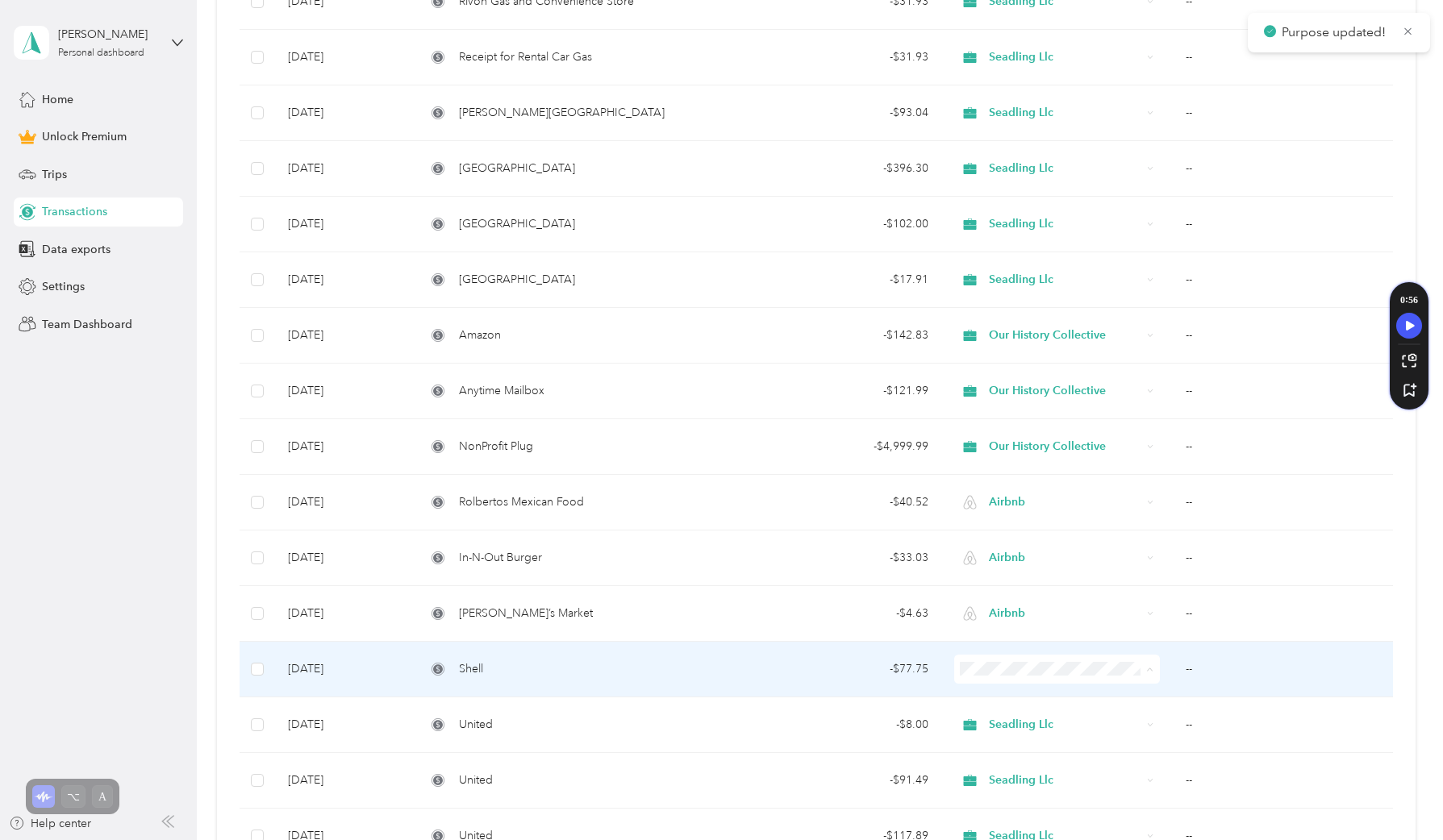
click at [1032, 548] on span "Airbnb" at bounding box center [1068, 554] width 153 height 17
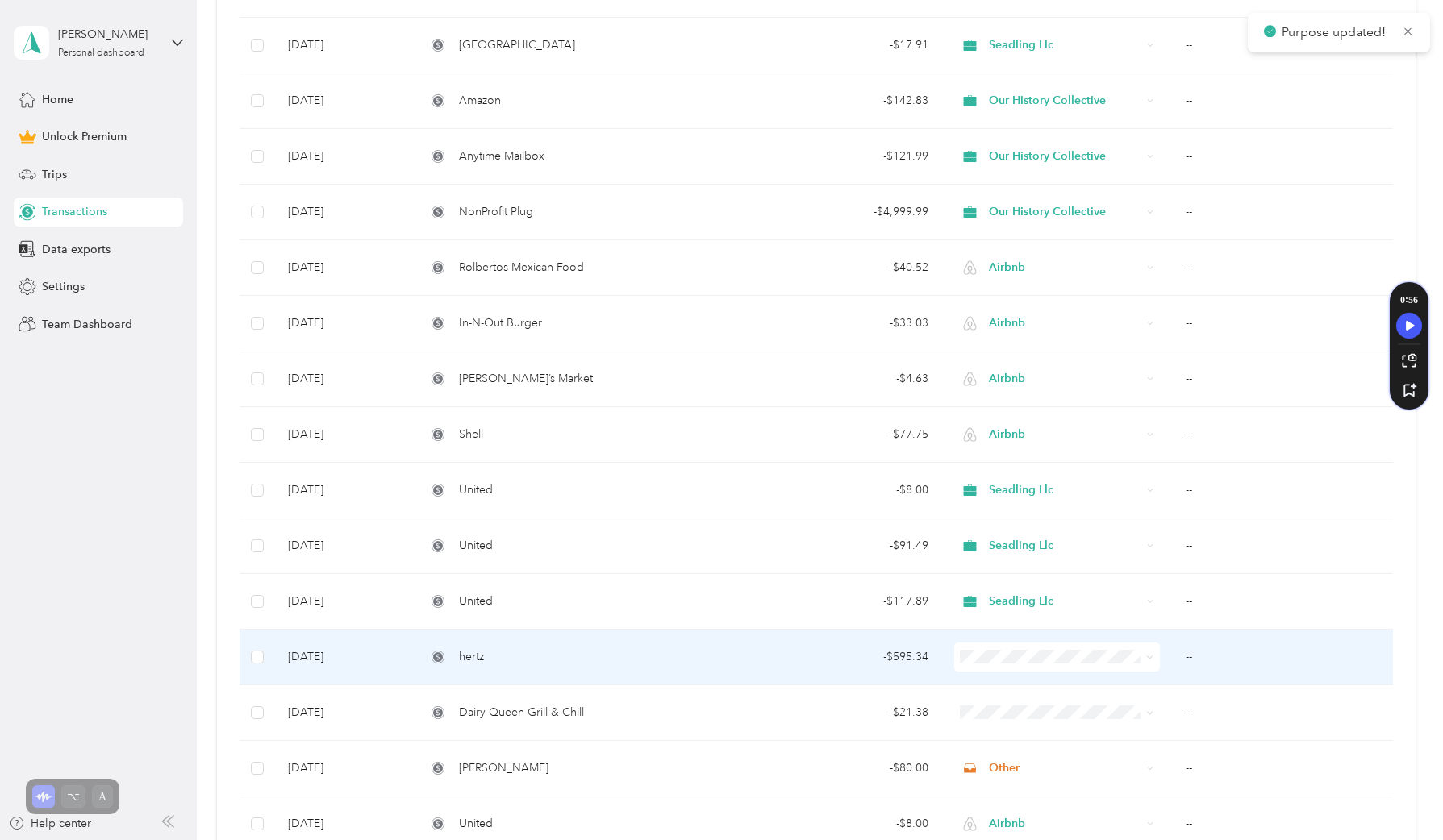
click at [1025, 530] on li "Airbnb" at bounding box center [1053, 542] width 204 height 28
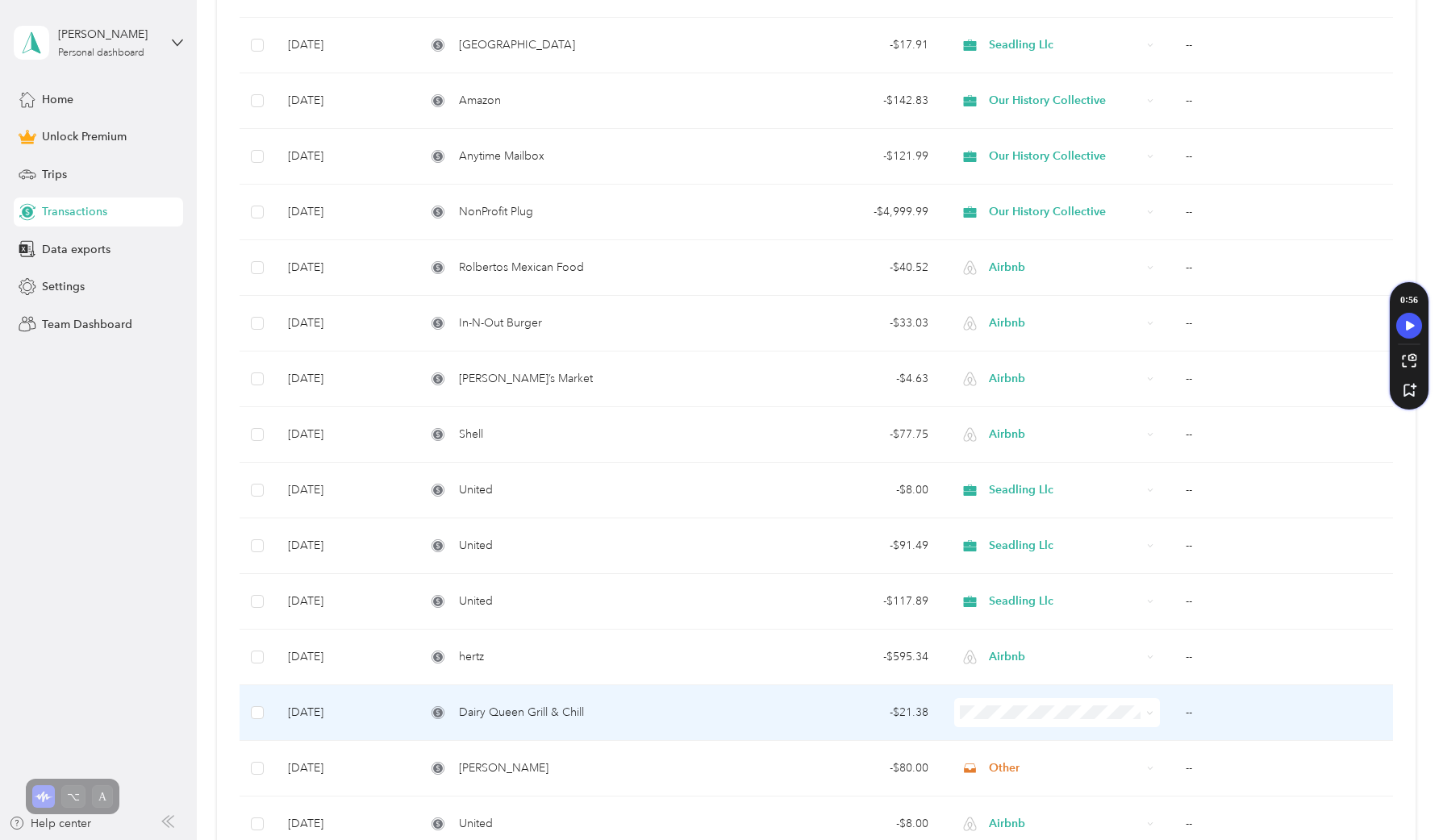
click at [1008, 606] on li "Airbnb" at bounding box center [1053, 595] width 204 height 28
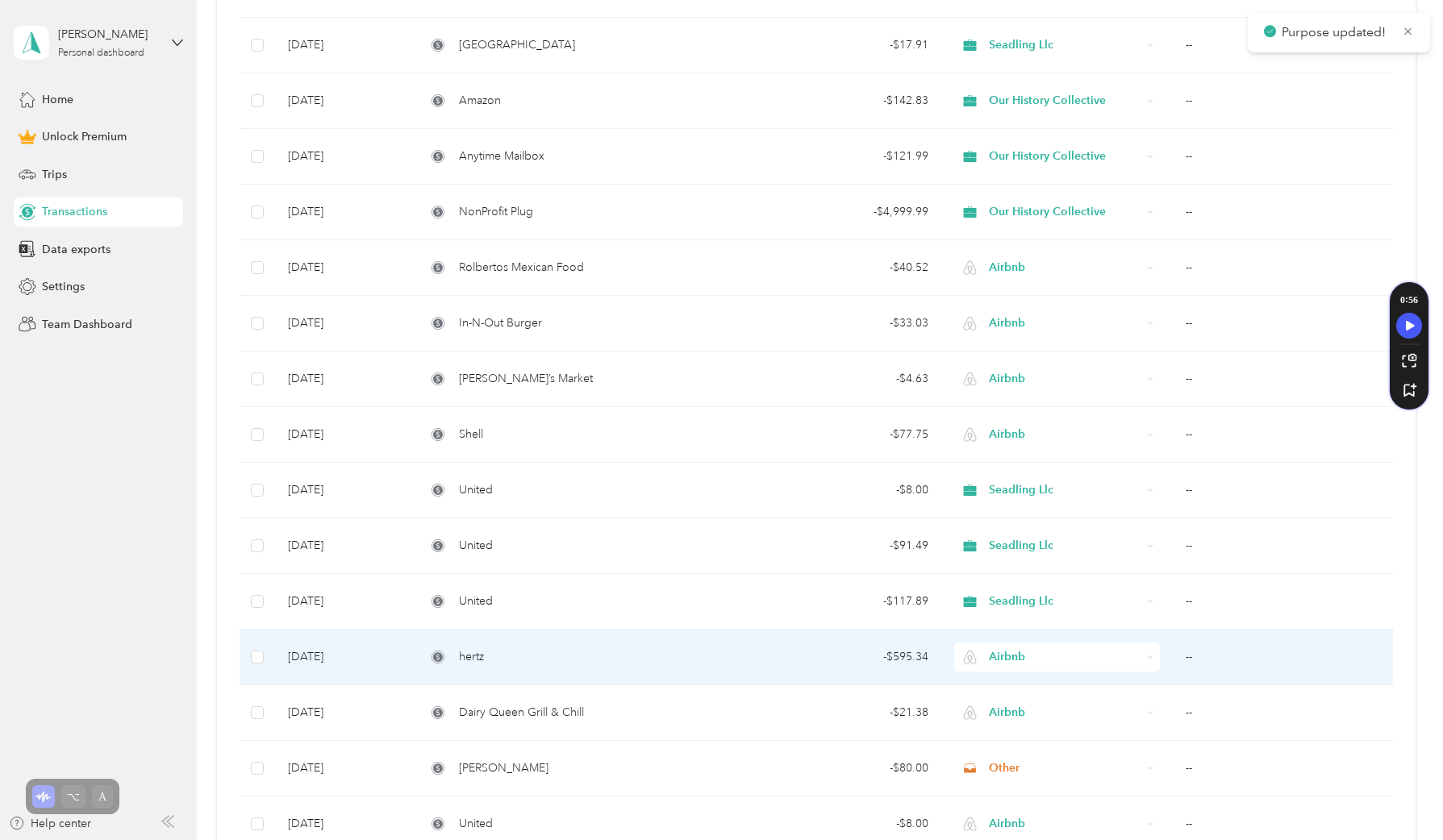
click at [1019, 663] on span "Airbnb" at bounding box center [1065, 656] width 153 height 17
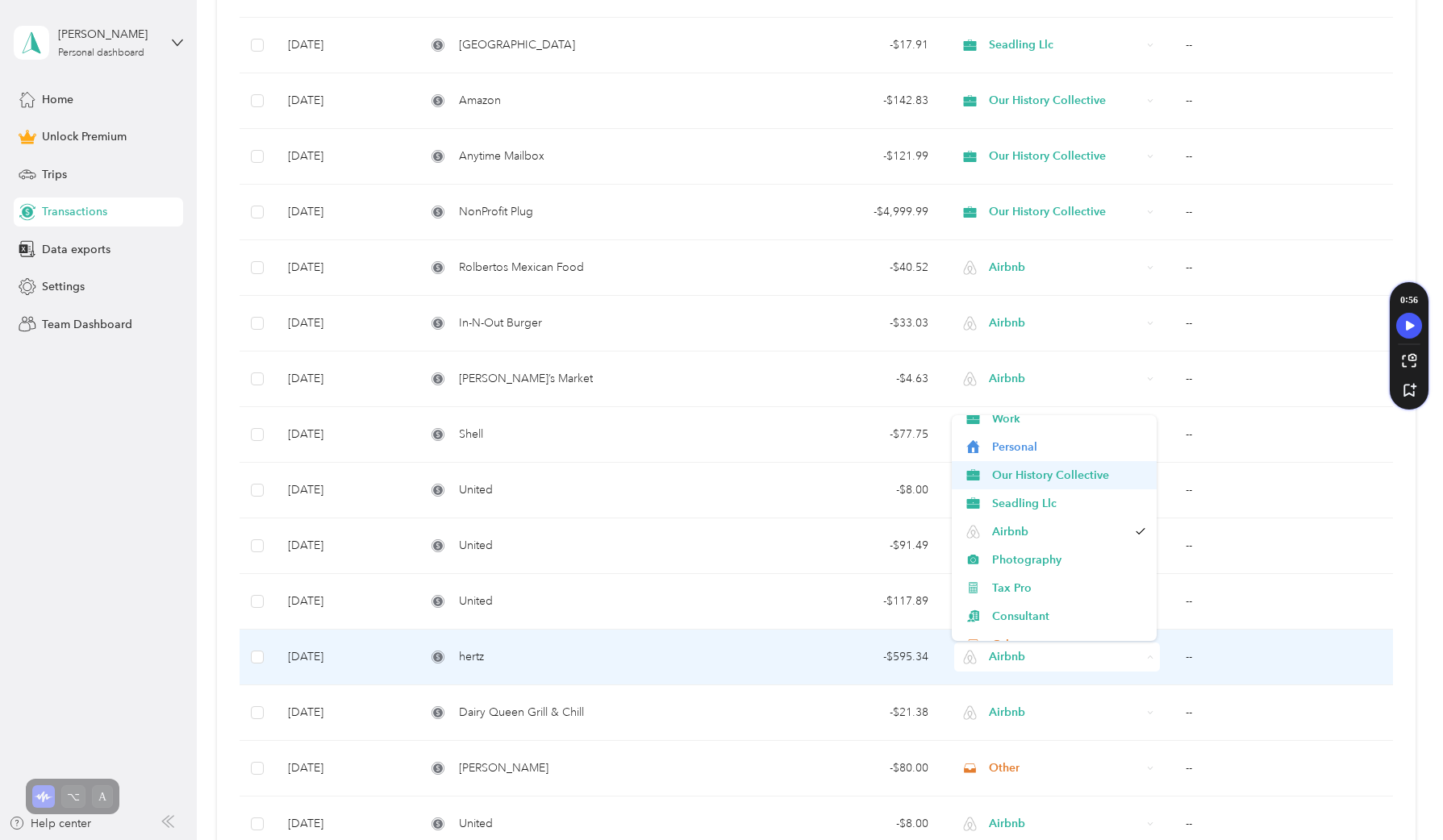
scroll to position [0, 0]
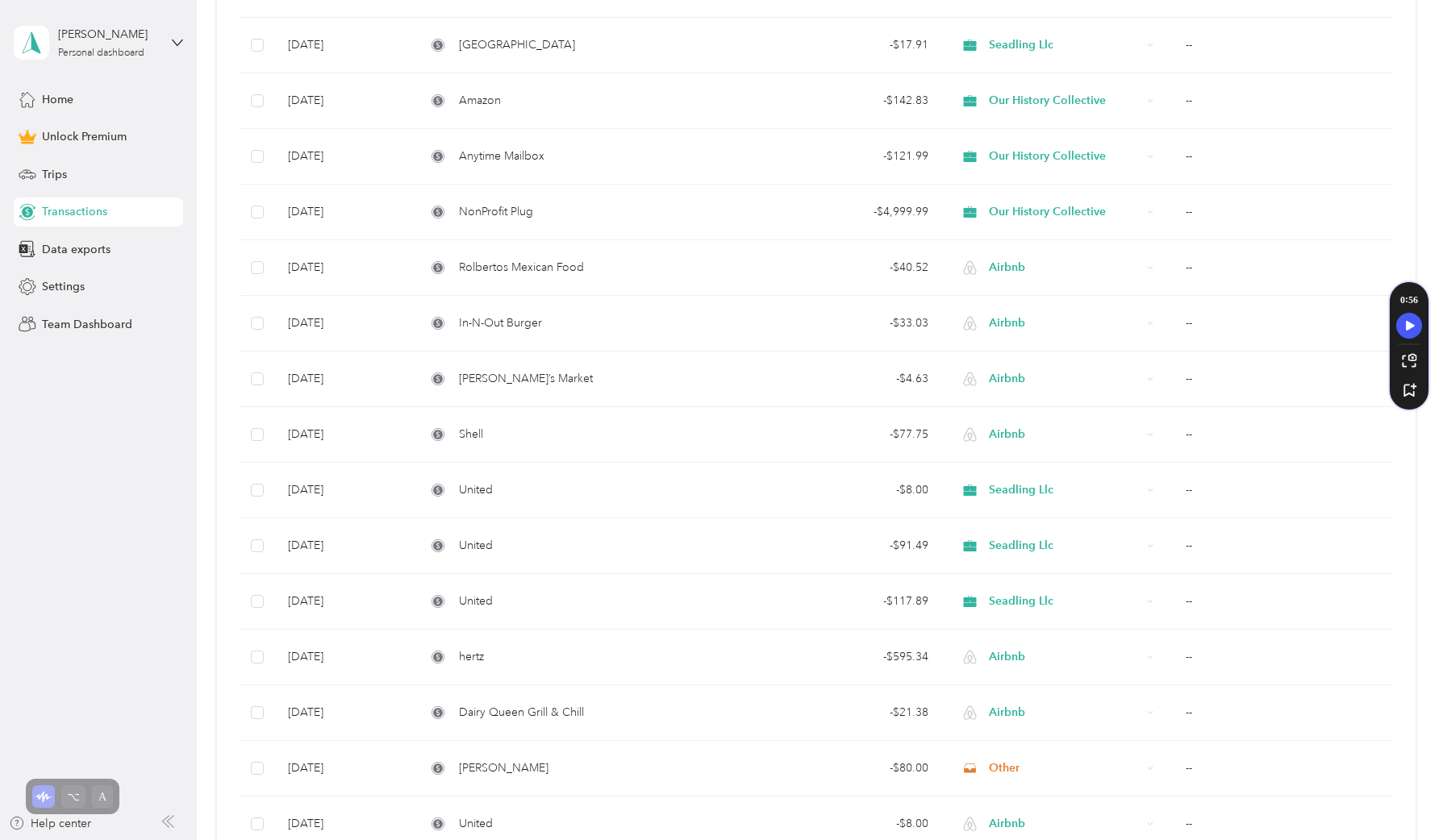
drag, startPoint x: 133, startPoint y: 571, endPoint x: 227, endPoint y: 578, distance: 94.3
click at [133, 571] on aside "[PERSON_NAME] Personal dashboard Home Unlock Premium Trips Transactions Data ex…" at bounding box center [98, 420] width 196 height 840
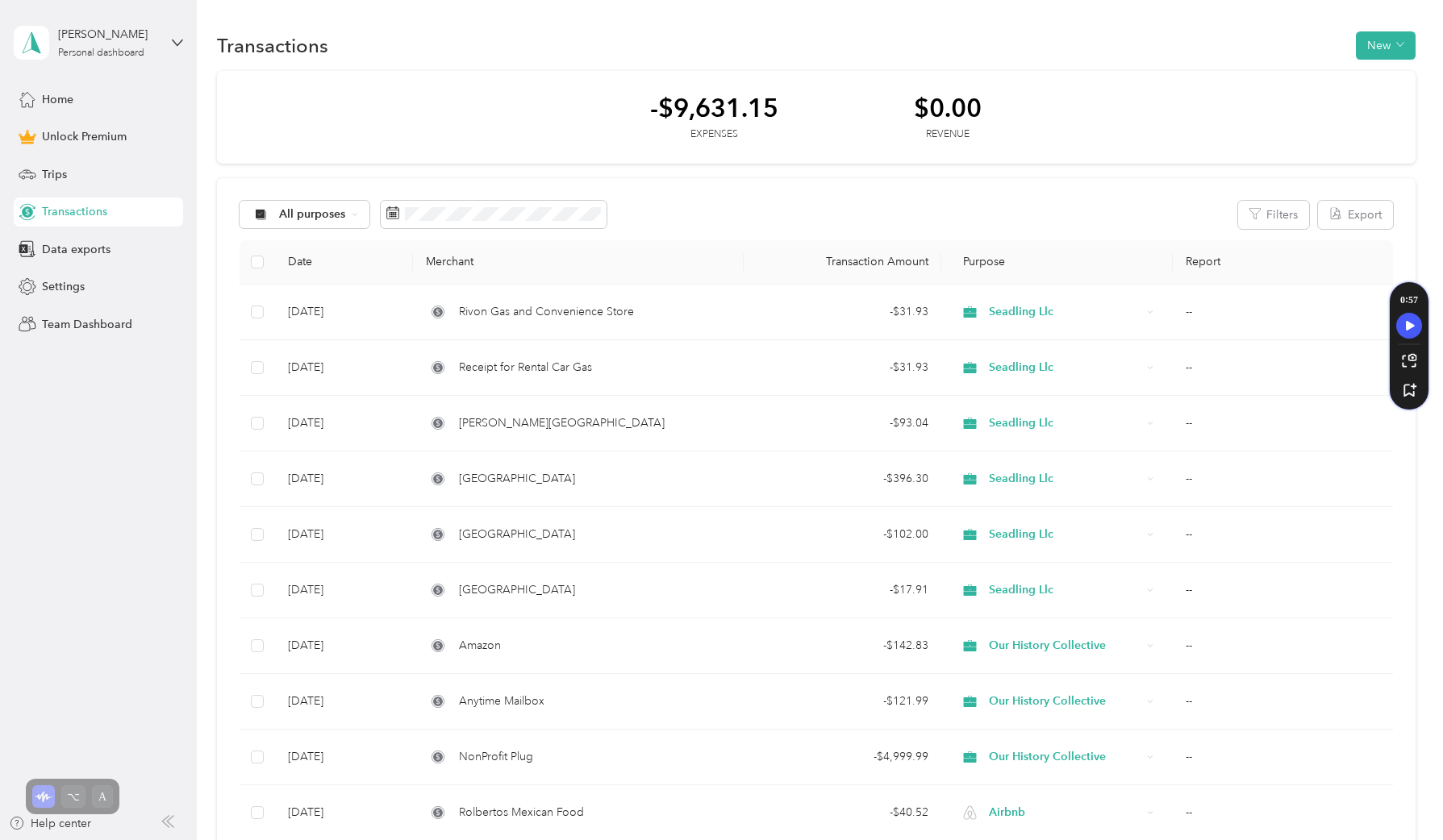
click at [133, 65] on div "[PERSON_NAME] Personal dashboard" at bounding box center [99, 43] width 169 height 56
click at [189, 437] on aside "[PERSON_NAME] Personal dashboard Home Unlock Premium Trips Transactions Data ex…" at bounding box center [98, 420] width 196 height 840
click at [78, 295] on div "Settings" at bounding box center [99, 287] width 169 height 29
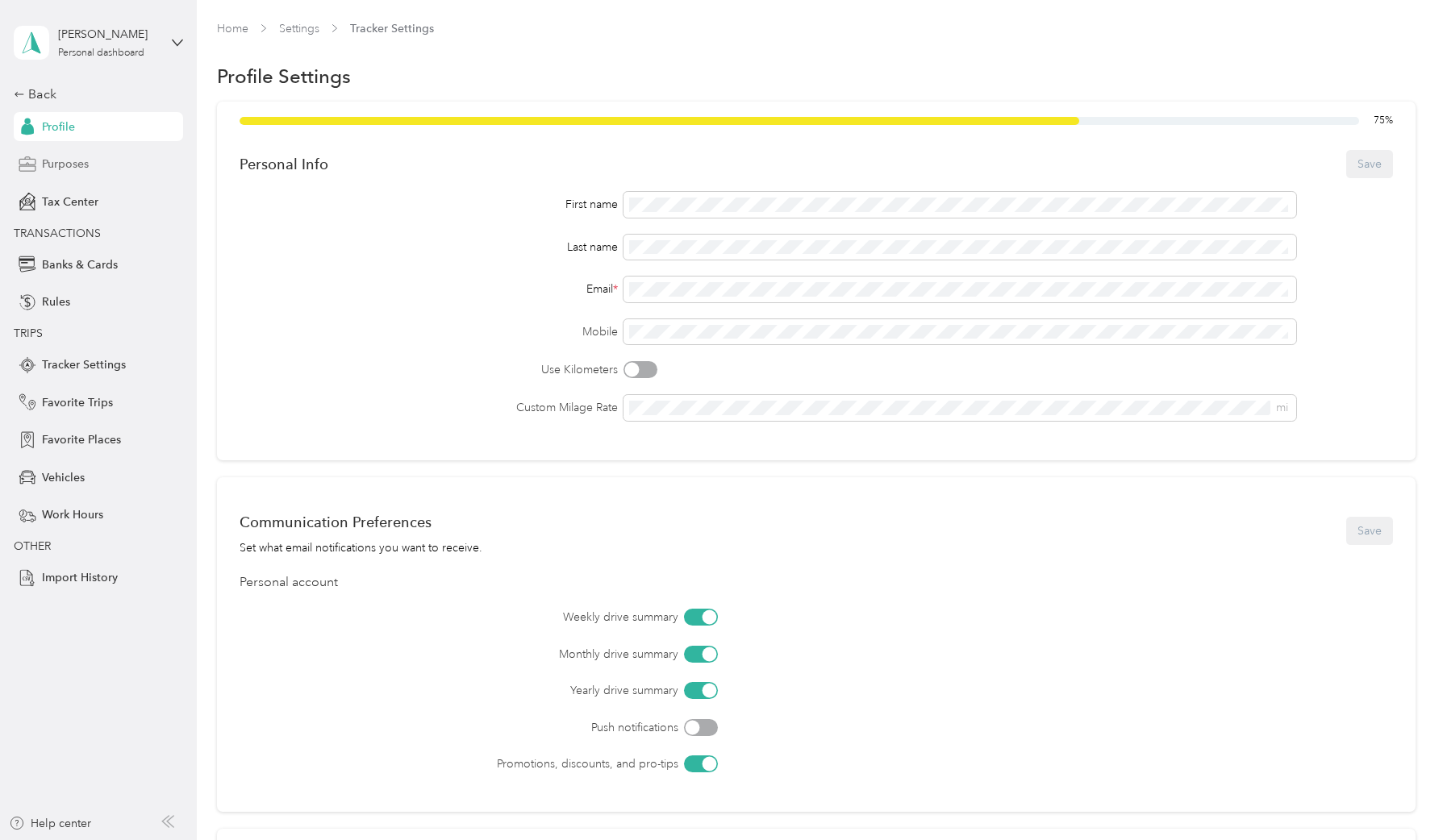
click at [80, 164] on span "Purposes" at bounding box center [65, 164] width 46 height 17
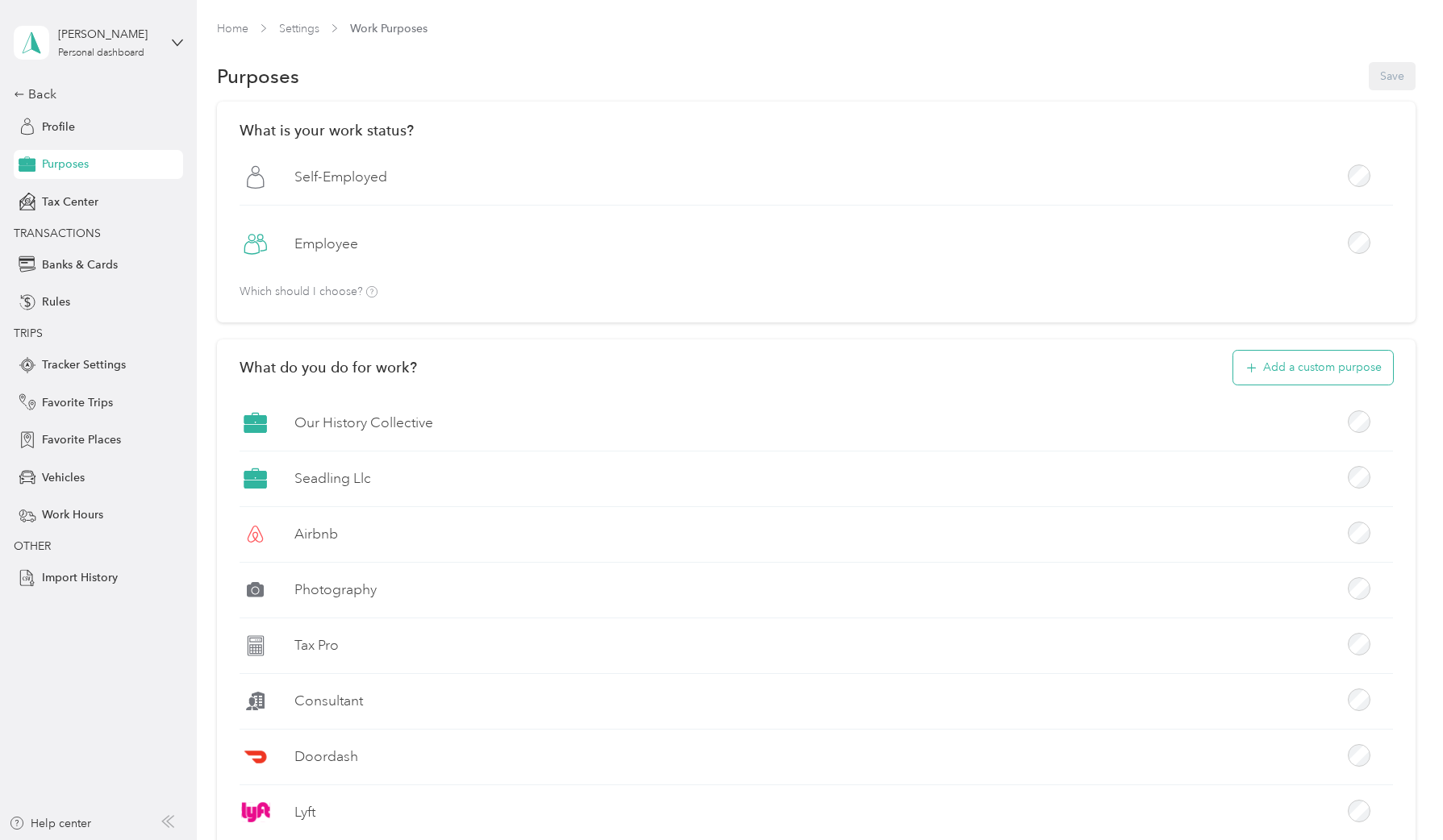
click at [1341, 353] on button "Add a custom purpose" at bounding box center [1313, 367] width 160 height 34
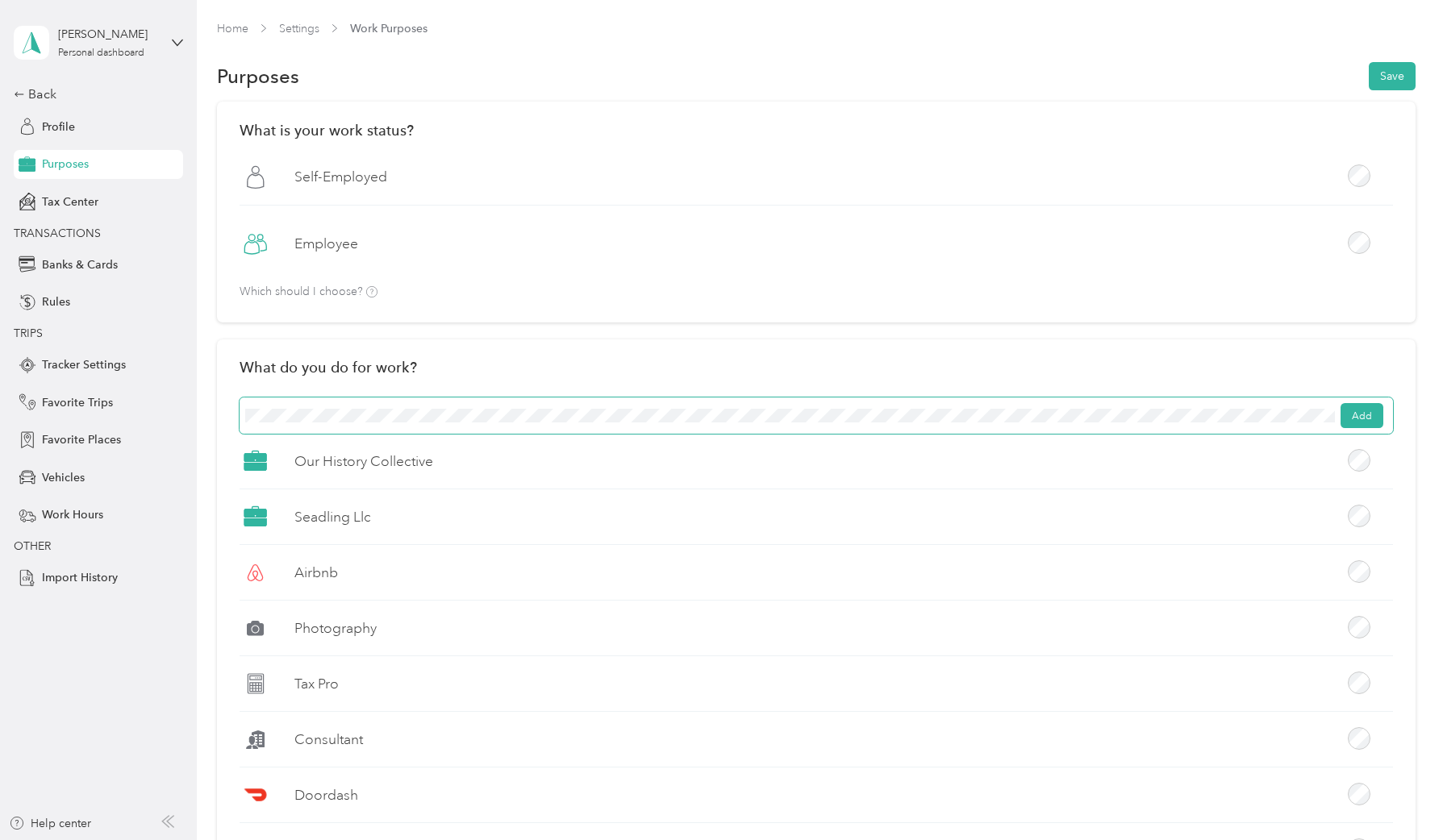
click at [1368, 62] on button "Save" at bounding box center [1392, 76] width 46 height 28
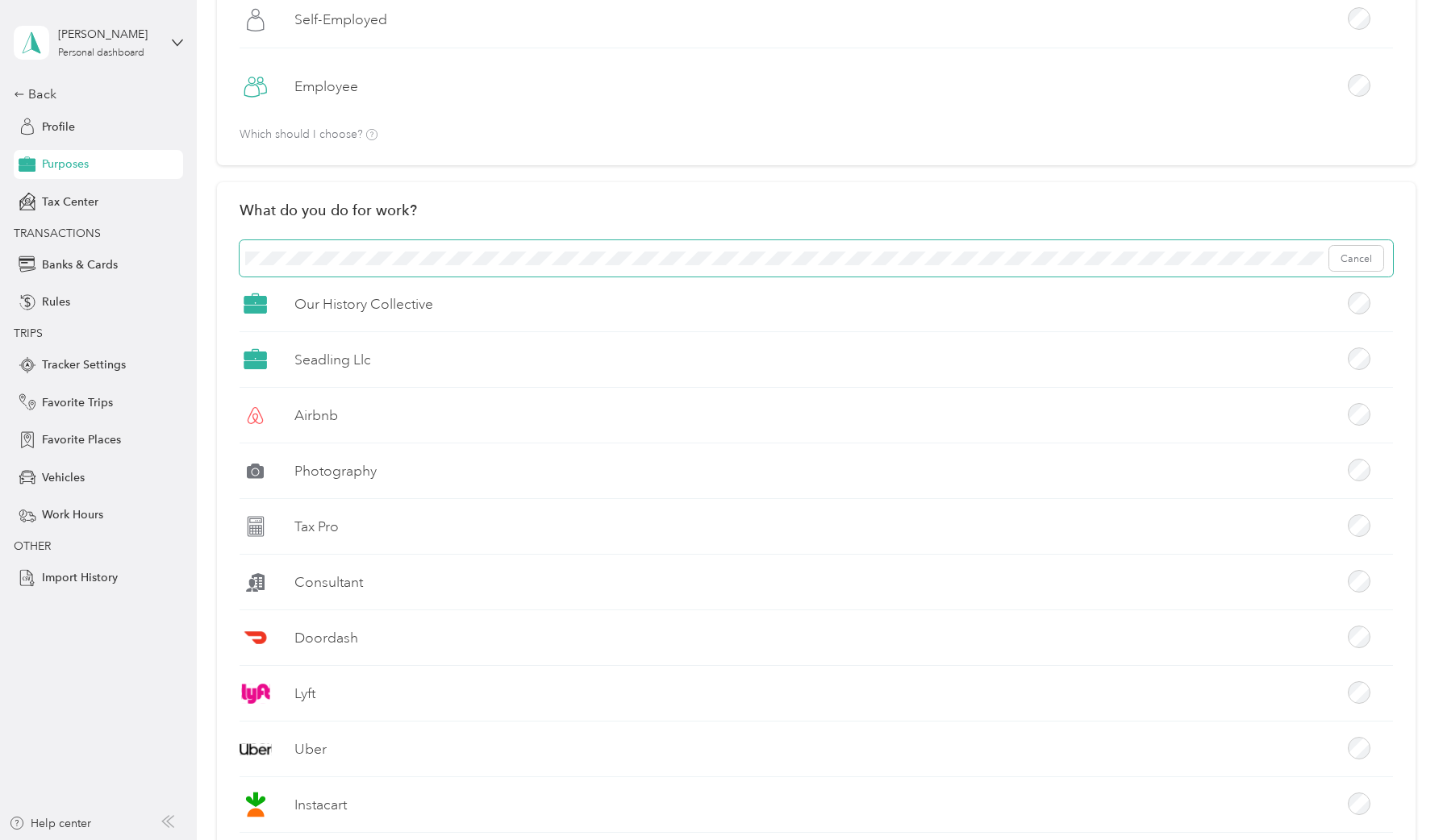
scroll to position [178, 0]
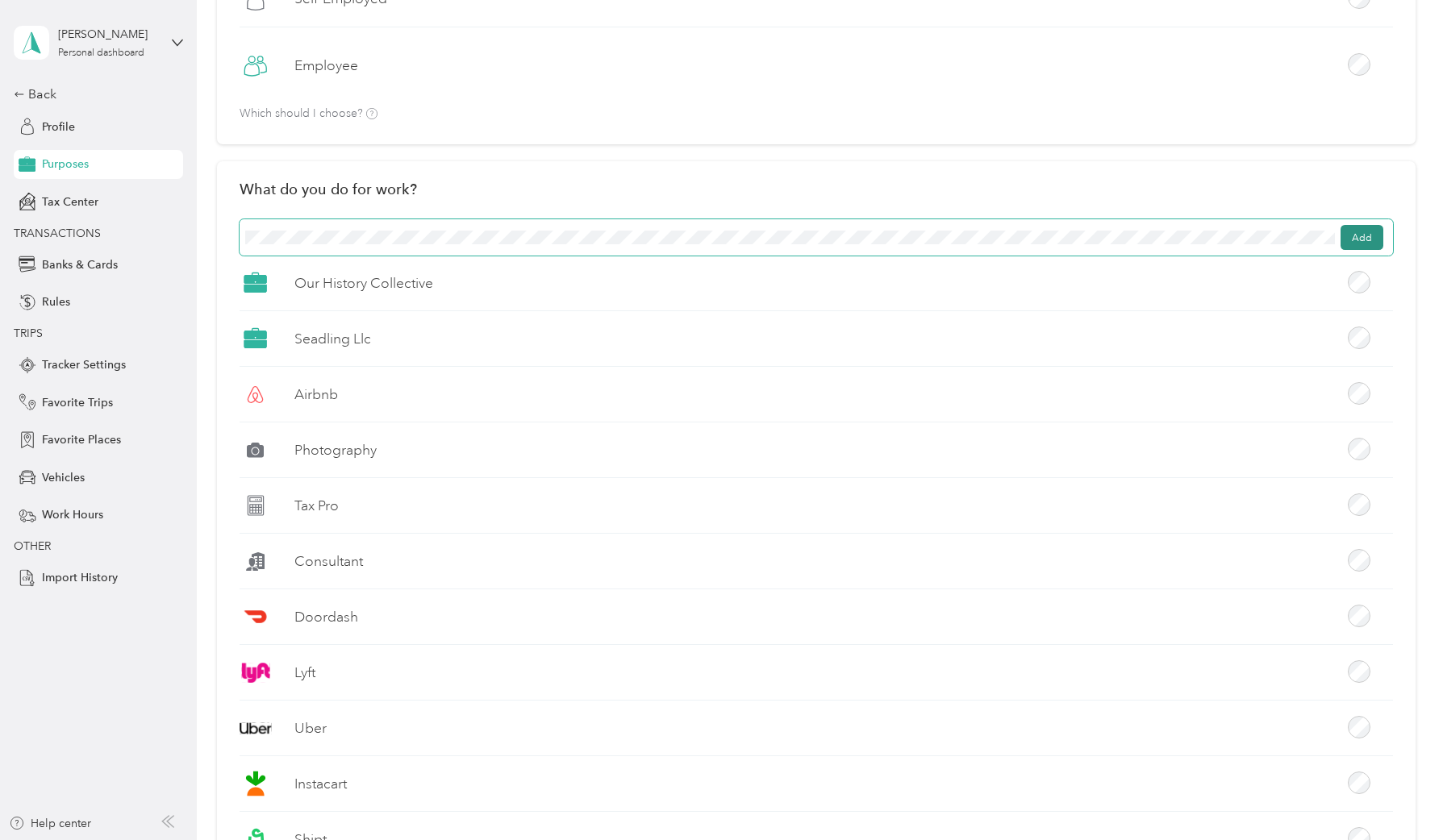
click at [1376, 238] on button "Add" at bounding box center [1362, 238] width 43 height 26
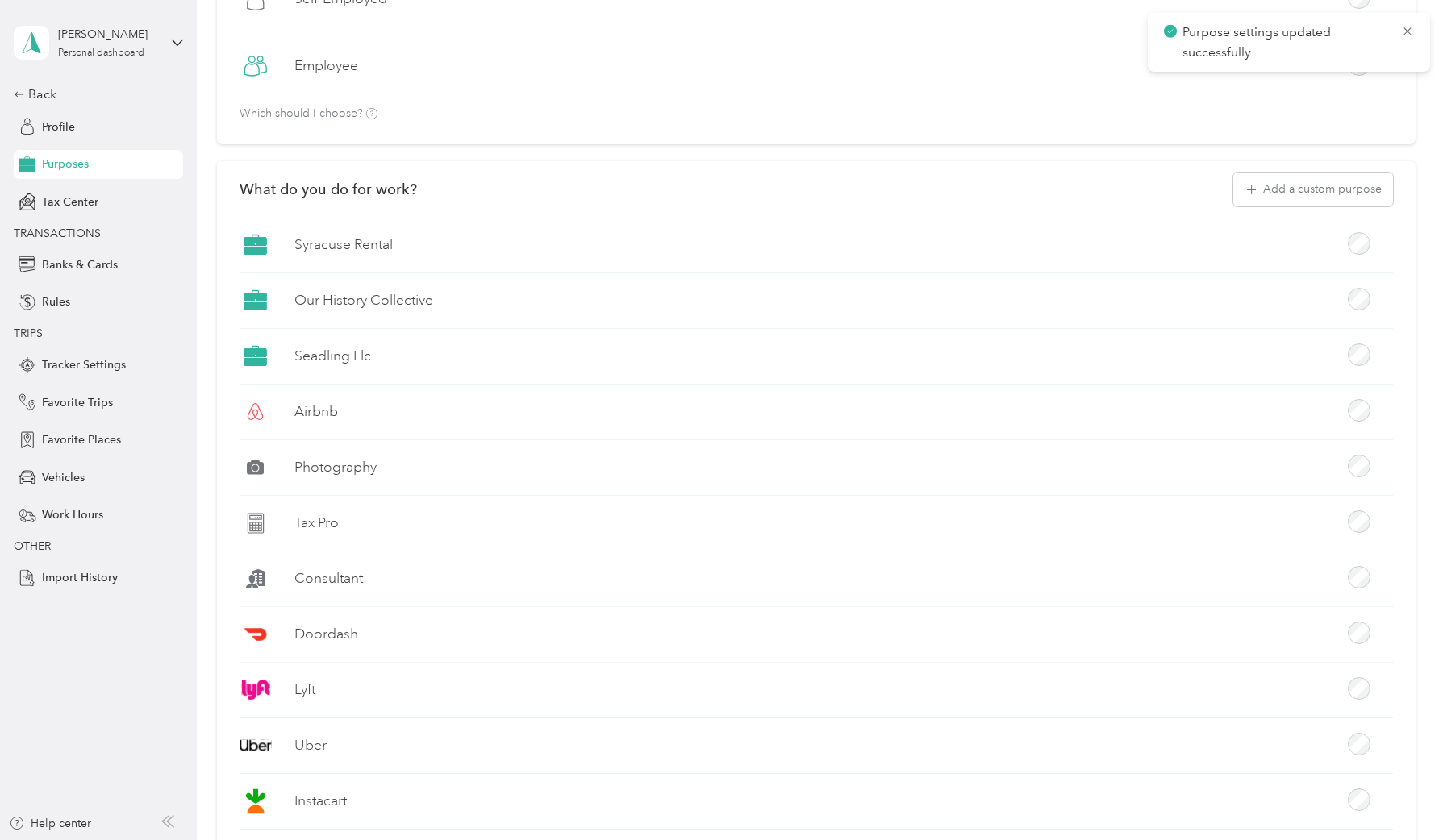
click at [1257, 43] on p "Purpose settings updated successfully" at bounding box center [1286, 42] width 206 height 40
click at [1308, 186] on button "Add a custom purpose" at bounding box center [1313, 189] width 160 height 34
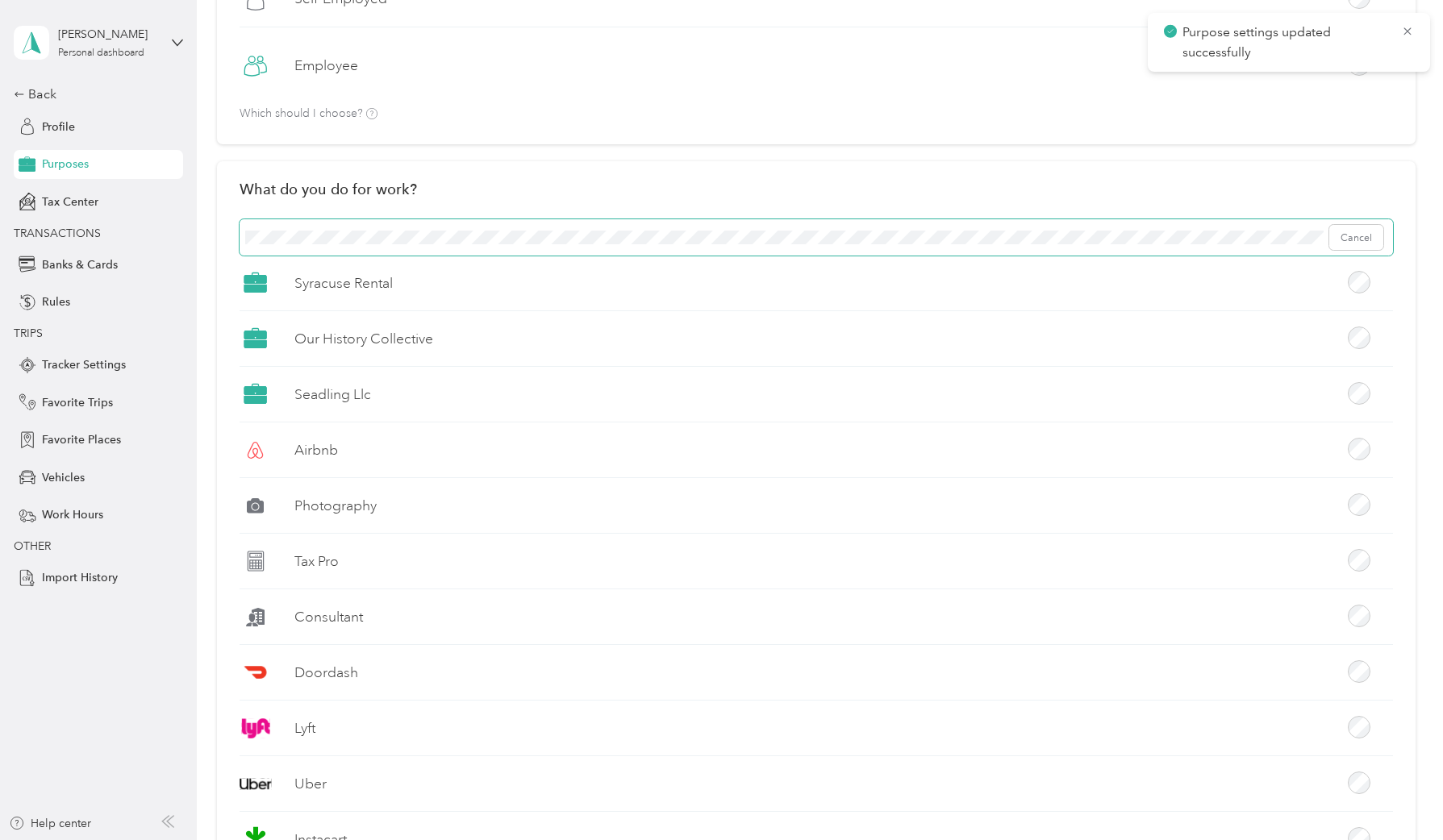
click at [869, 249] on span "Cancel" at bounding box center [816, 238] width 1154 height 37
click at [869, 245] on span "Cancel" at bounding box center [816, 238] width 1154 height 37
click at [1362, 241] on button "Add" at bounding box center [1362, 238] width 43 height 26
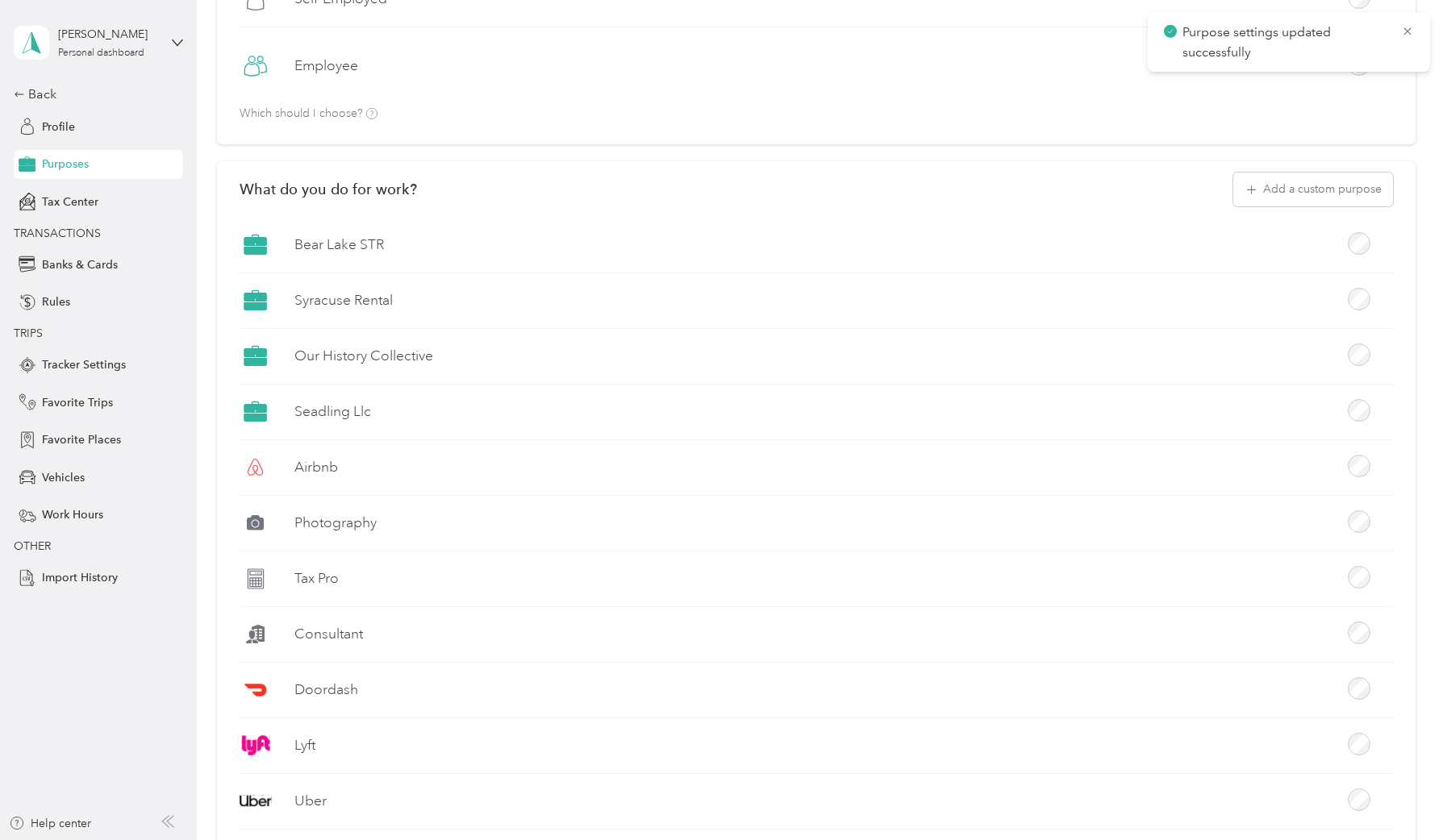
click at [258, 239] on icon at bounding box center [255, 241] width 22 height 8
click at [258, 245] on icon at bounding box center [255, 244] width 24 height 24
click at [258, 245] on icon at bounding box center [255, 241] width 22 height 8
drag, startPoint x: 783, startPoint y: 234, endPoint x: 752, endPoint y: 244, distance: 32.6
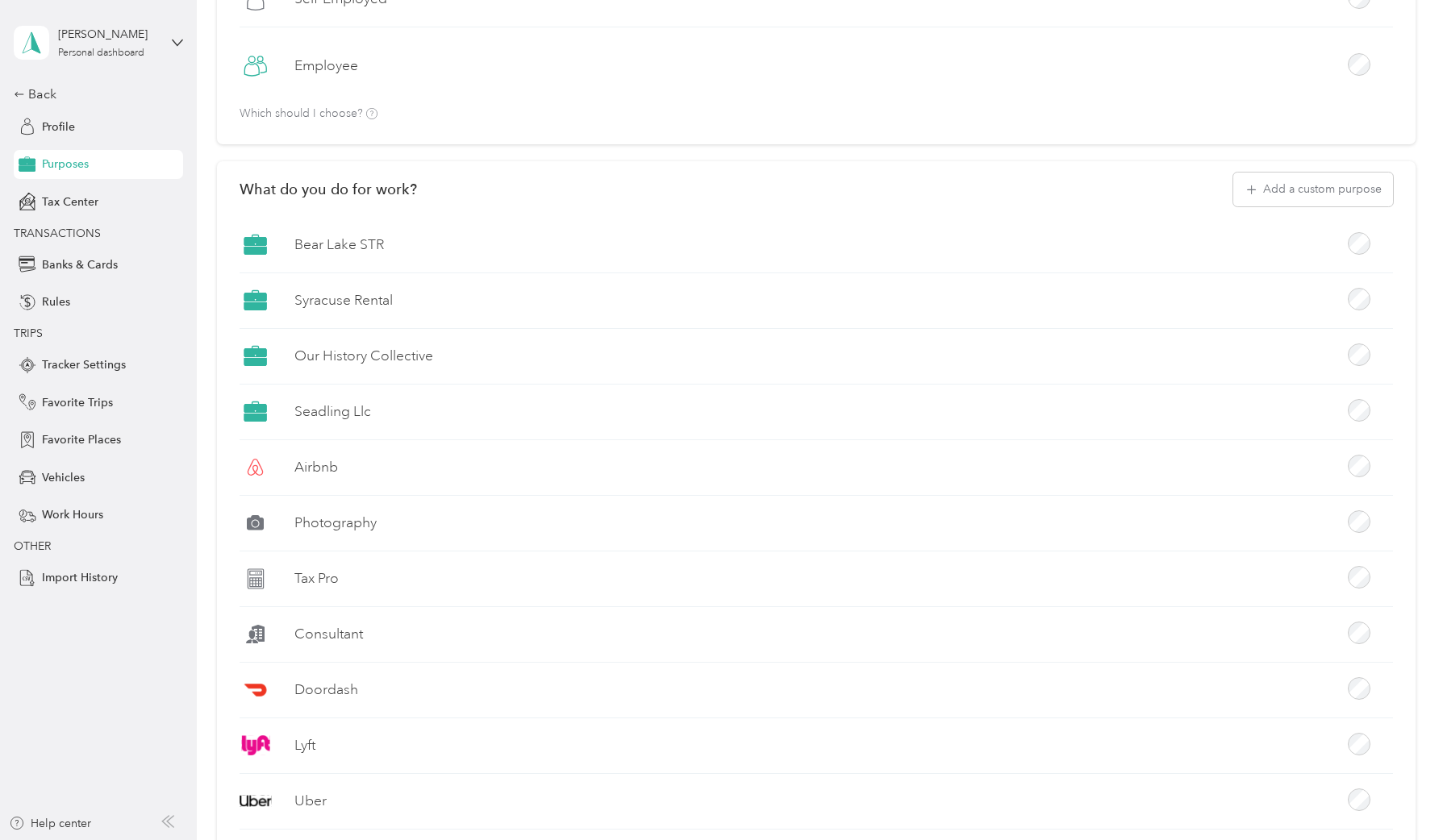
click at [783, 234] on div "Bear Lake STR" at bounding box center [816, 251] width 1154 height 45
click at [327, 244] on label "Bear Lake STR" at bounding box center [339, 244] width 90 height 20
click at [266, 247] on span at bounding box center [255, 244] width 32 height 32
click at [336, 249] on label "Bear Lake STR" at bounding box center [339, 244] width 90 height 20
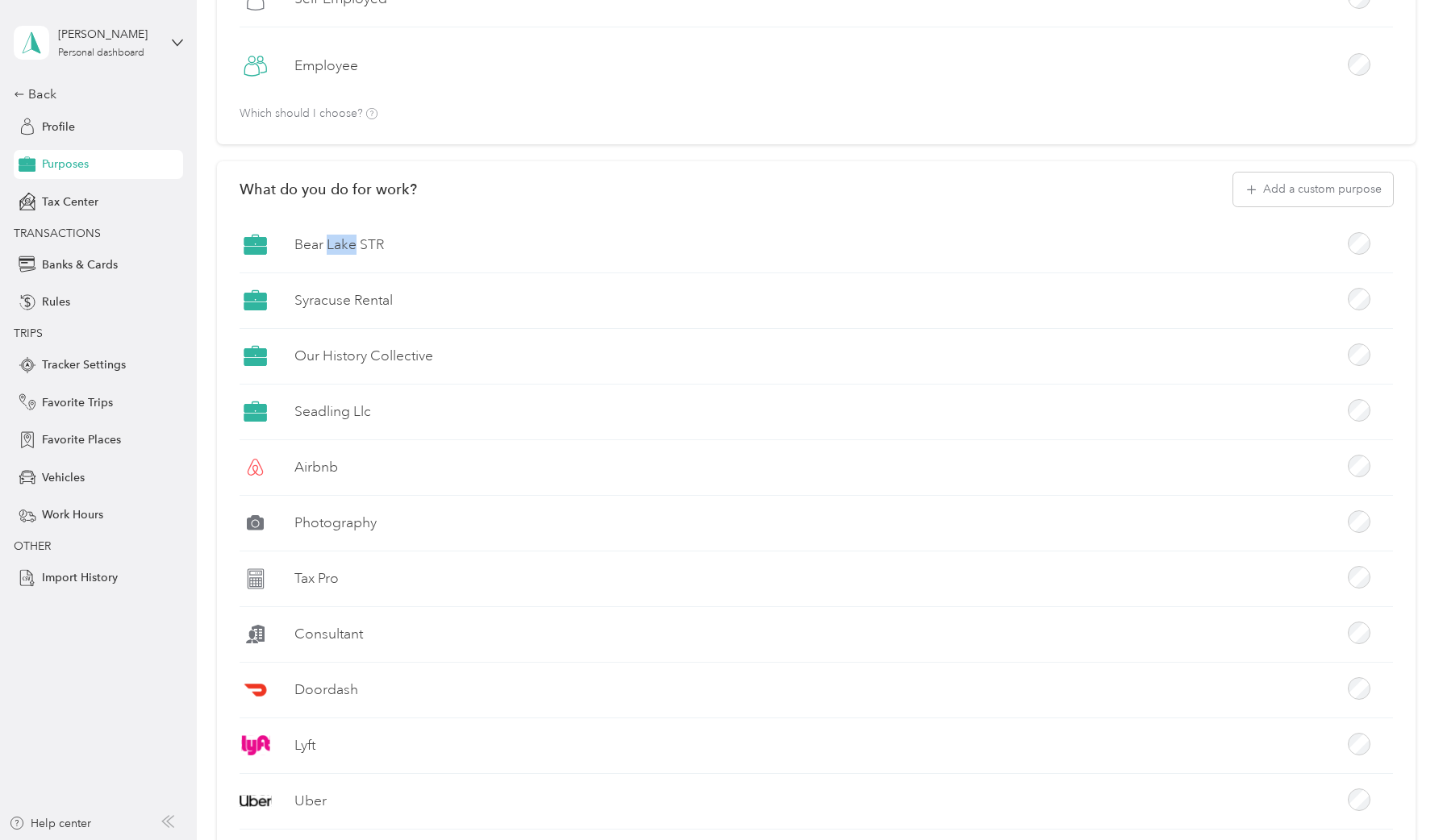
click at [336, 249] on label "Bear Lake STR" at bounding box center [339, 244] width 90 height 20
click at [63, 106] on div "Back Profile Purposes Tax Center TRANSACTIONS Banks & Cards Rules TRIPS Tracker…" at bounding box center [99, 338] width 169 height 508
click at [44, 96] on div "Back" at bounding box center [94, 94] width 162 height 19
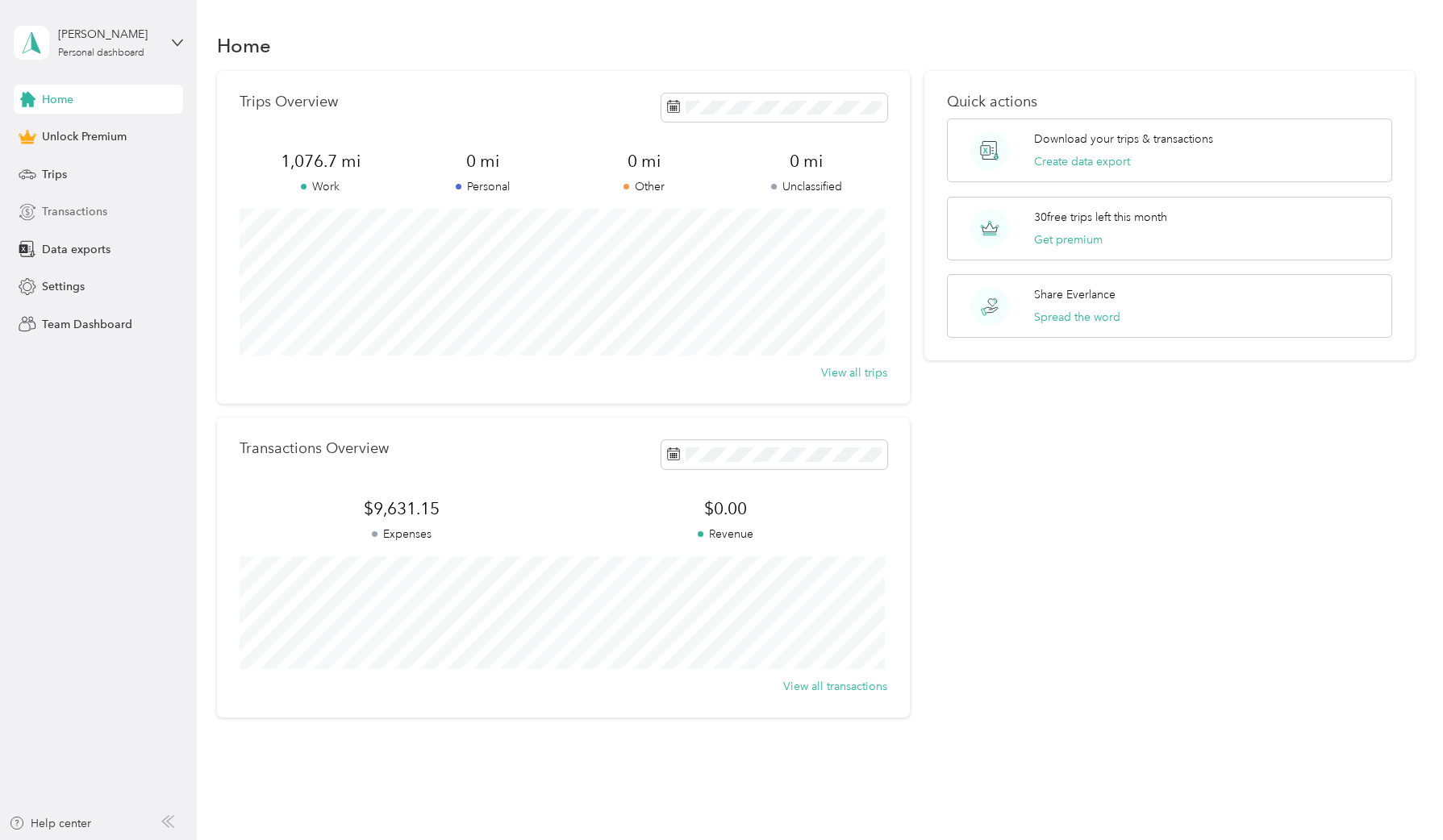
click at [65, 213] on span "Transactions" at bounding box center [75, 211] width 65 height 17
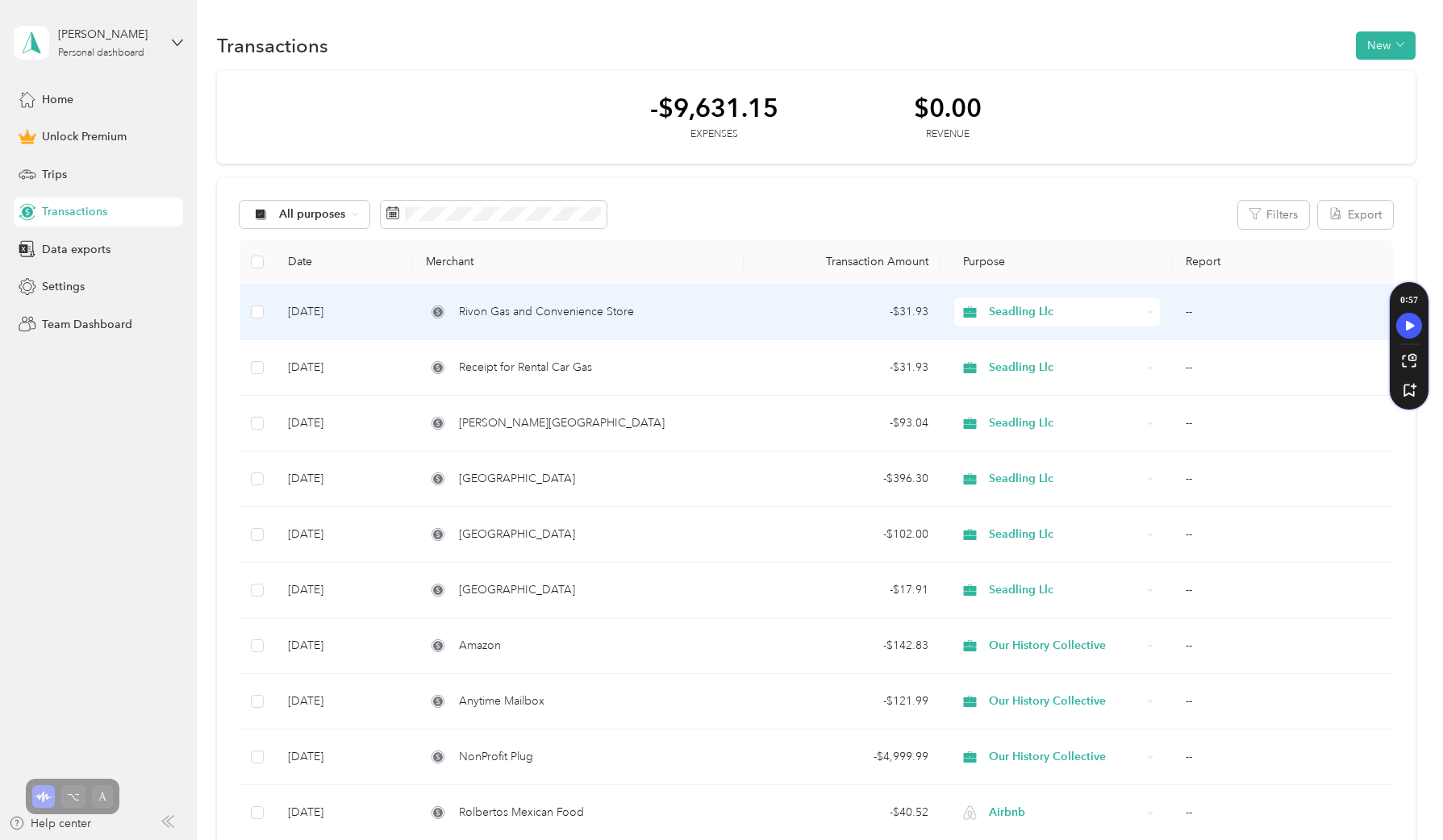
click at [1001, 322] on div "Seadling Llc" at bounding box center [1056, 311] width 205 height 29
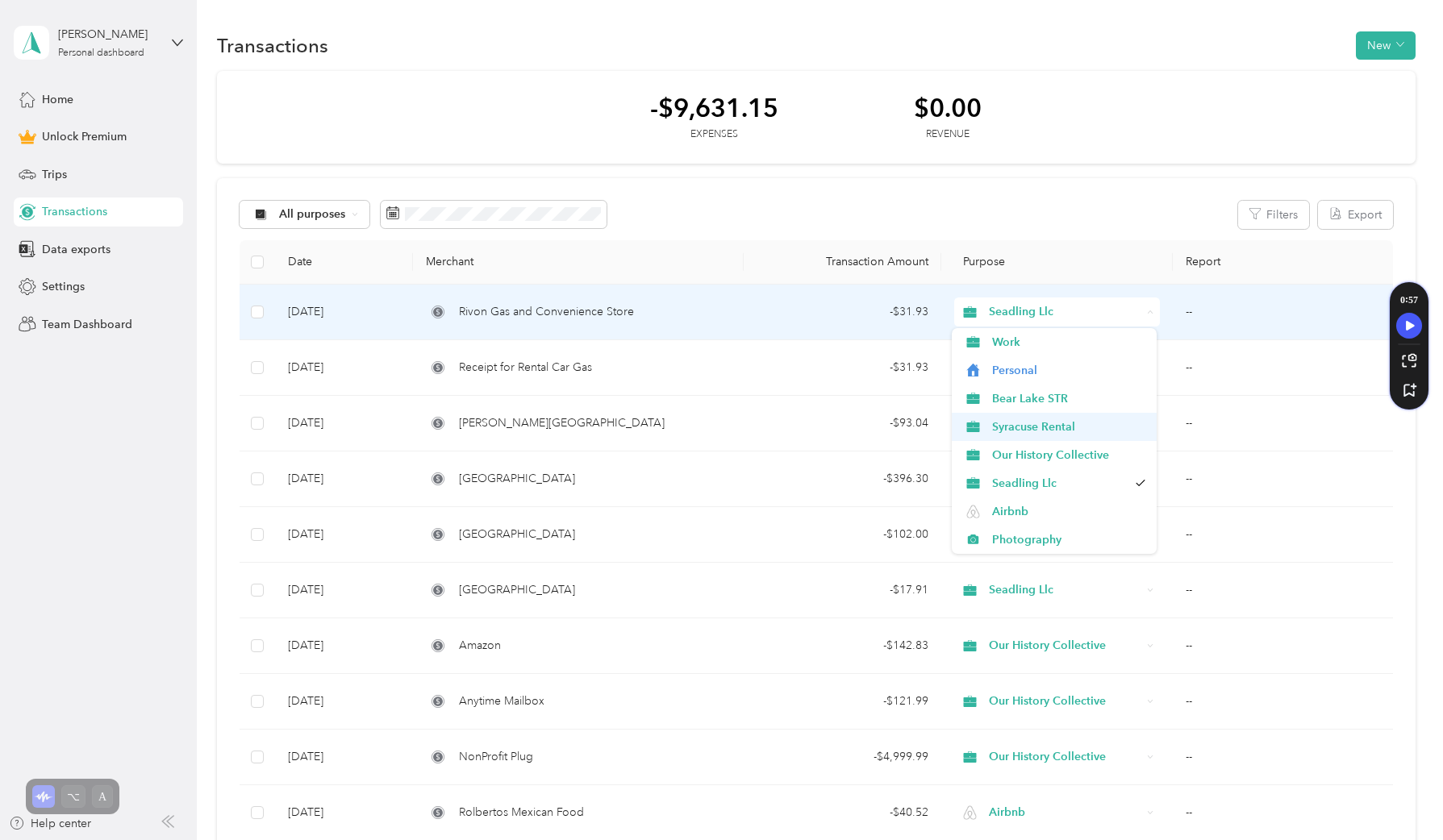
scroll to position [10, 0]
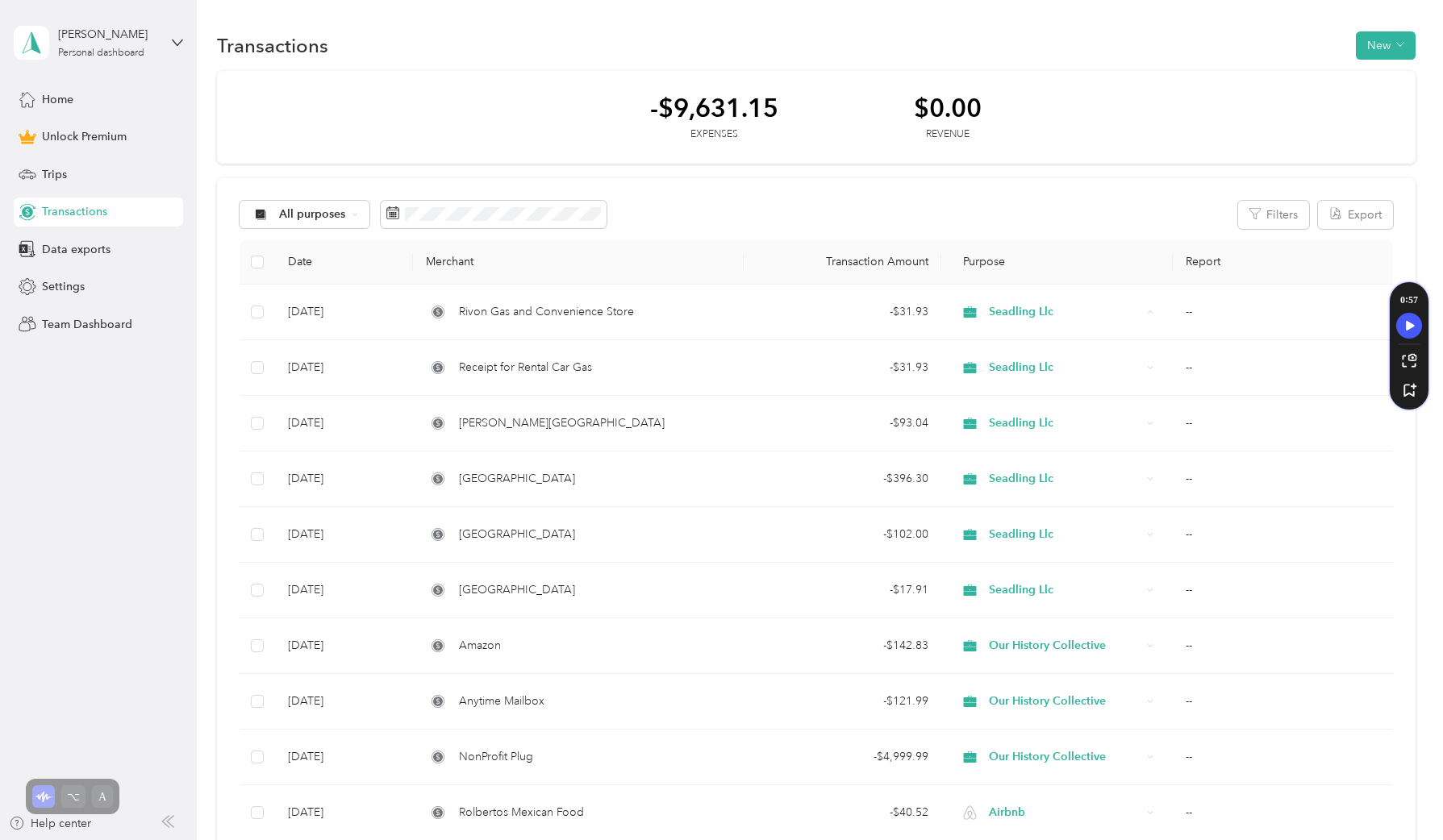
click at [995, 206] on div "All purposes Filters Export" at bounding box center [816, 215] width 1154 height 28
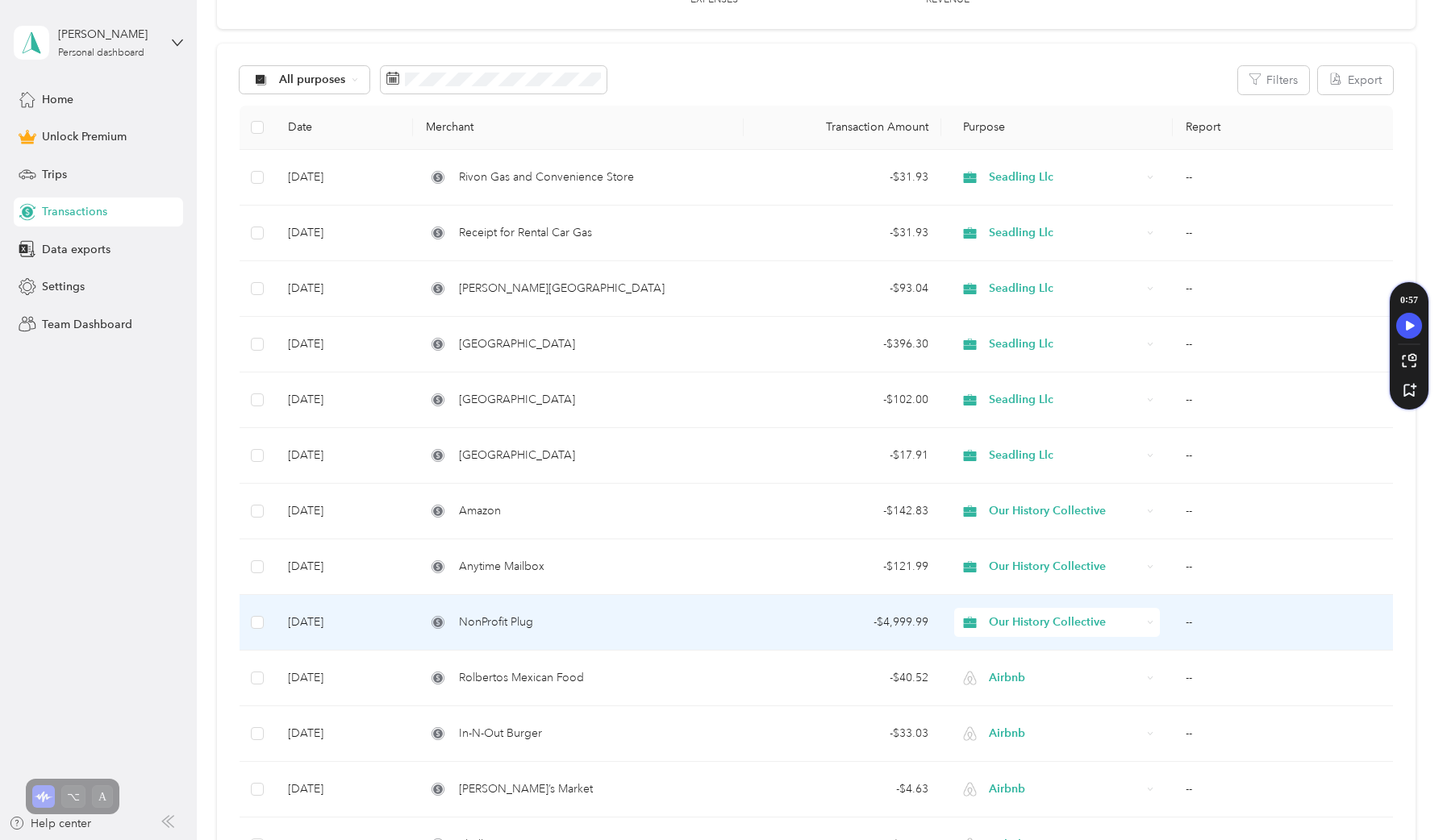
scroll to position [218, 0]
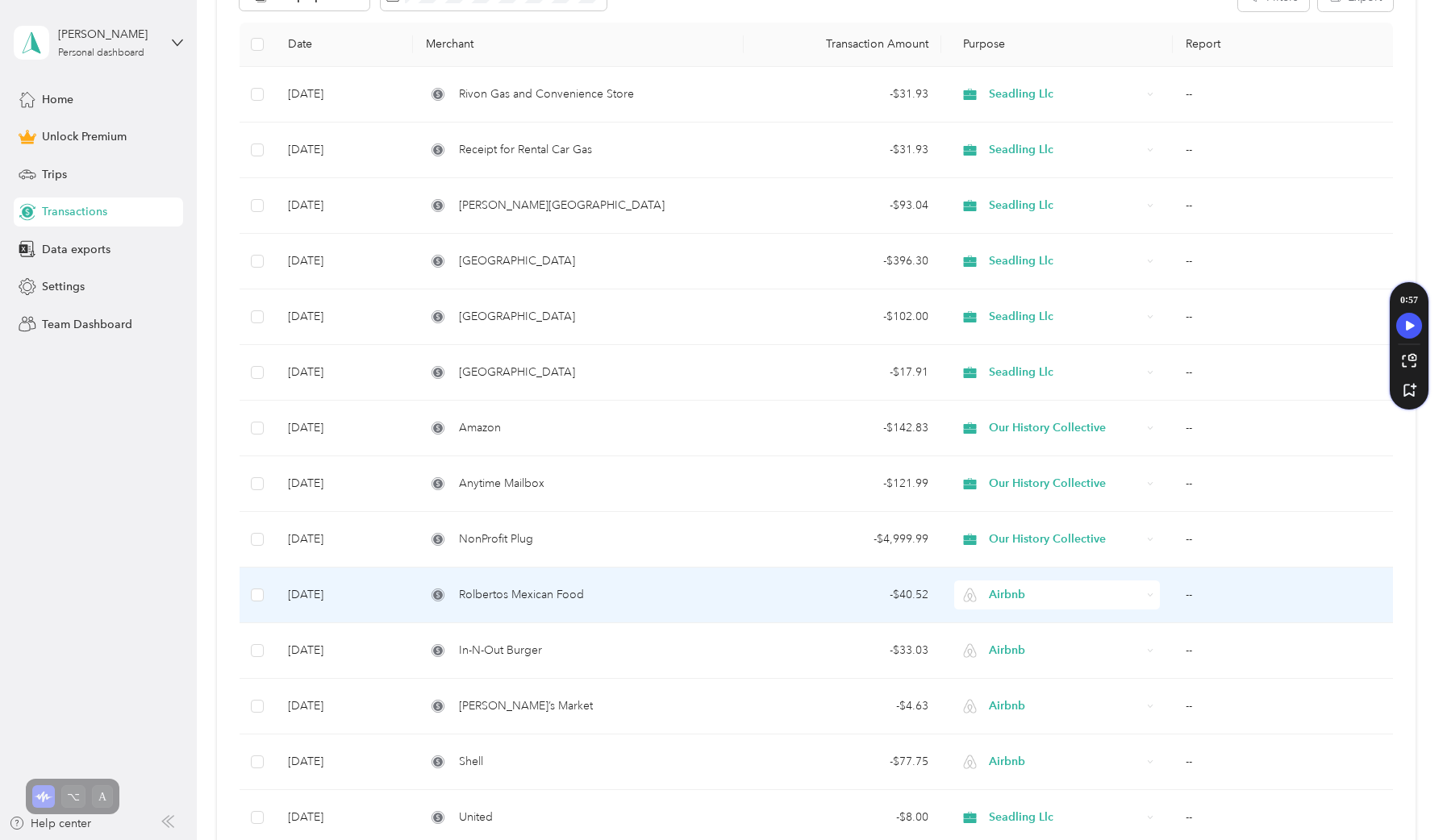
click at [1019, 607] on div "Airbnb" at bounding box center [1056, 595] width 205 height 29
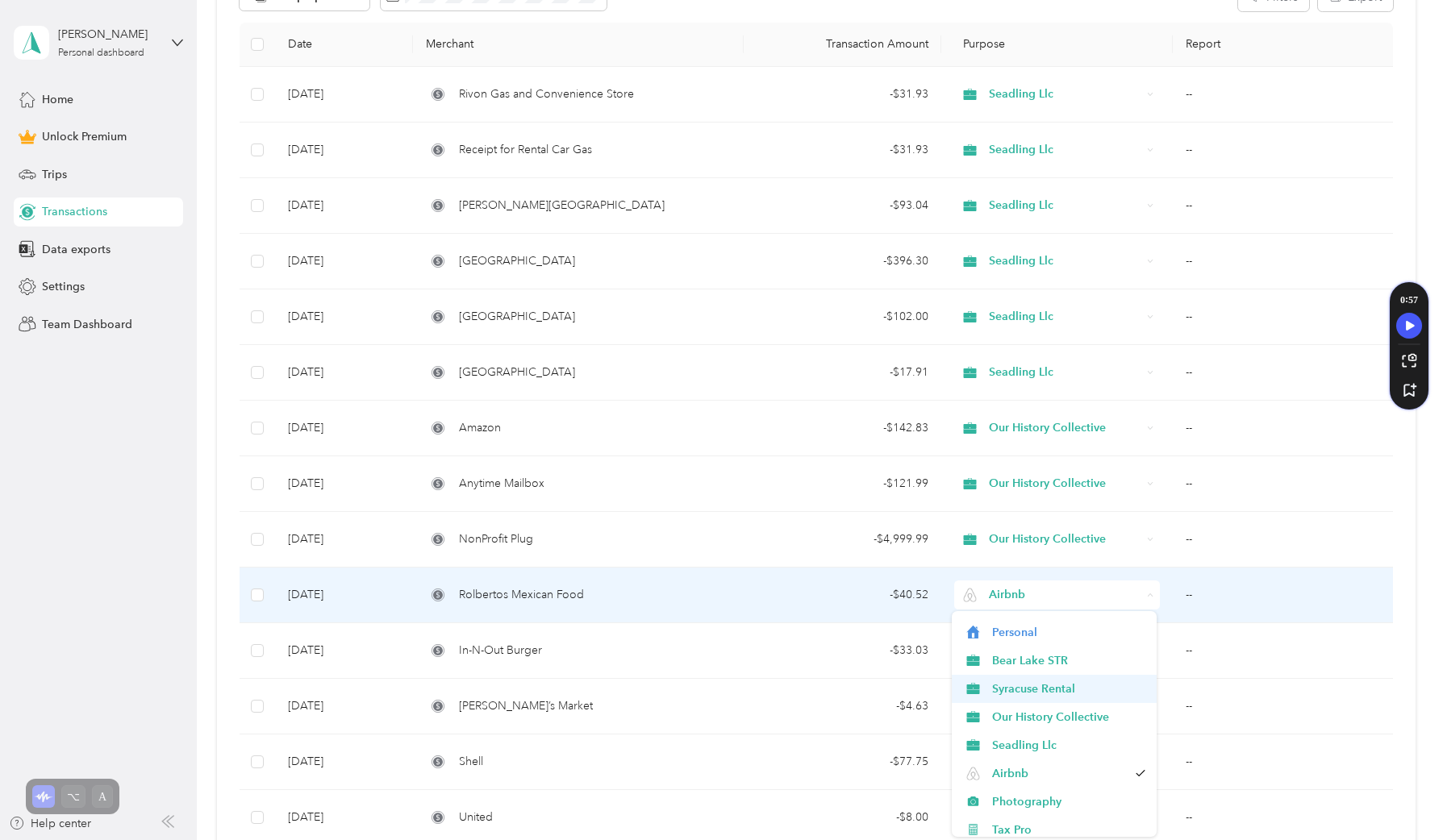
scroll to position [31, 0]
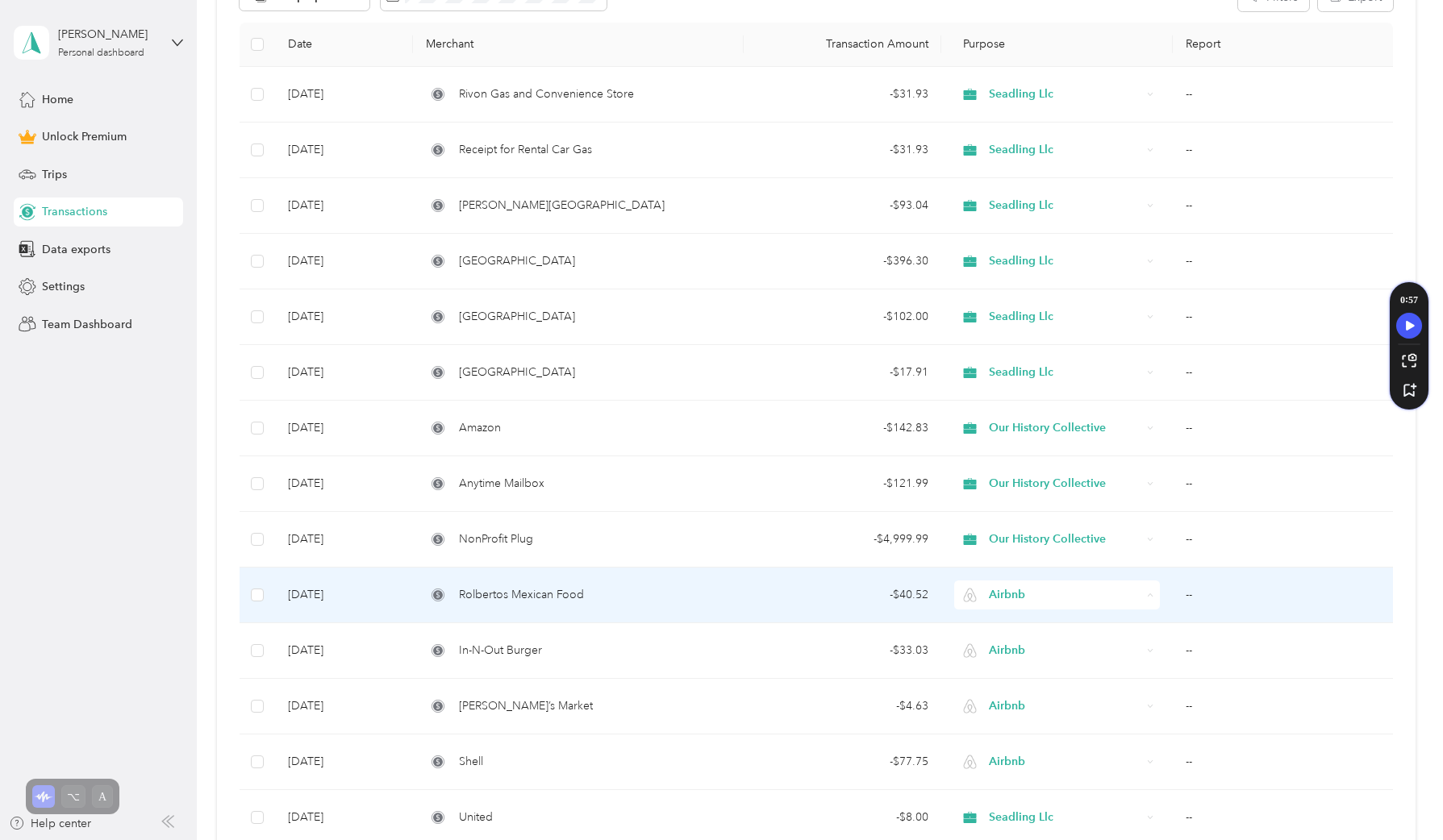
click at [1039, 678] on span "Syracuse Rental" at bounding box center [1068, 678] width 153 height 17
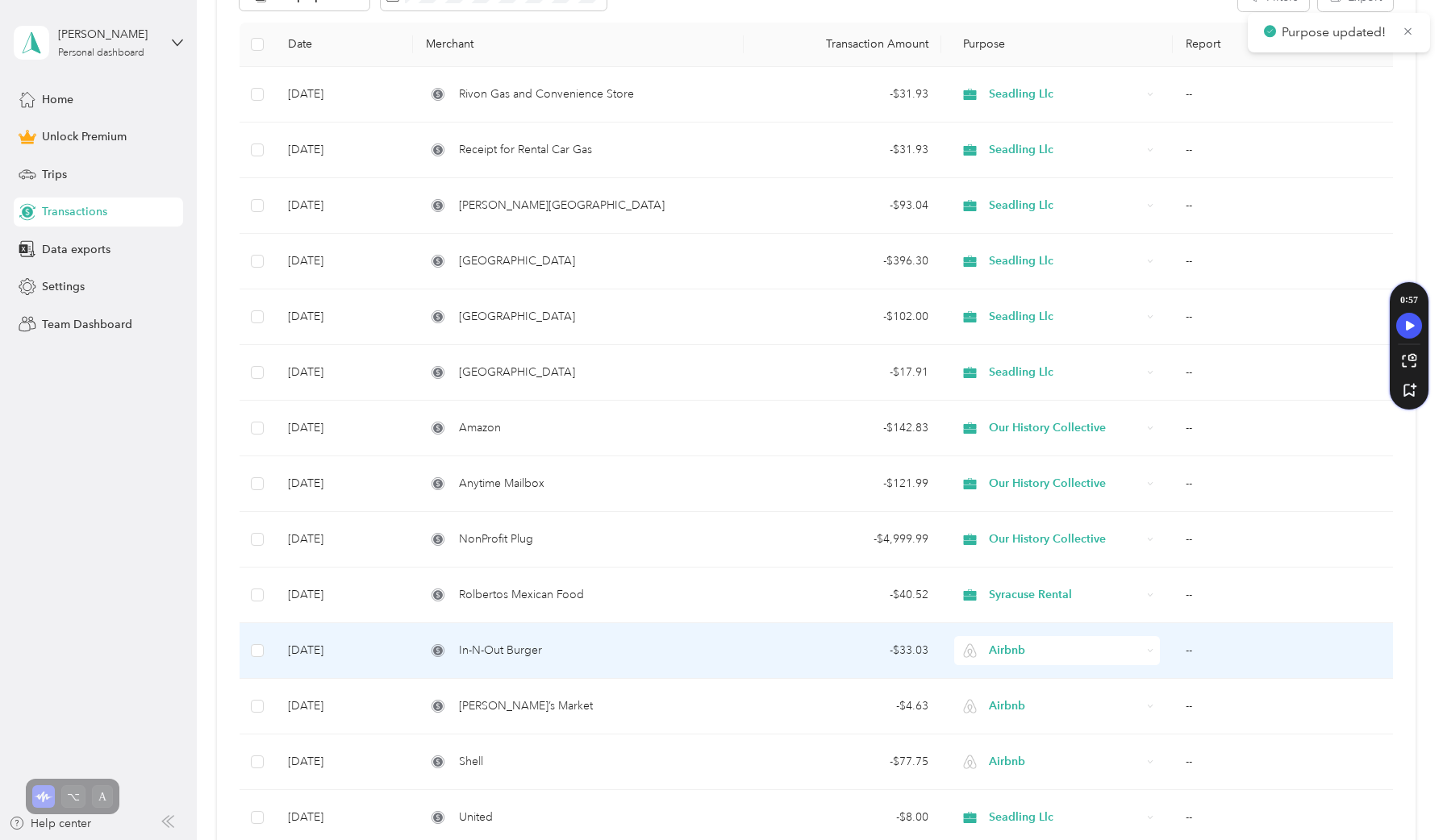
click at [1024, 646] on span "Airbnb" at bounding box center [1065, 650] width 153 height 17
click at [1026, 507] on span "Syracuse Rental" at bounding box center [1068, 507] width 153 height 17
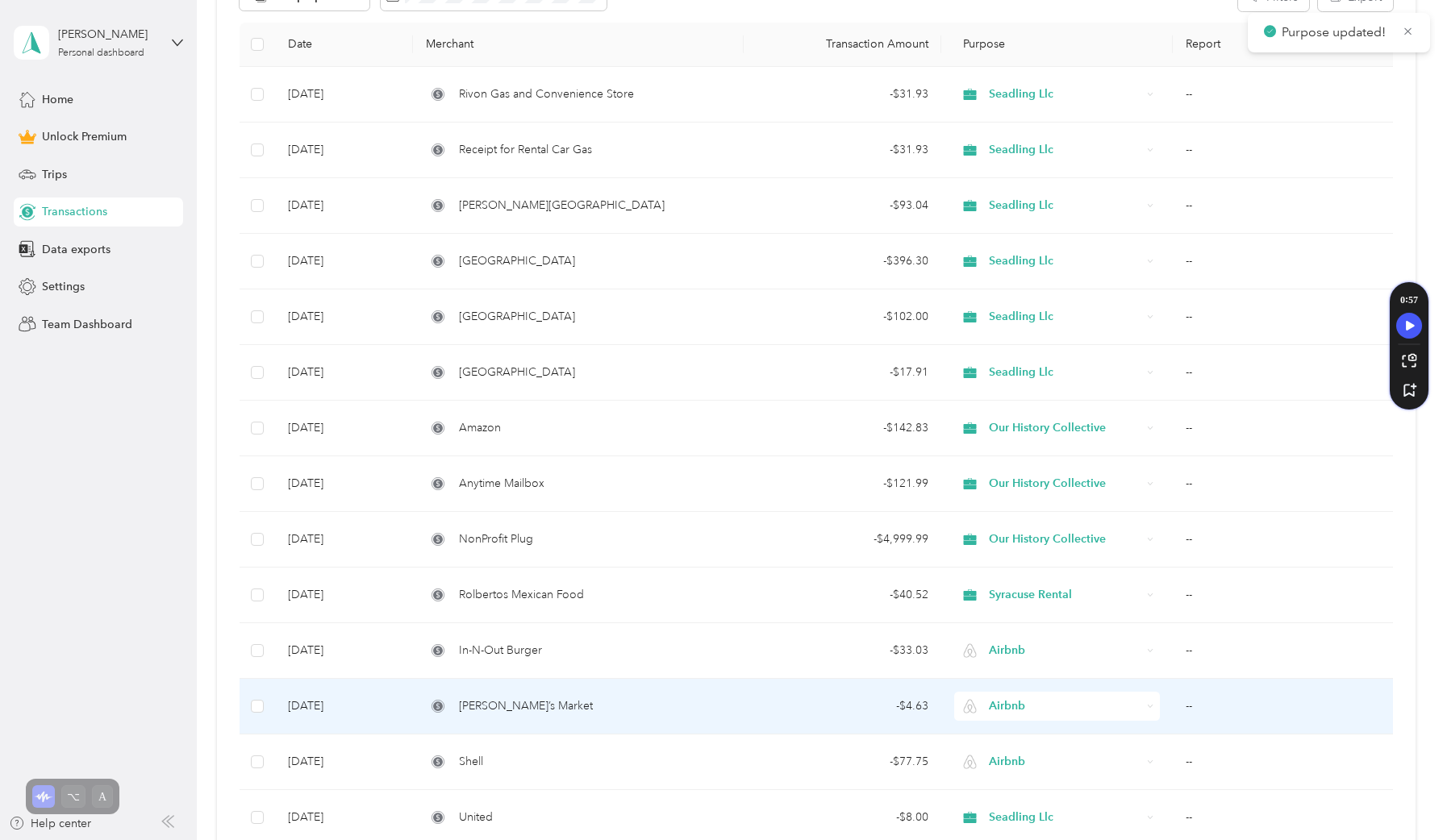
scroll to position [249, 0]
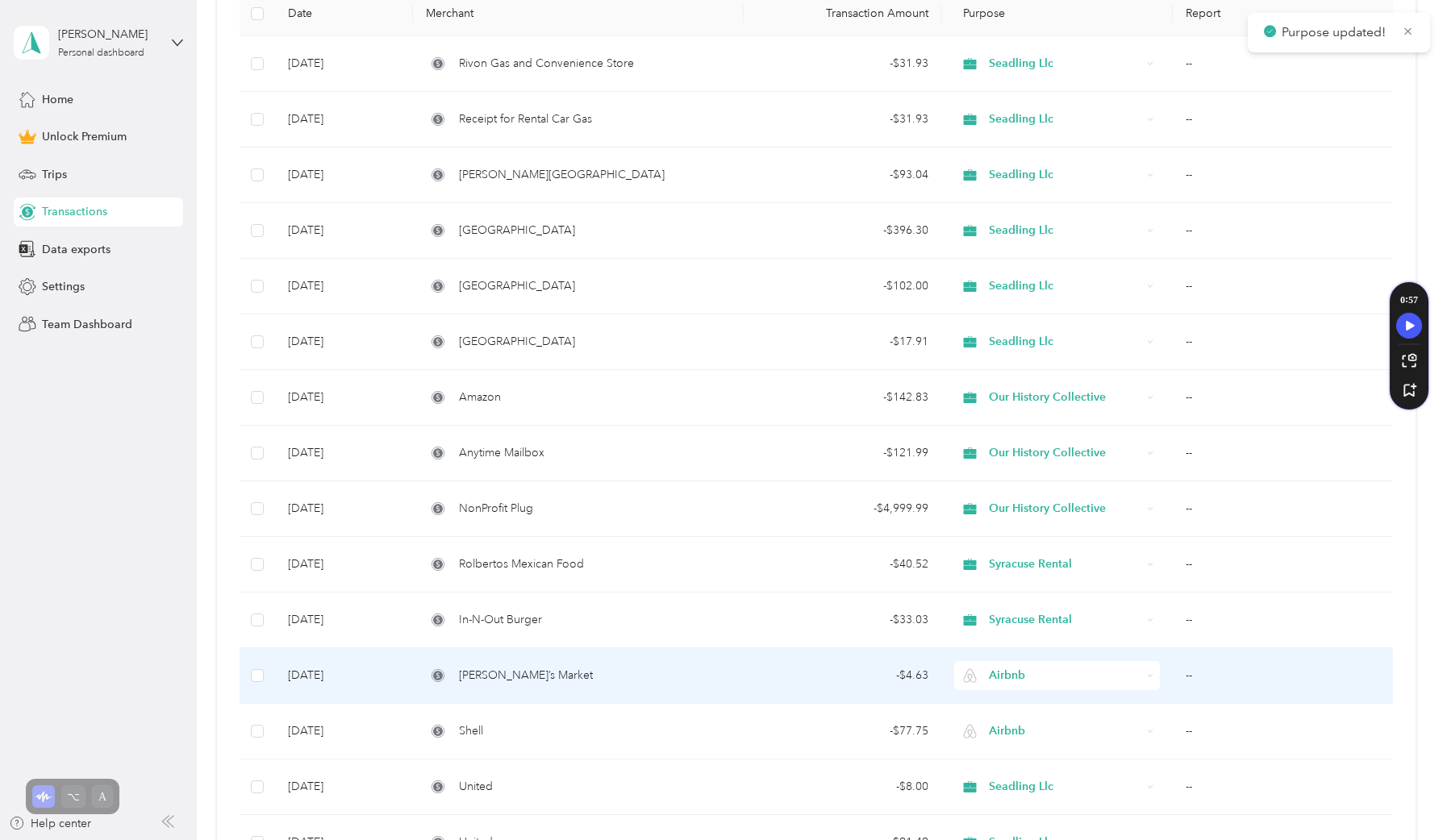
click at [1052, 678] on span "Airbnb" at bounding box center [1065, 675] width 153 height 17
click at [1053, 504] on span "Bear Lake STR" at bounding box center [1068, 504] width 153 height 17
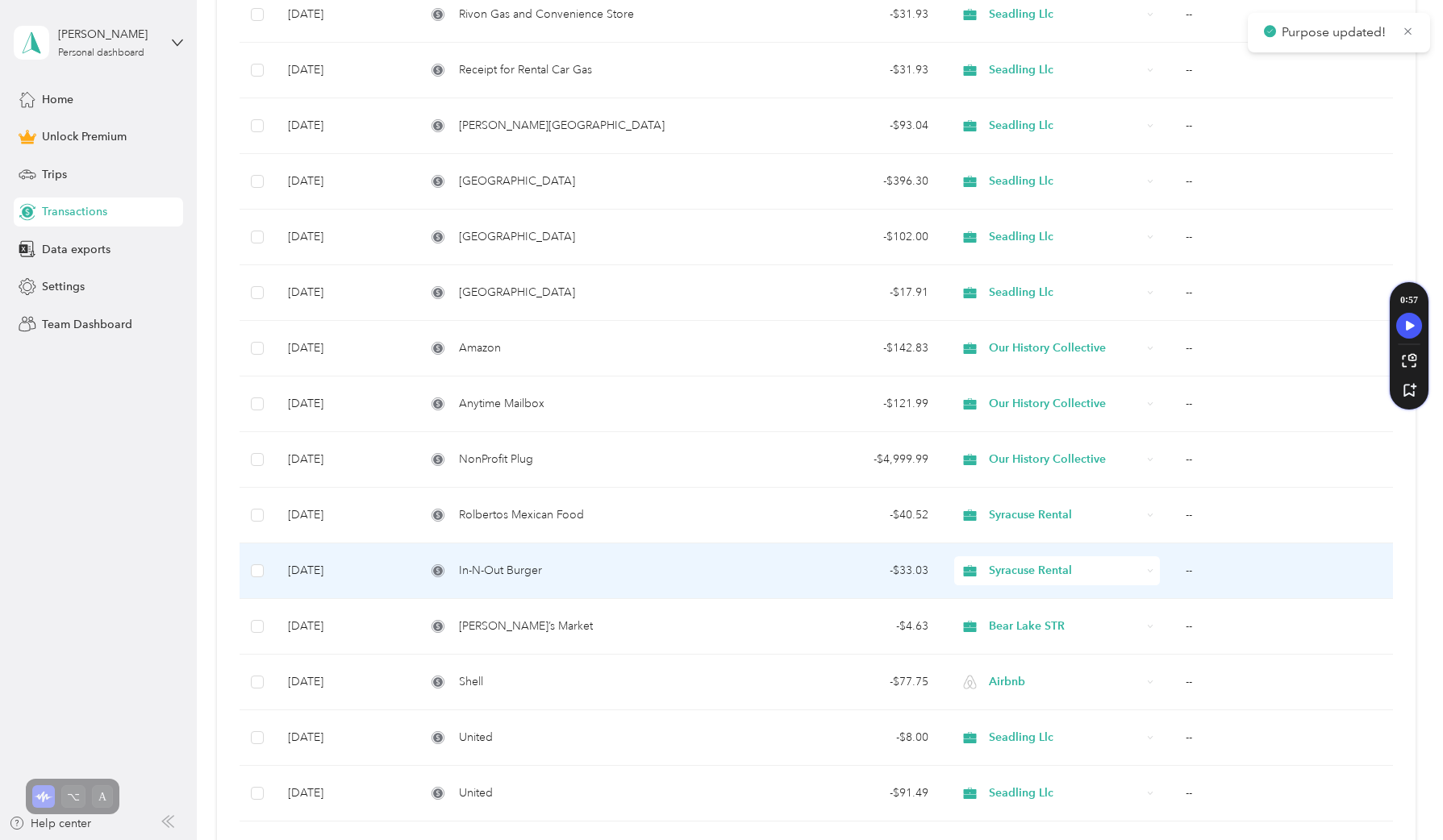
click at [1037, 580] on div "Syracuse Rental" at bounding box center [1056, 570] width 205 height 29
click at [1044, 664] on li "Bear Lake STR" at bounding box center [1053, 658] width 204 height 28
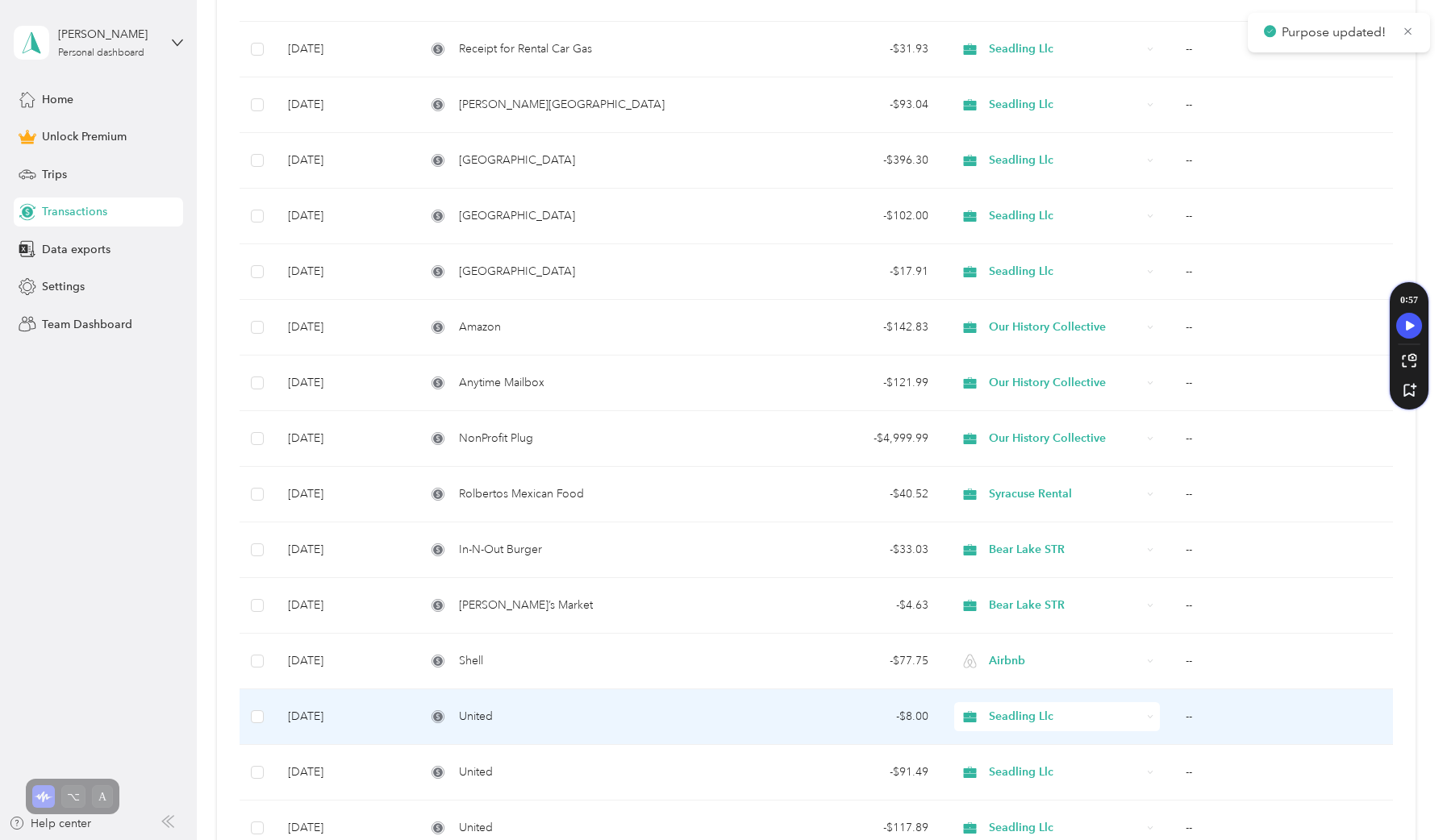
scroll to position [329, 0]
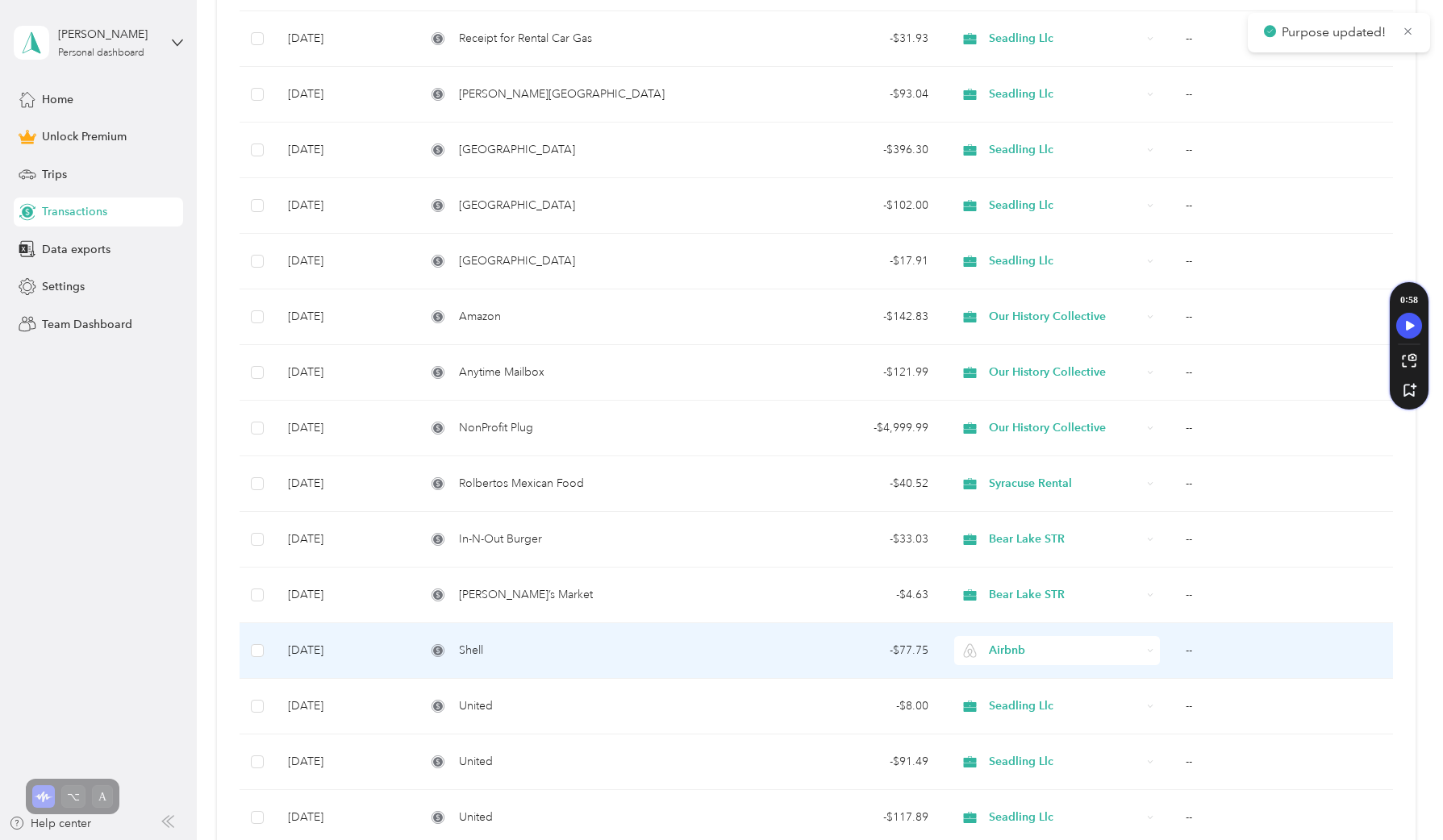
click at [1023, 661] on div "Airbnb" at bounding box center [1056, 650] width 205 height 29
click at [1023, 485] on li "Bear Lake STR" at bounding box center [1053, 480] width 204 height 28
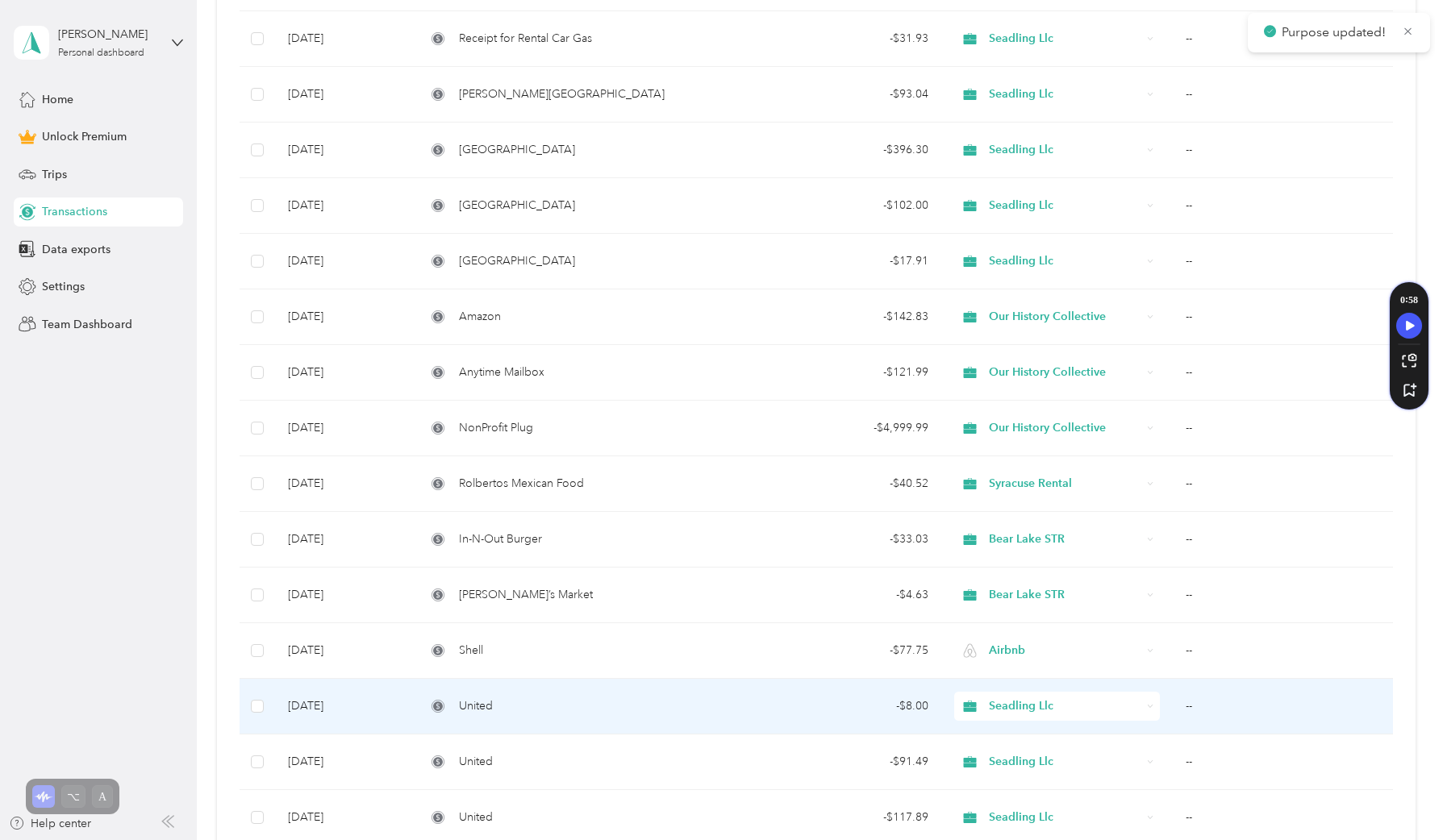
scroll to position [422, 0]
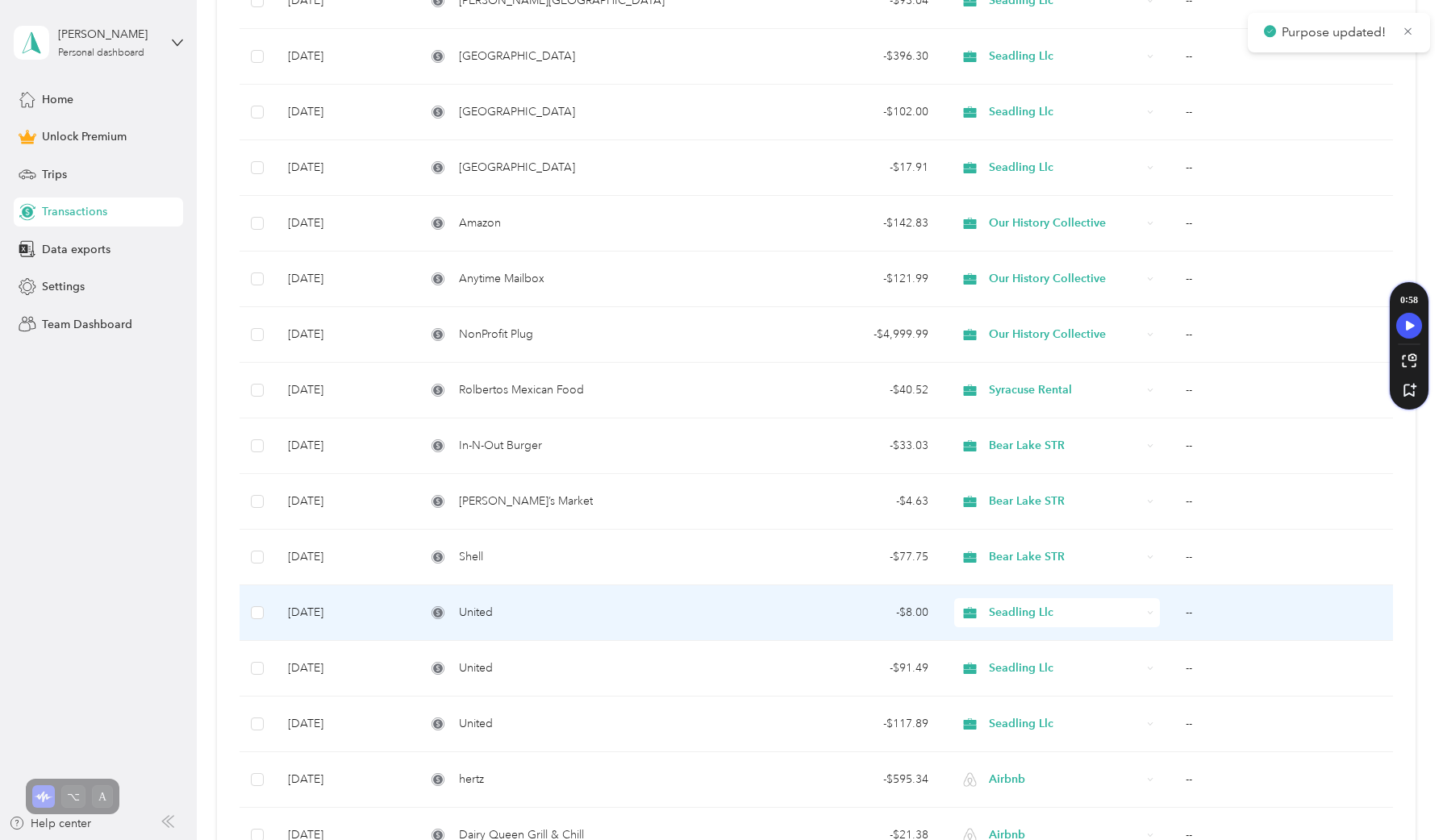
click at [1026, 616] on span "Seadling Llc" at bounding box center [1065, 612] width 153 height 17
click at [1060, 468] on span "Syracuse Rental" at bounding box center [1068, 470] width 153 height 17
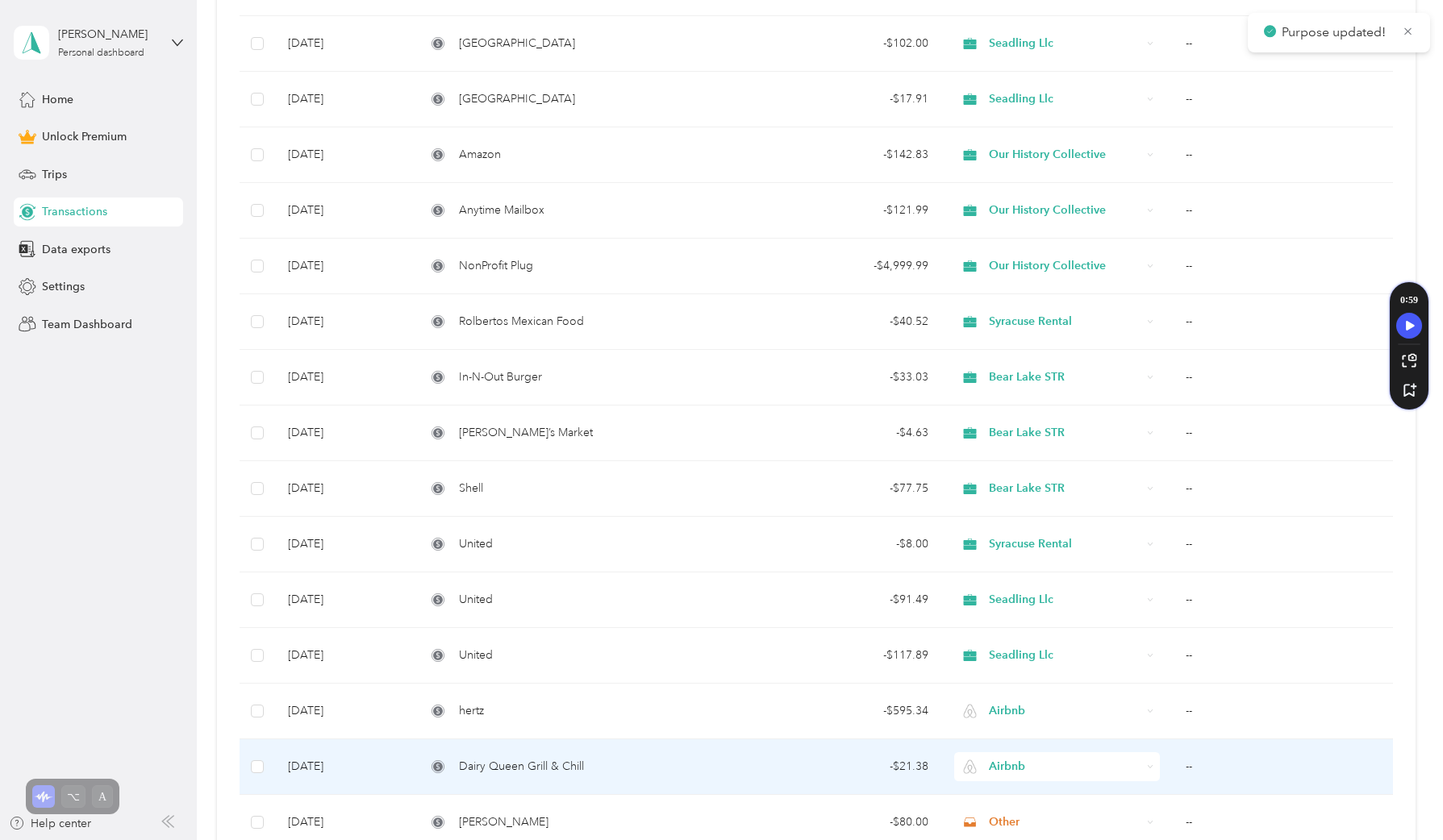
scroll to position [501, 0]
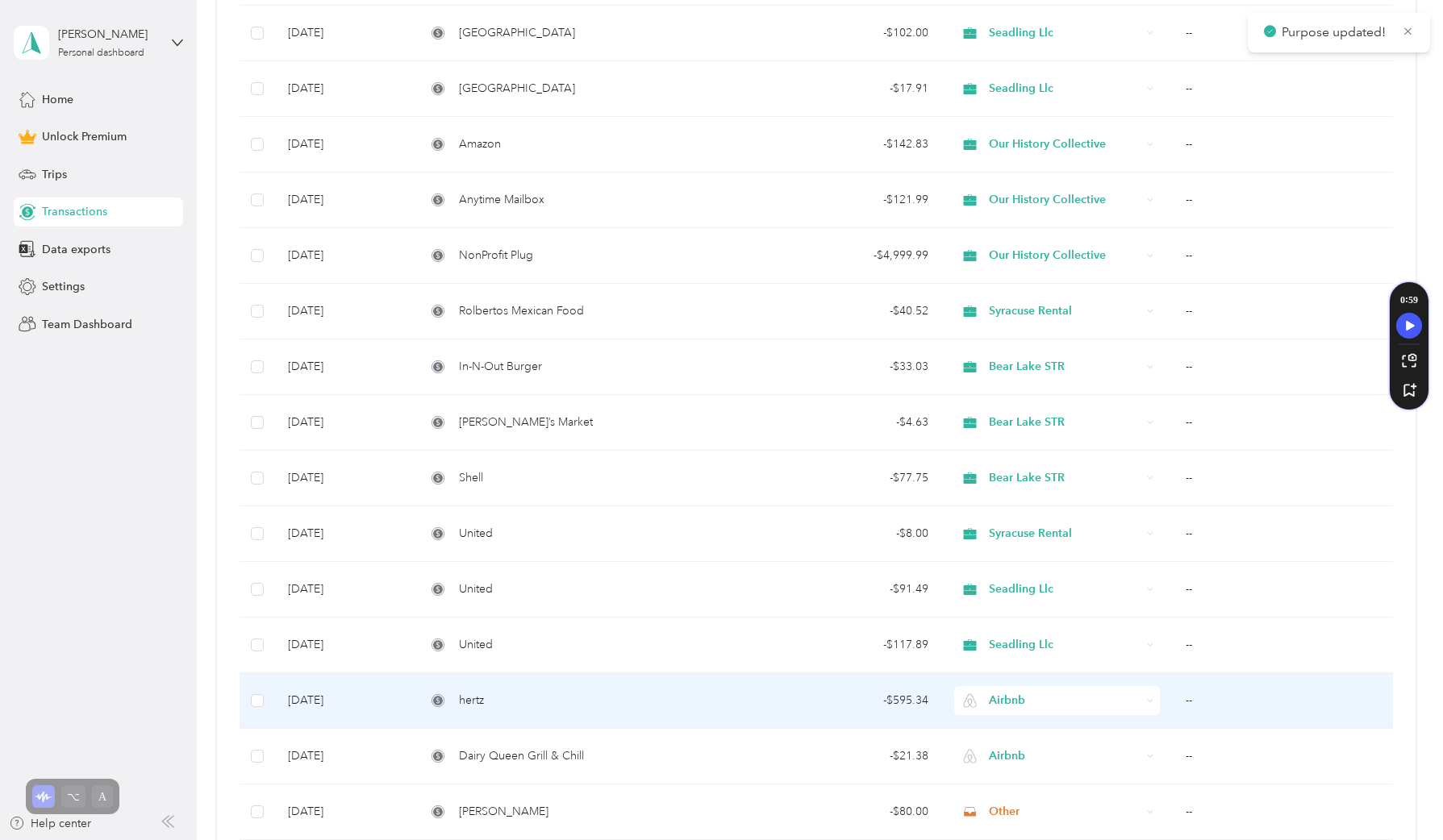
click at [1032, 694] on span "Airbnb" at bounding box center [1065, 700] width 153 height 17
click at [1028, 549] on span "Syracuse Rental" at bounding box center [1068, 558] width 153 height 17
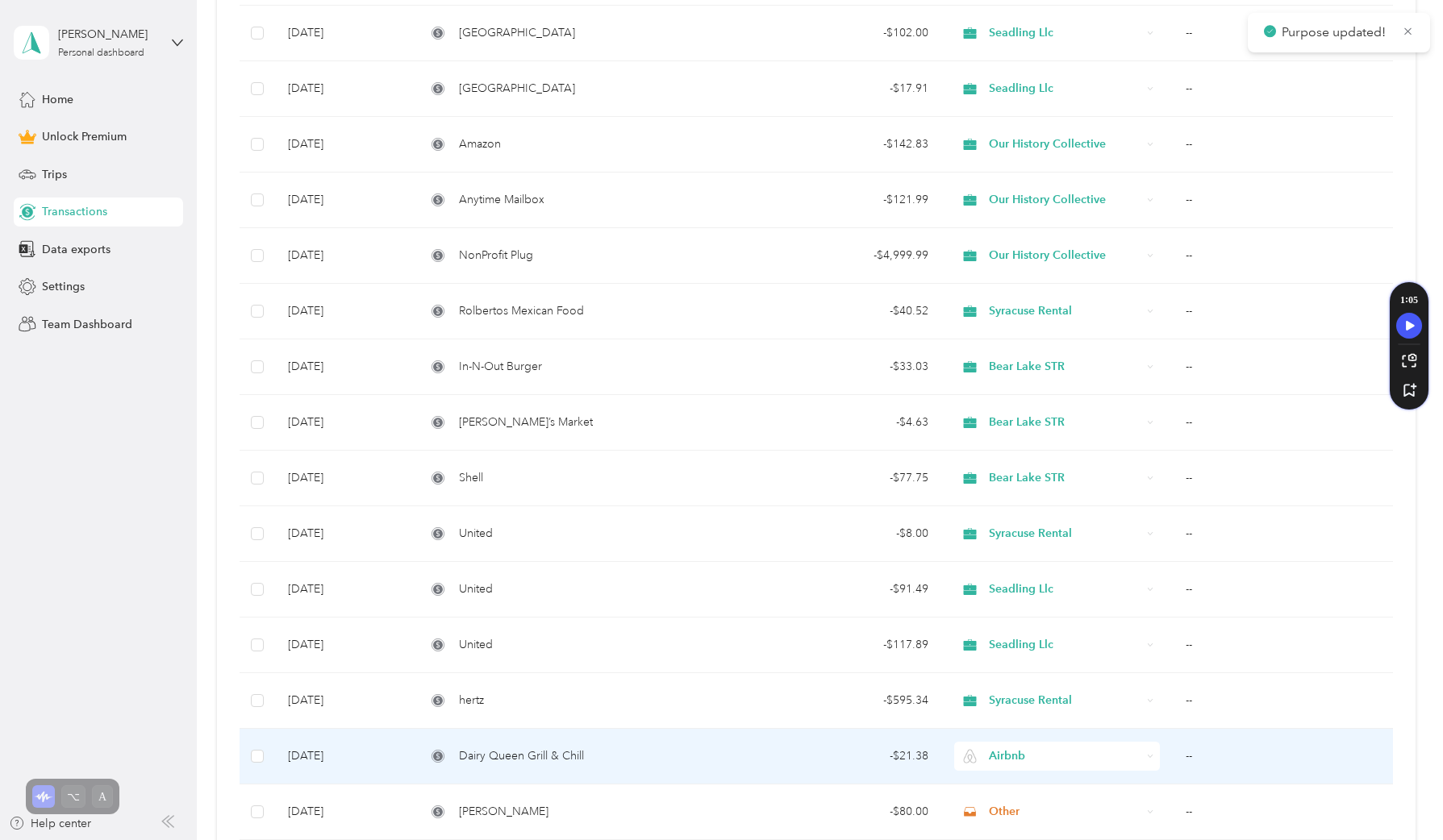
click at [1024, 751] on span "Airbnb" at bounding box center [1065, 756] width 153 height 17
click at [1030, 612] on span "Syracuse Rental" at bounding box center [1068, 613] width 153 height 17
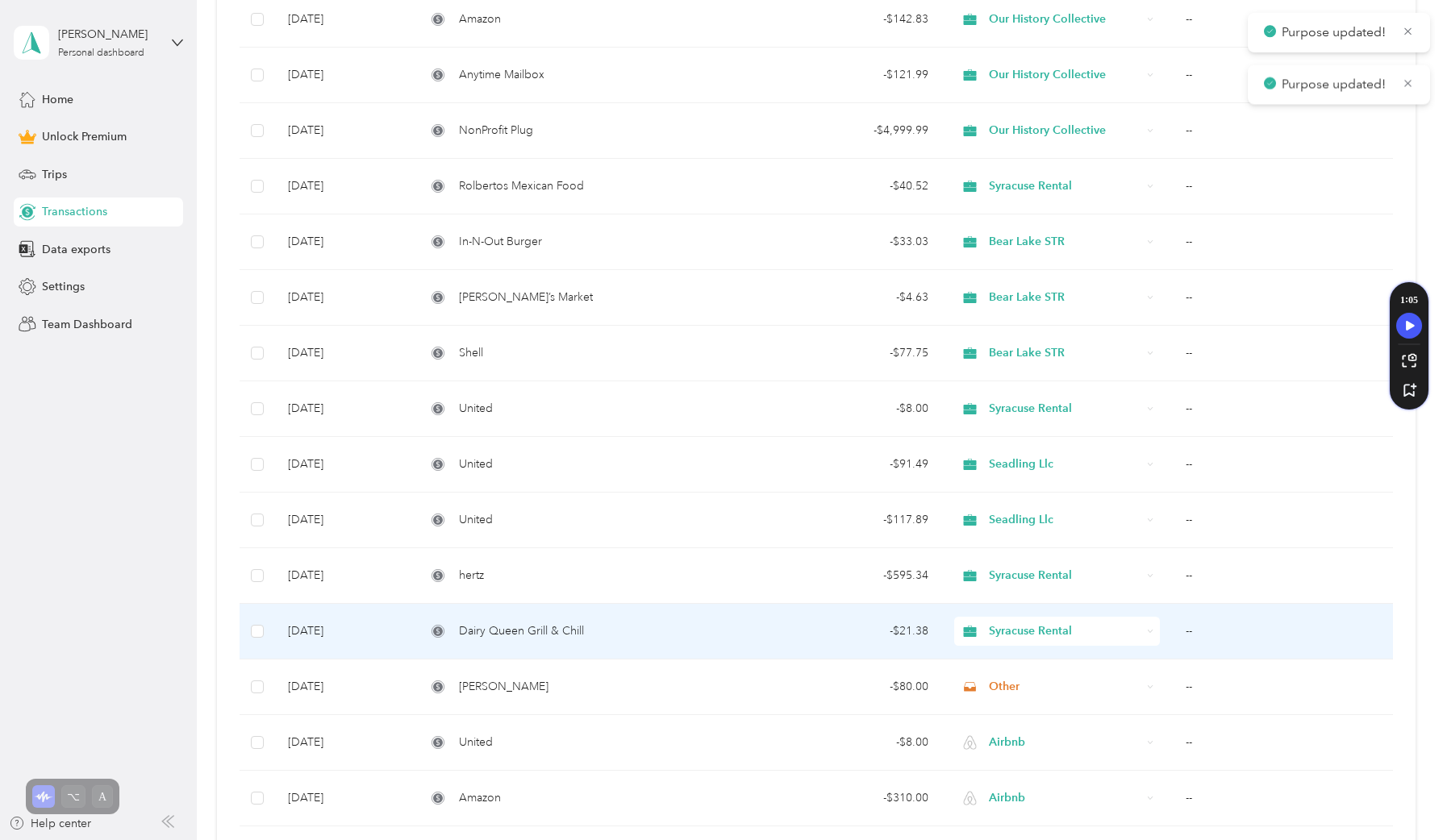
scroll to position [647, 0]
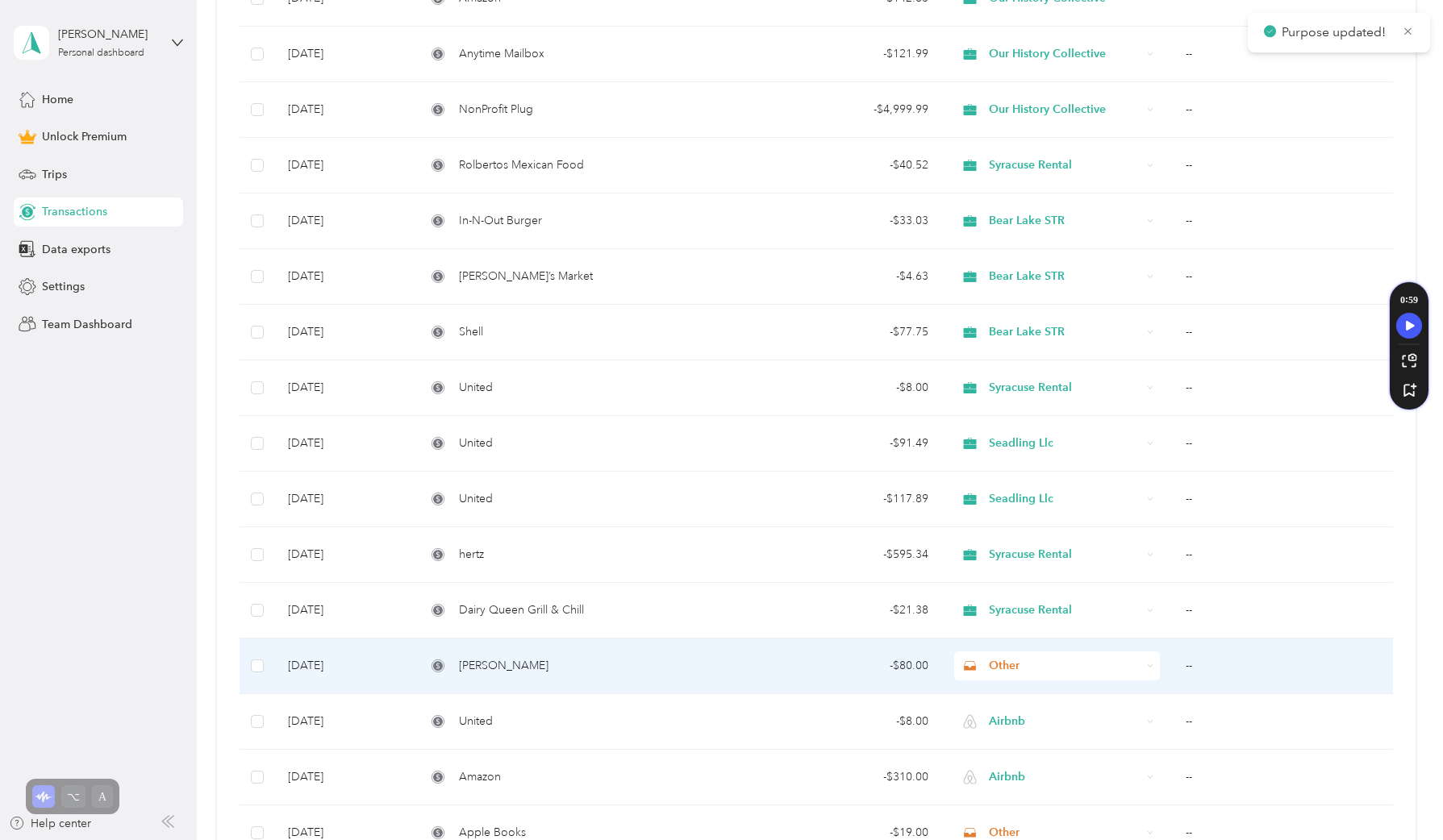
click at [1030, 671] on span "Other" at bounding box center [1065, 665] width 153 height 17
click at [1029, 524] on span "Syracuse Rental" at bounding box center [1068, 523] width 153 height 17
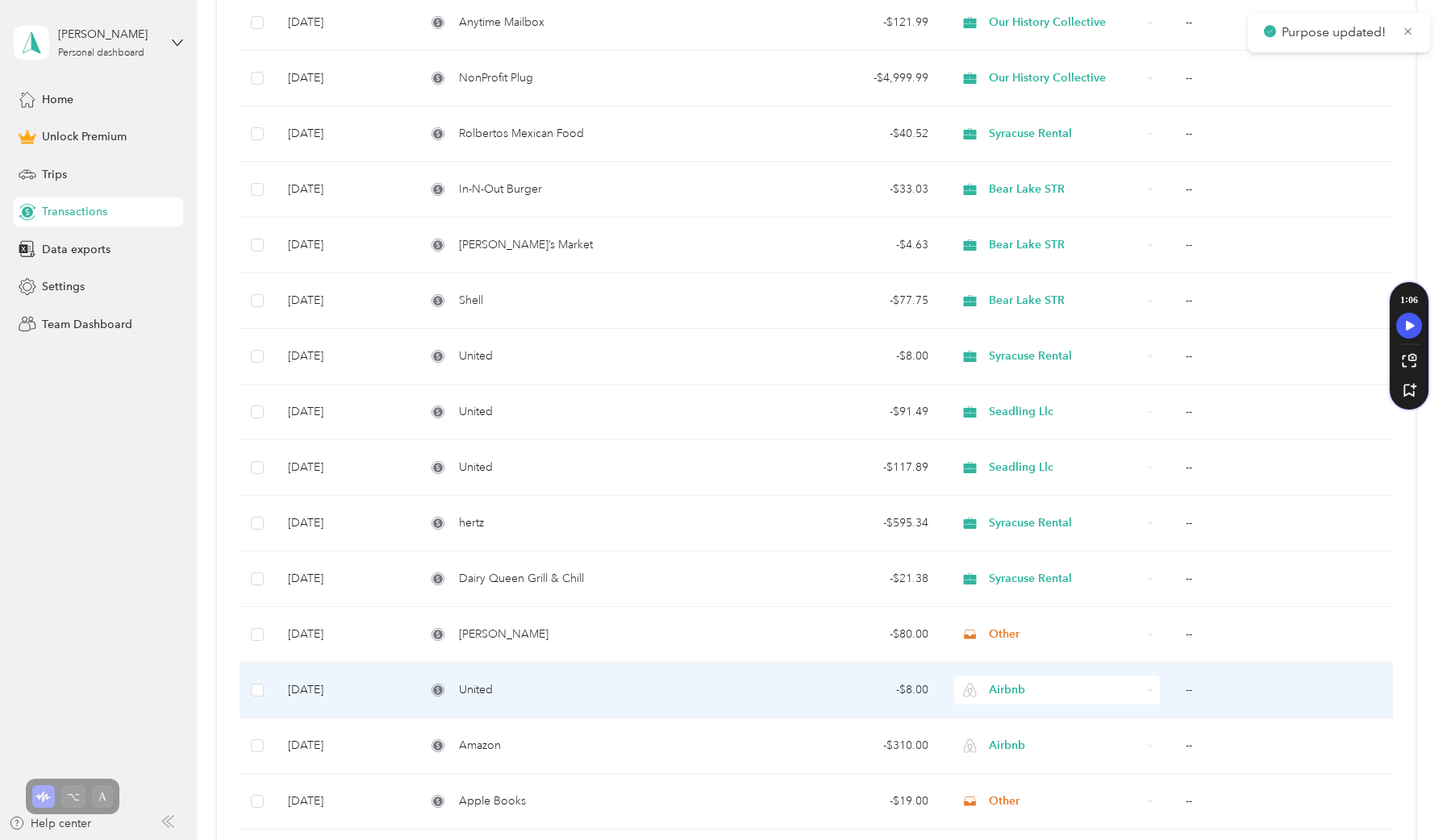
scroll to position [700, 0]
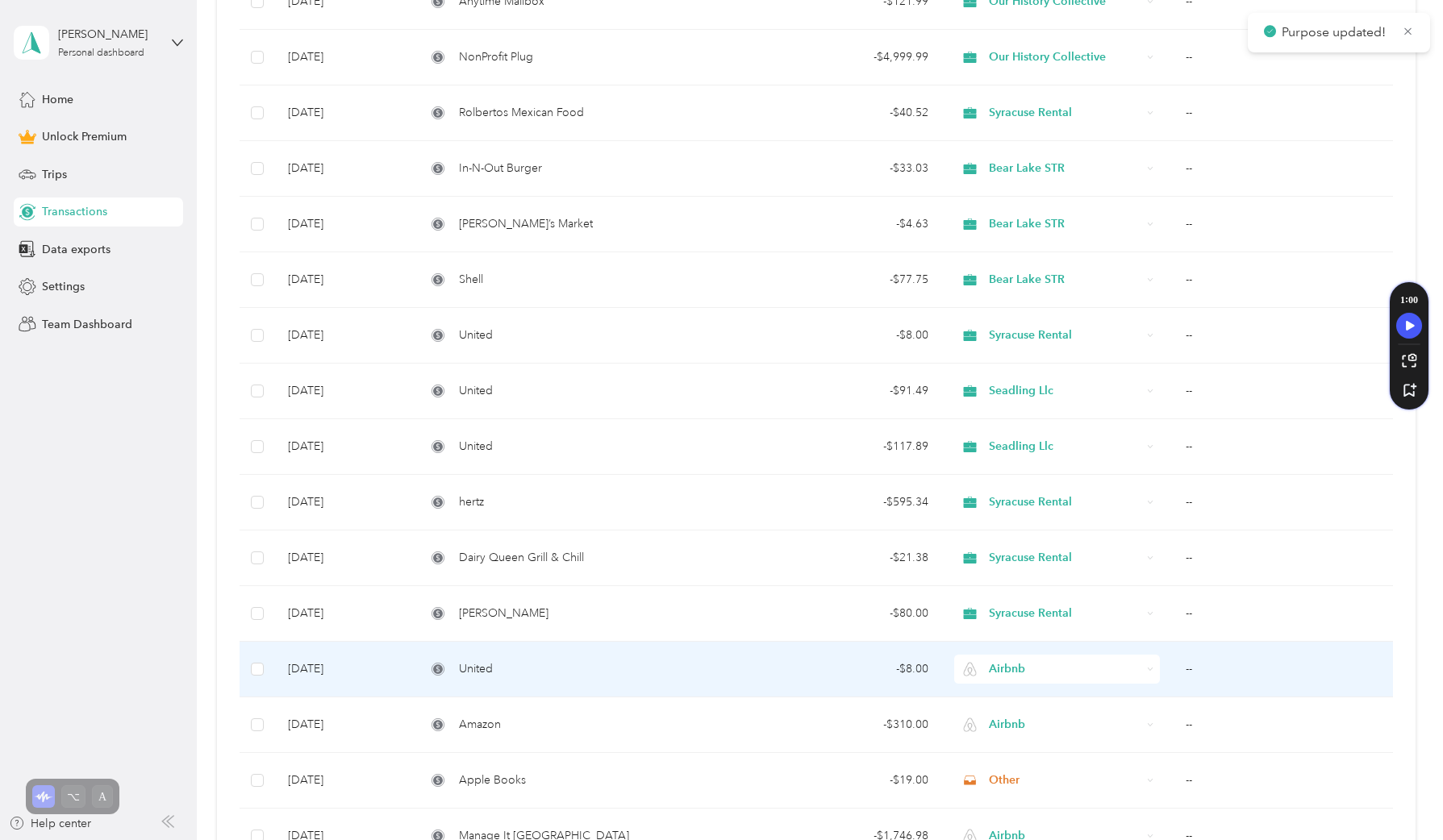
click at [1037, 674] on span "Airbnb" at bounding box center [1065, 669] width 153 height 17
click at [1029, 530] on li "Syracuse Rental" at bounding box center [1053, 526] width 204 height 28
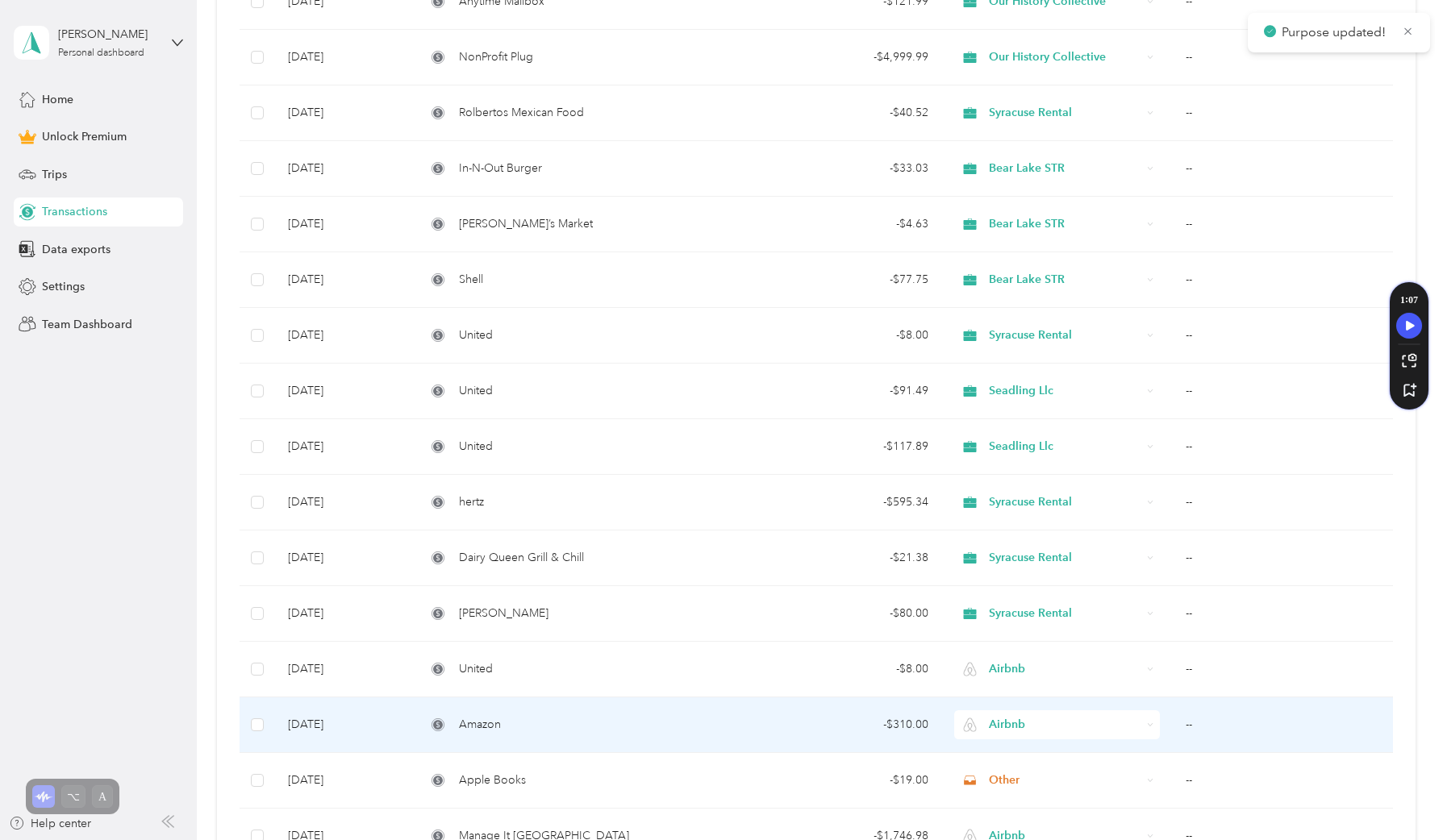
scroll to position [736, 0]
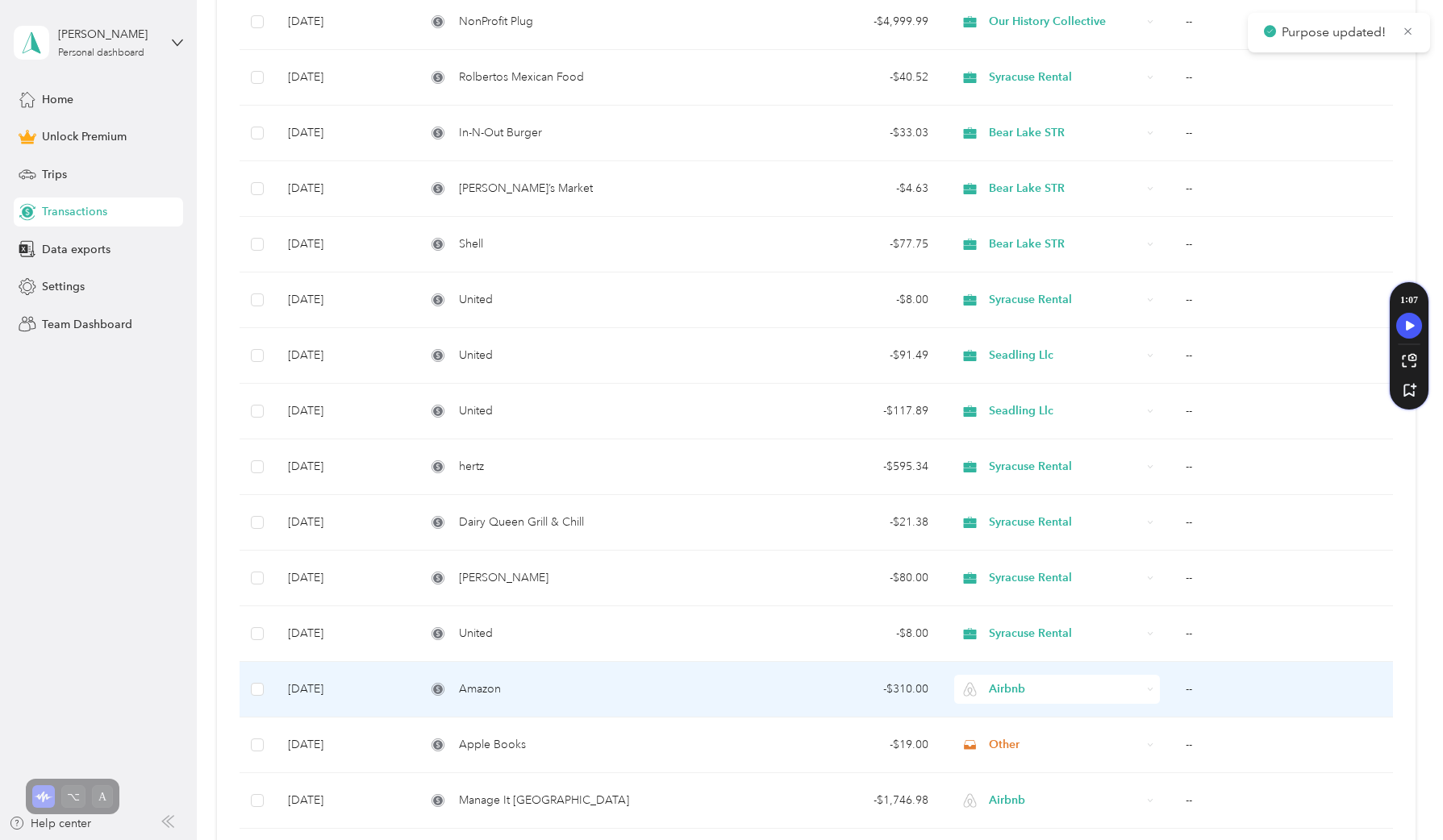
click at [1084, 698] on span "Airbnb" at bounding box center [1065, 688] width 153 height 17
click at [1059, 524] on li "Bear Lake STR" at bounding box center [1053, 518] width 204 height 28
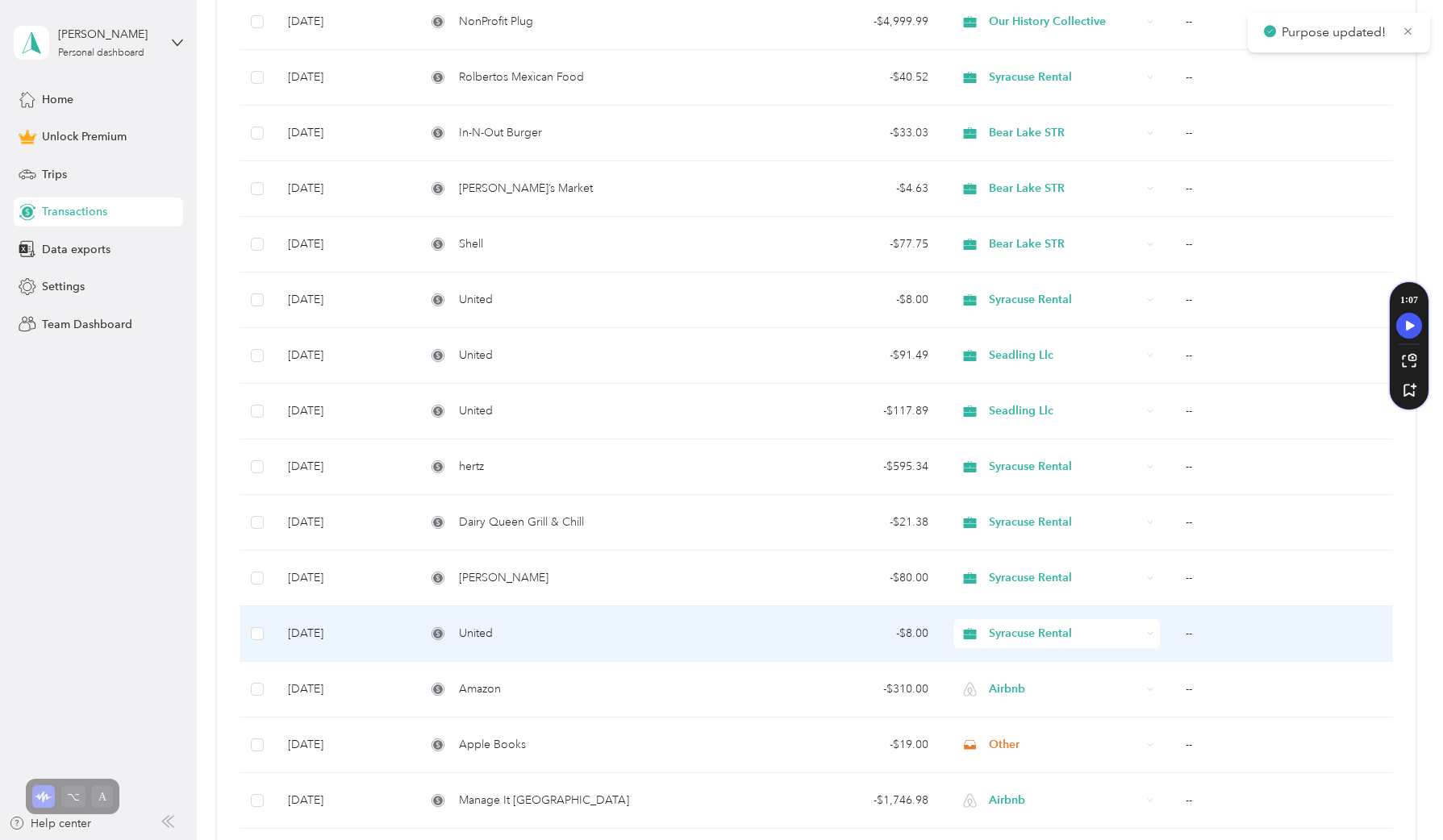
scroll to position [826, 0]
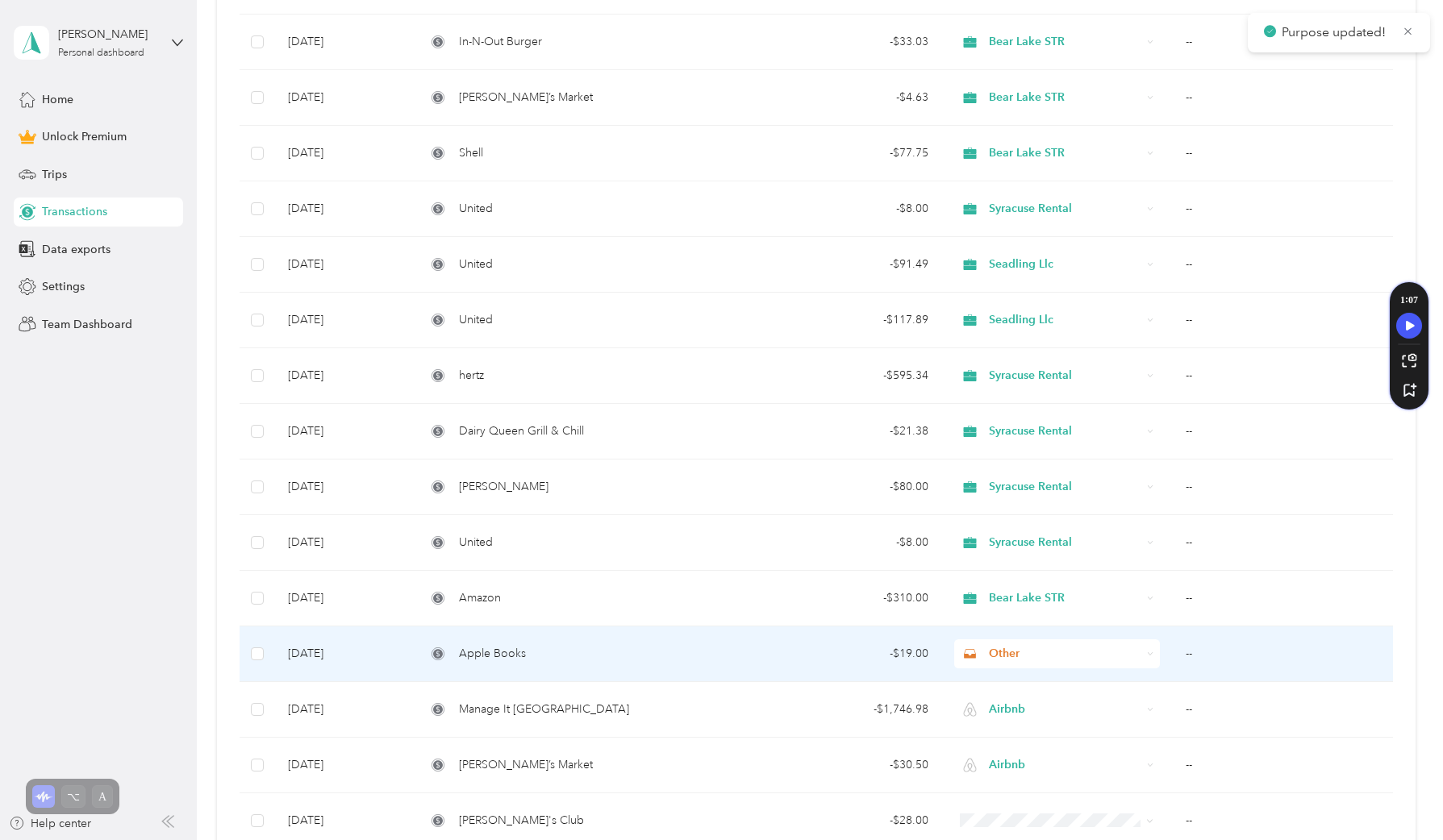
click at [1009, 642] on div "Other" at bounding box center [1056, 654] width 205 height 29
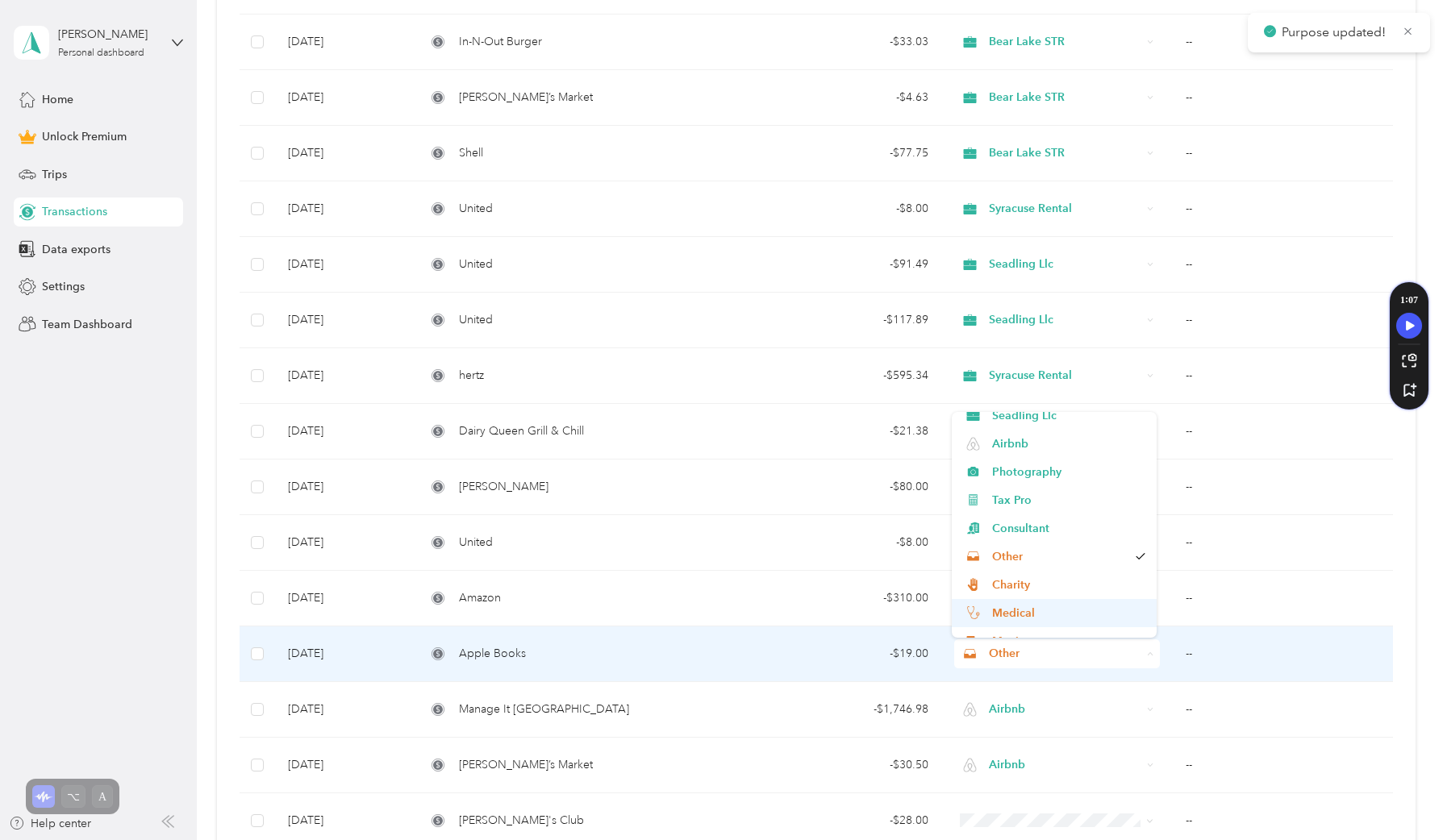
scroll to position [197, 0]
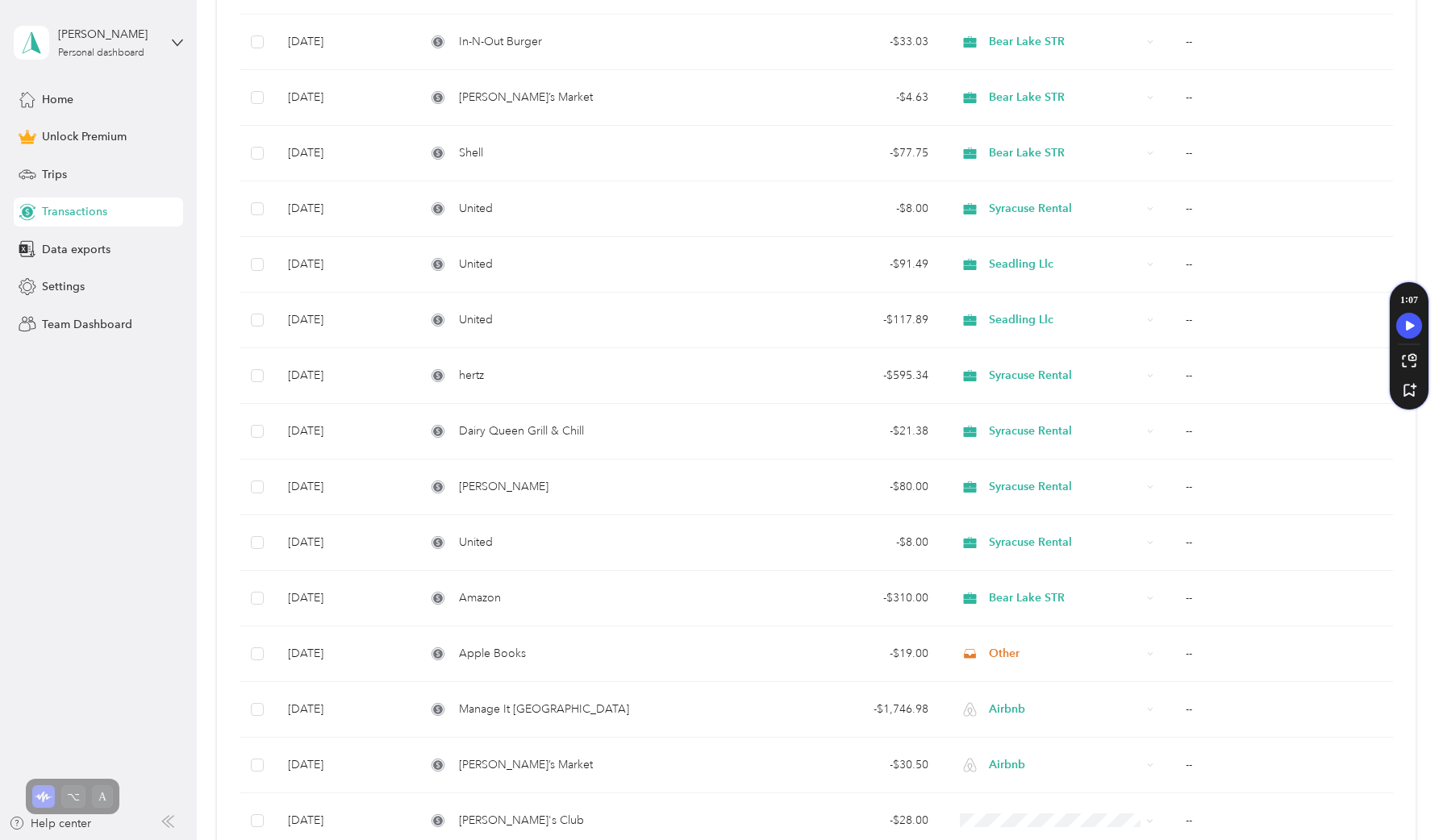
click at [40, 659] on aside "[PERSON_NAME] Personal dashboard Home Unlock Premium Trips Transactions Data ex…" at bounding box center [98, 420] width 196 height 840
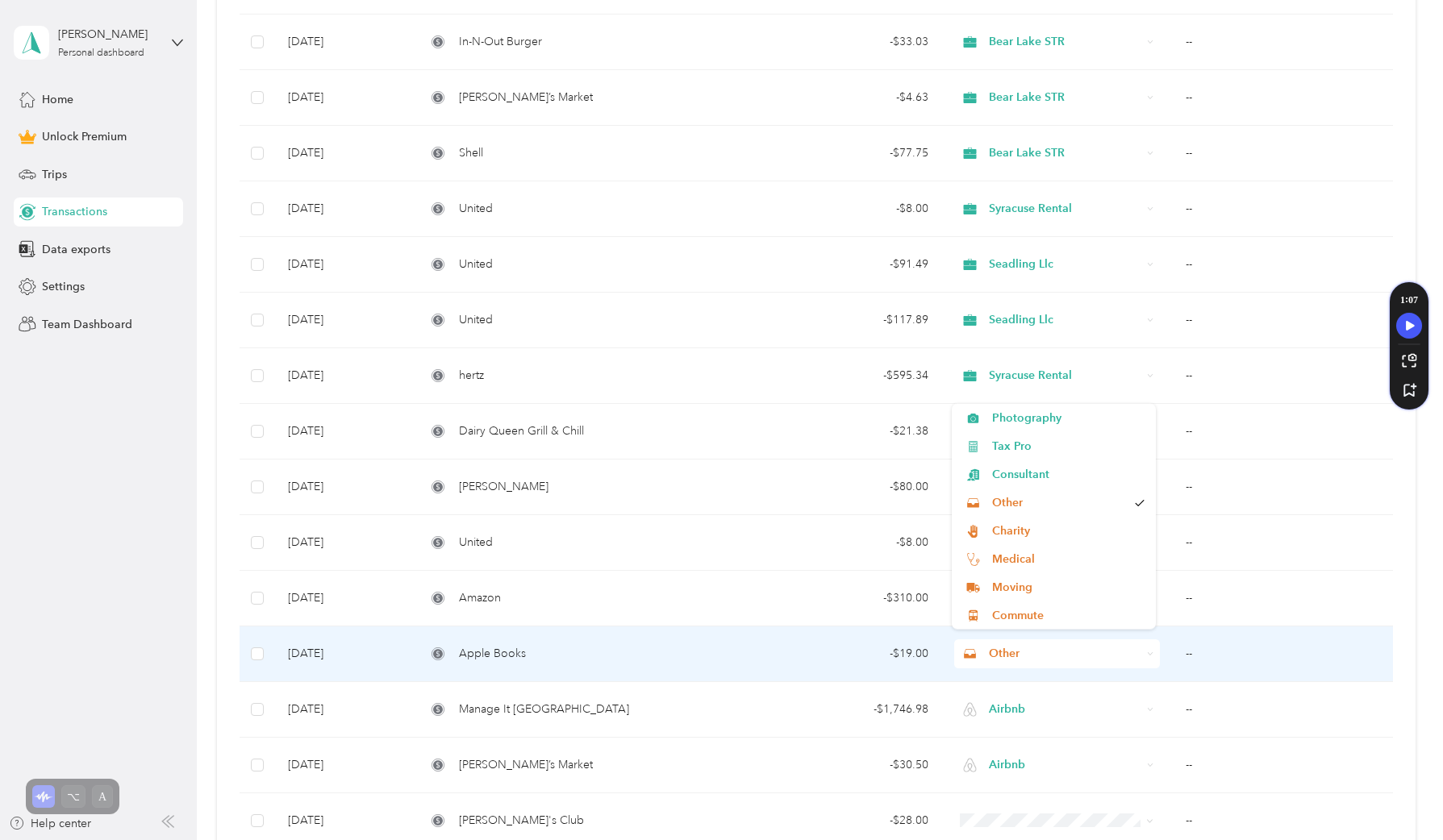
scroll to position [1060, 0]
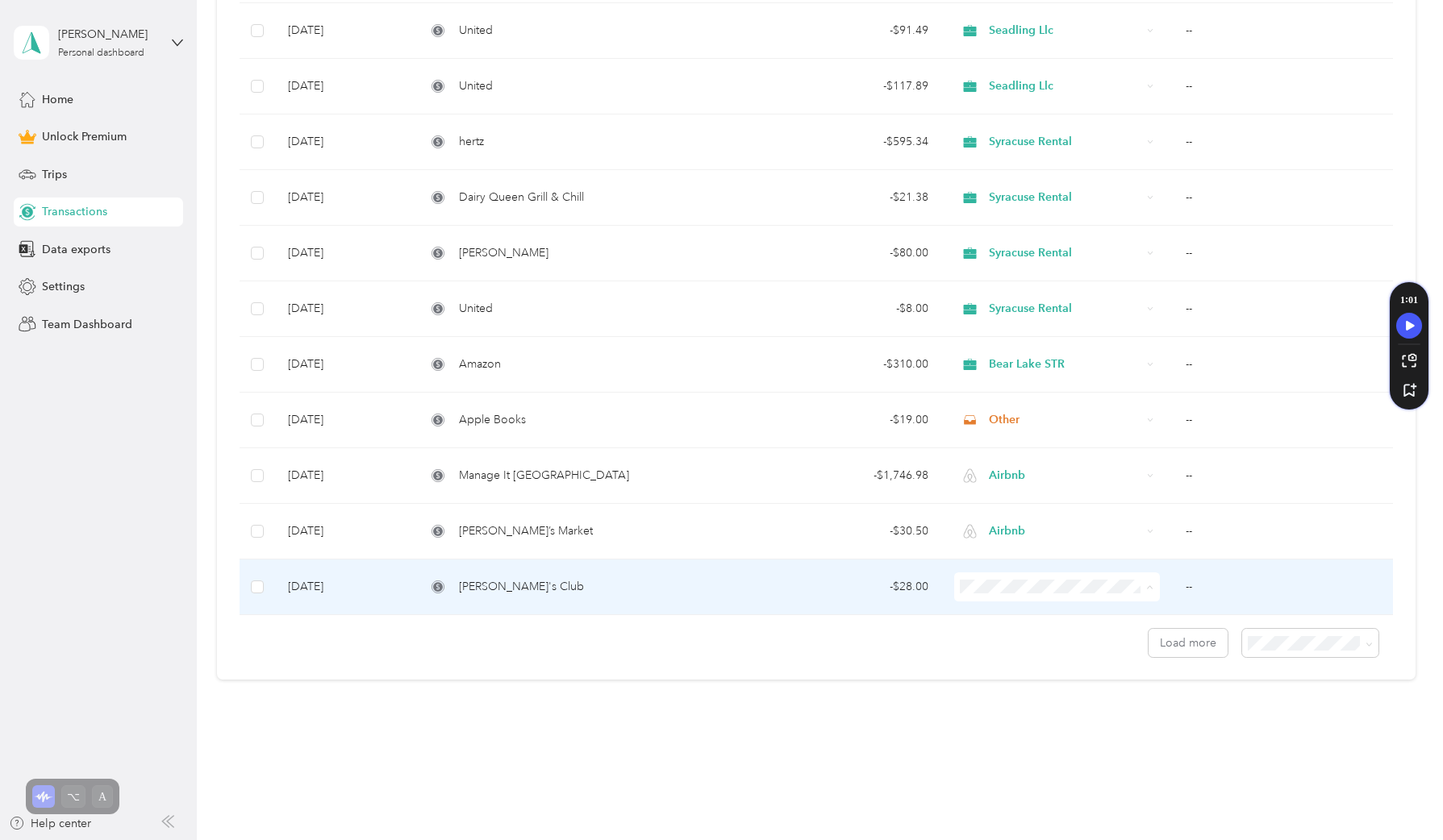
click at [1008, 696] on span "Syracuse Rental" at bounding box center [1068, 702] width 153 height 17
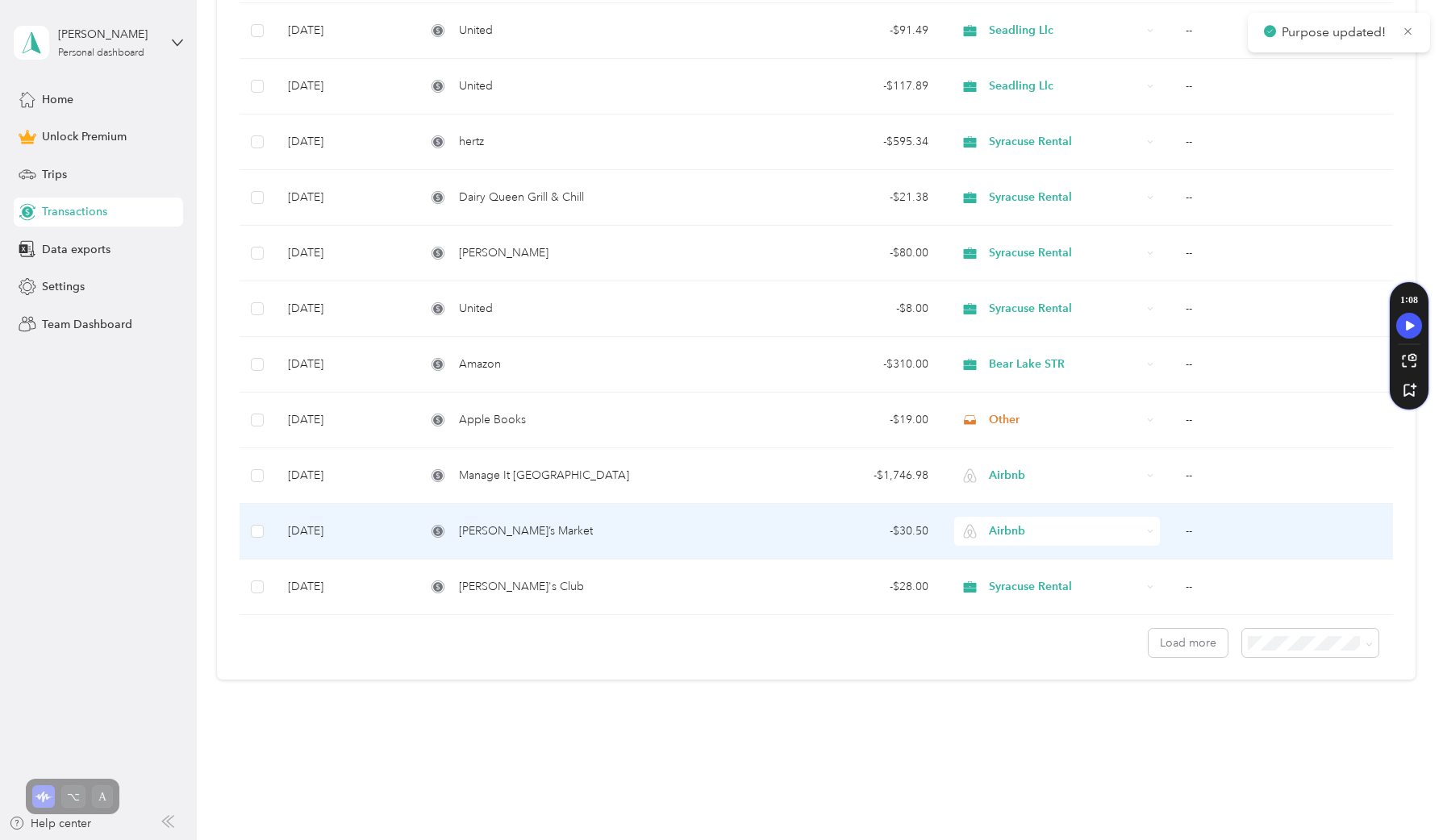
click at [997, 524] on span "Airbnb" at bounding box center [1065, 531] width 153 height 17
click at [1045, 622] on li "Bear Lake STR" at bounding box center [1053, 618] width 204 height 28
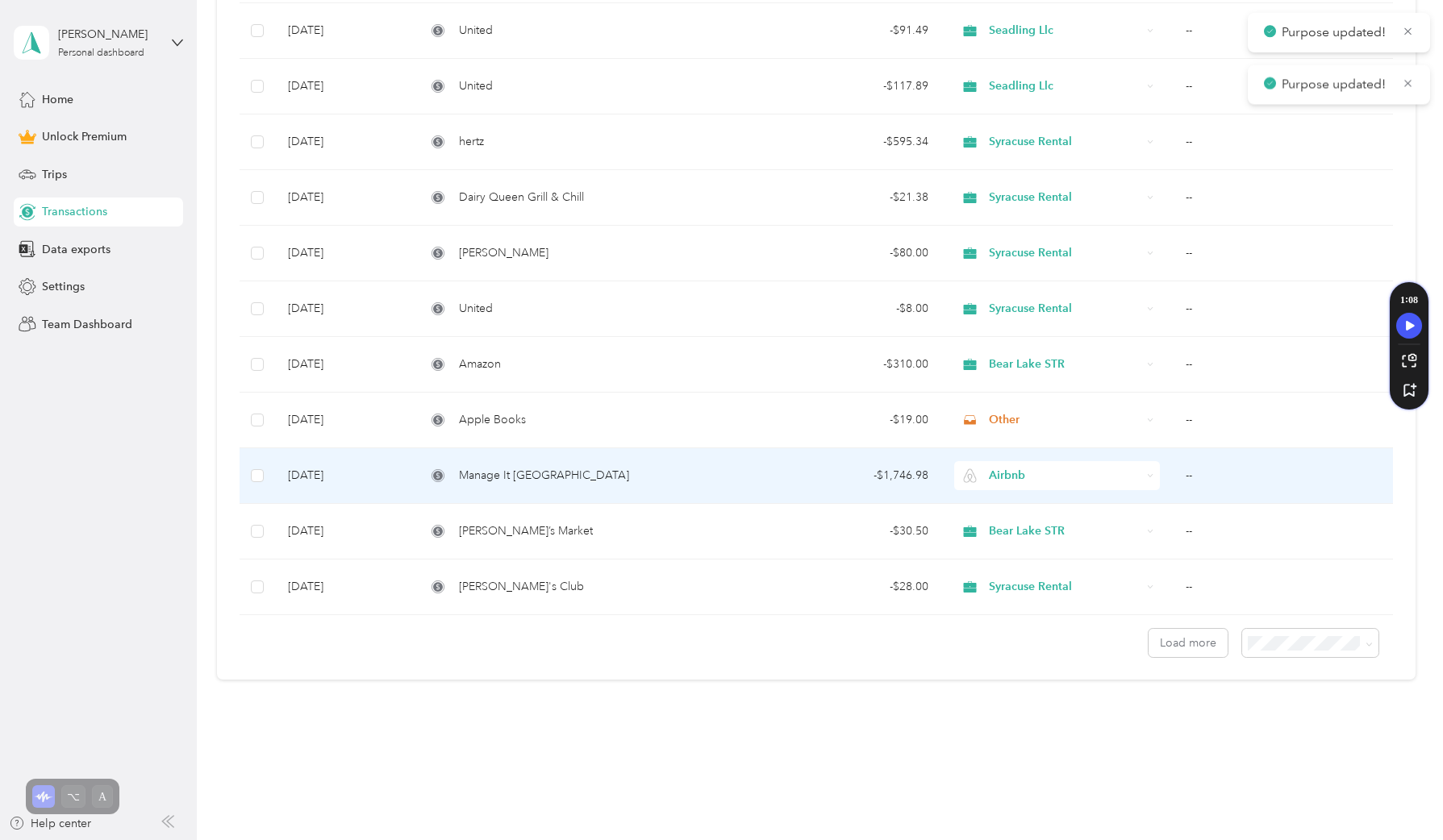
click at [1024, 481] on span "Airbnb" at bounding box center [1065, 475] width 153 height 17
click at [1049, 569] on li "Bear Lake STR" at bounding box center [1053, 562] width 204 height 28
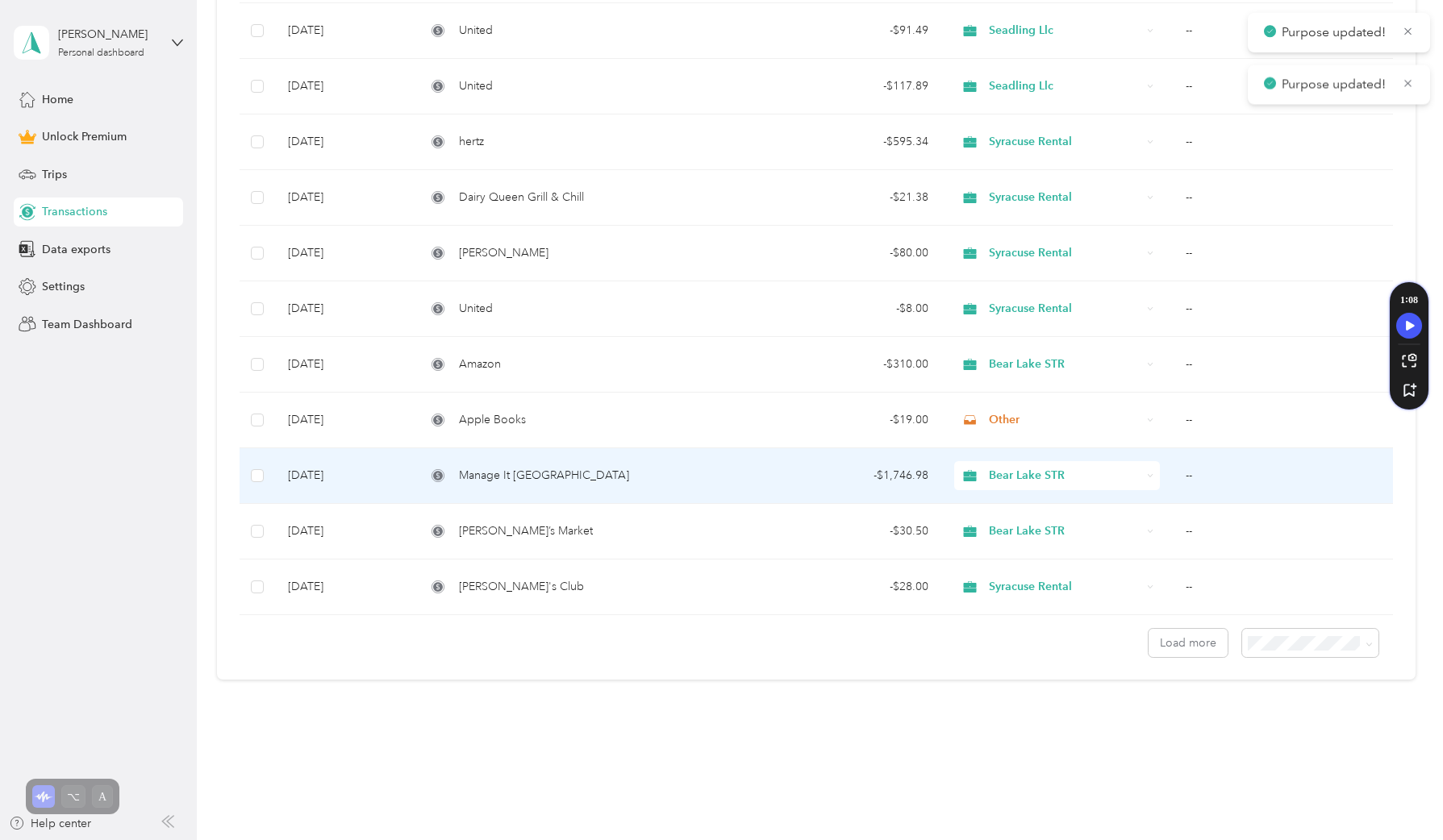
scroll to position [0, 0]
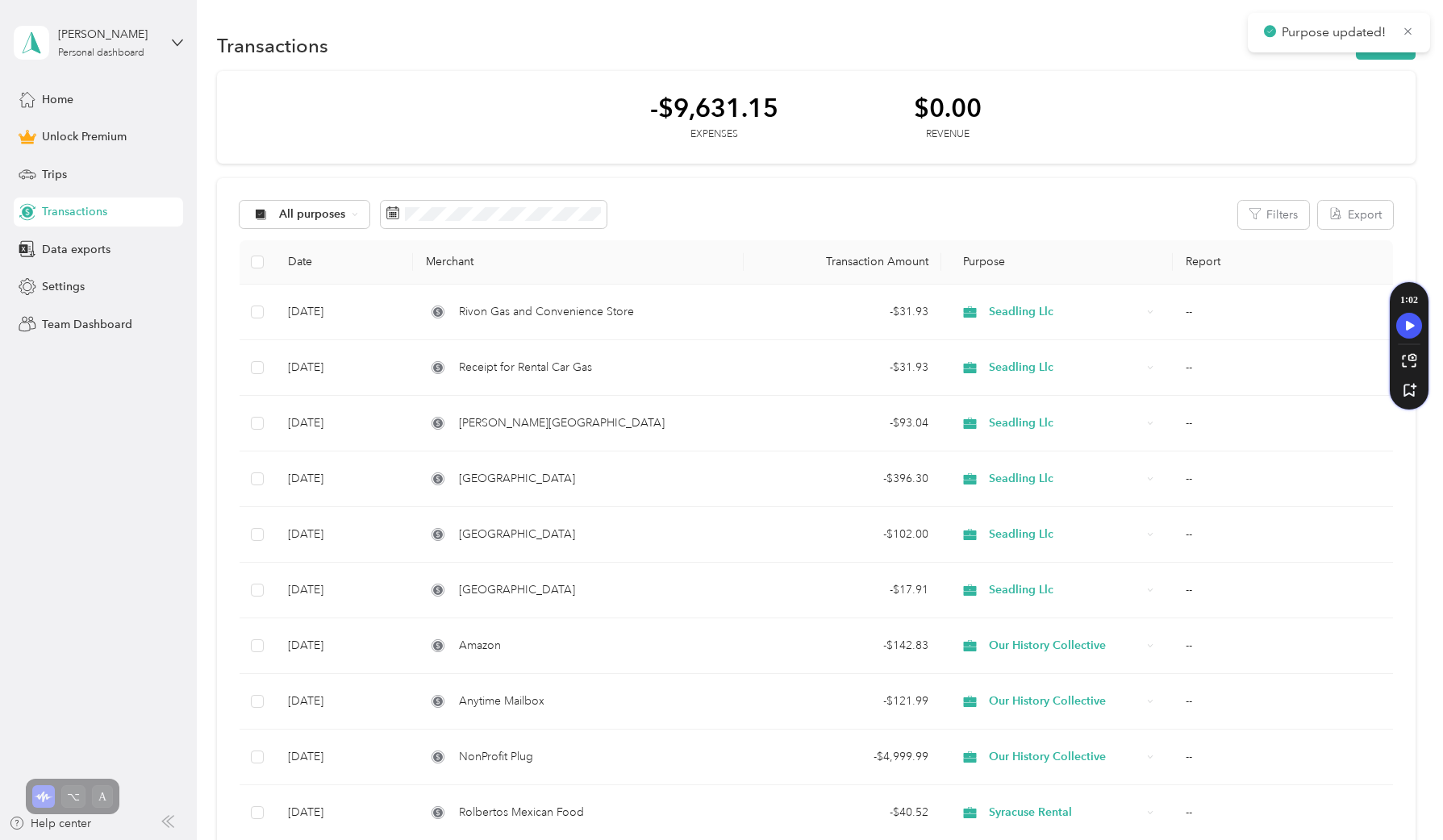
click at [447, 120] on div "-$9,631.15 Expenses $0.00 Revenue" at bounding box center [816, 118] width 1198 height 94
click at [1376, 43] on button "New" at bounding box center [1386, 46] width 60 height 28
click at [1367, 66] on li "Expense" at bounding box center [1369, 76] width 84 height 28
click at [1354, 70] on div "Expense" at bounding box center [1369, 76] width 61 height 17
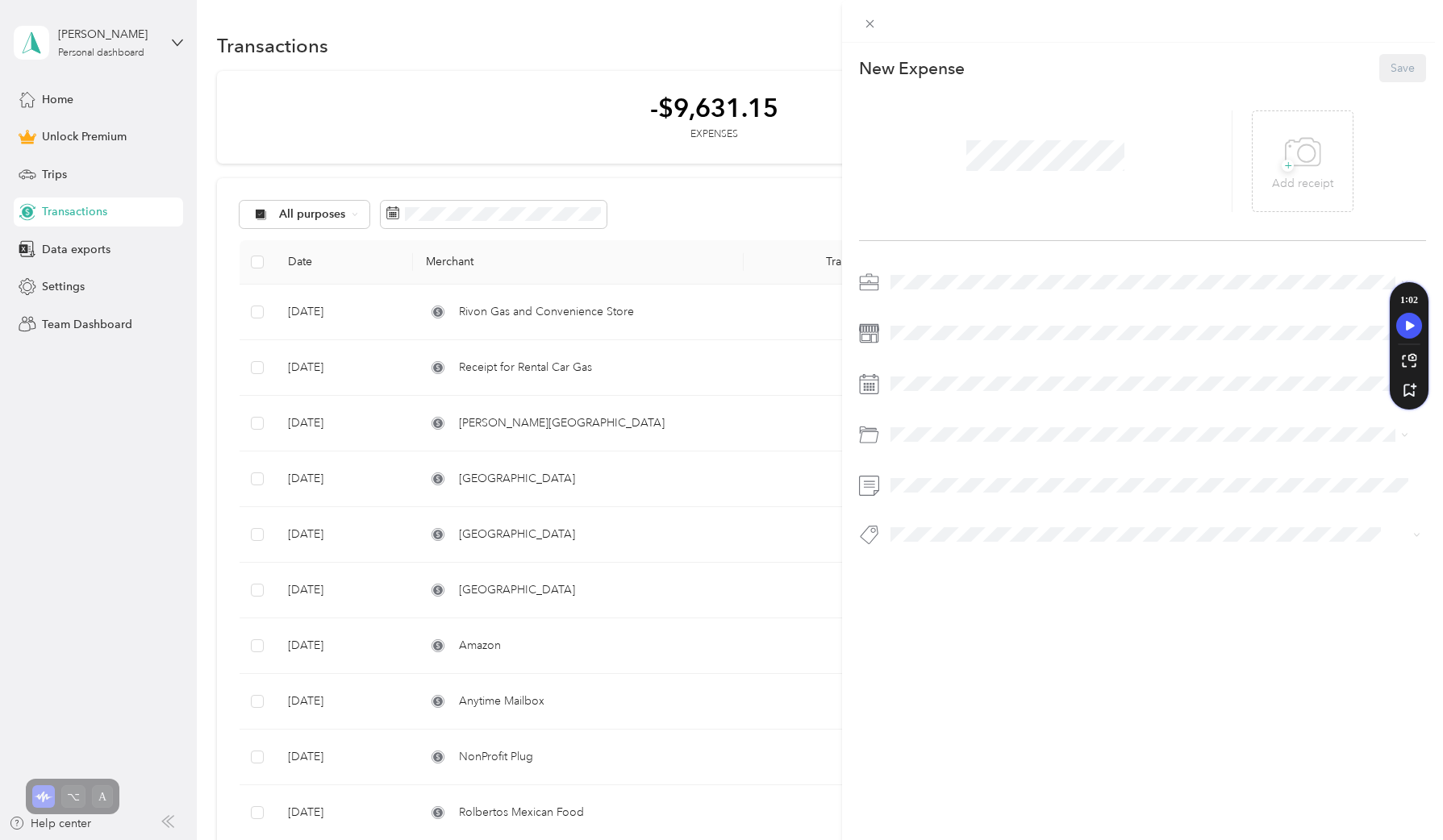
click at [961, 169] on span at bounding box center [1045, 156] width 169 height 42
click at [968, 345] on li "Tax Pro" at bounding box center [1150, 339] width 529 height 28
click at [939, 482] on div "[DATE]" at bounding box center [986, 475] width 203 height 17
click at [933, 480] on icon at bounding box center [929, 474] width 16 height 16
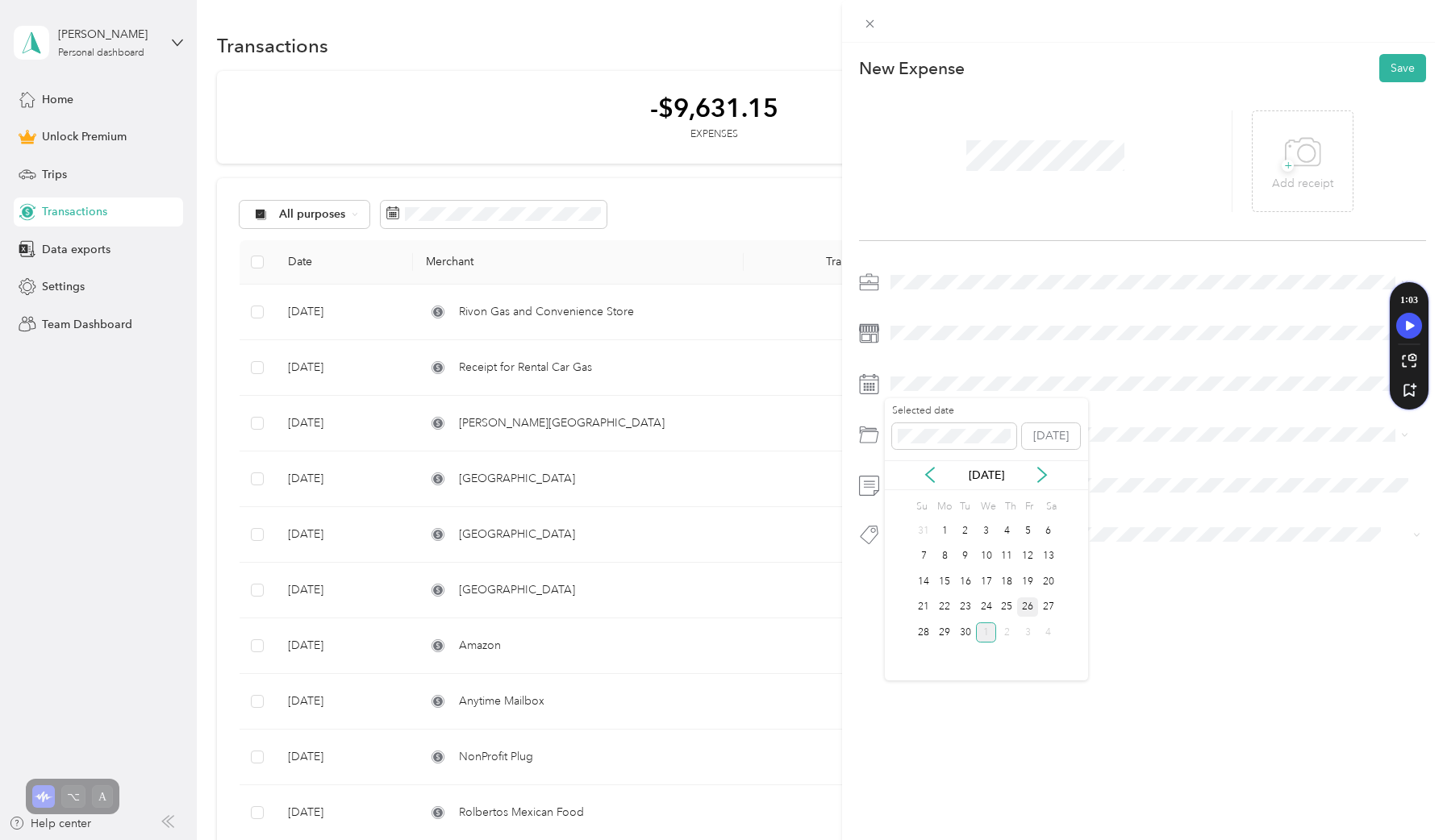
click at [1036, 611] on div "26" at bounding box center [1027, 607] width 21 height 20
click at [966, 667] on div "This expense cannot be edited because it is either under review, approved, or p…" at bounding box center [1142, 463] width 601 height 840
click at [1379, 75] on button "Save" at bounding box center [1402, 68] width 46 height 28
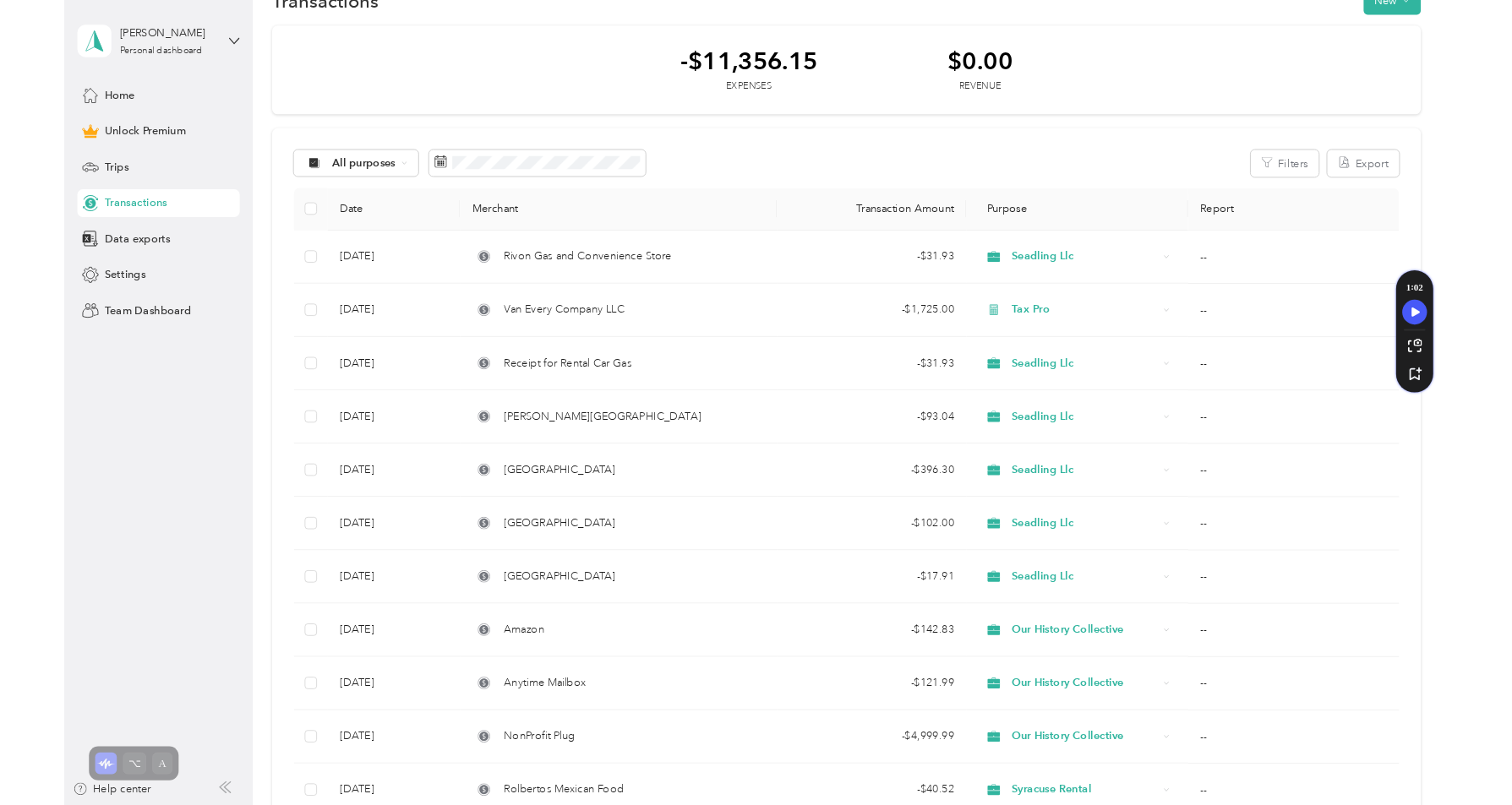
scroll to position [69, 0]
